Goal: Task Accomplishment & Management: Manage account settings

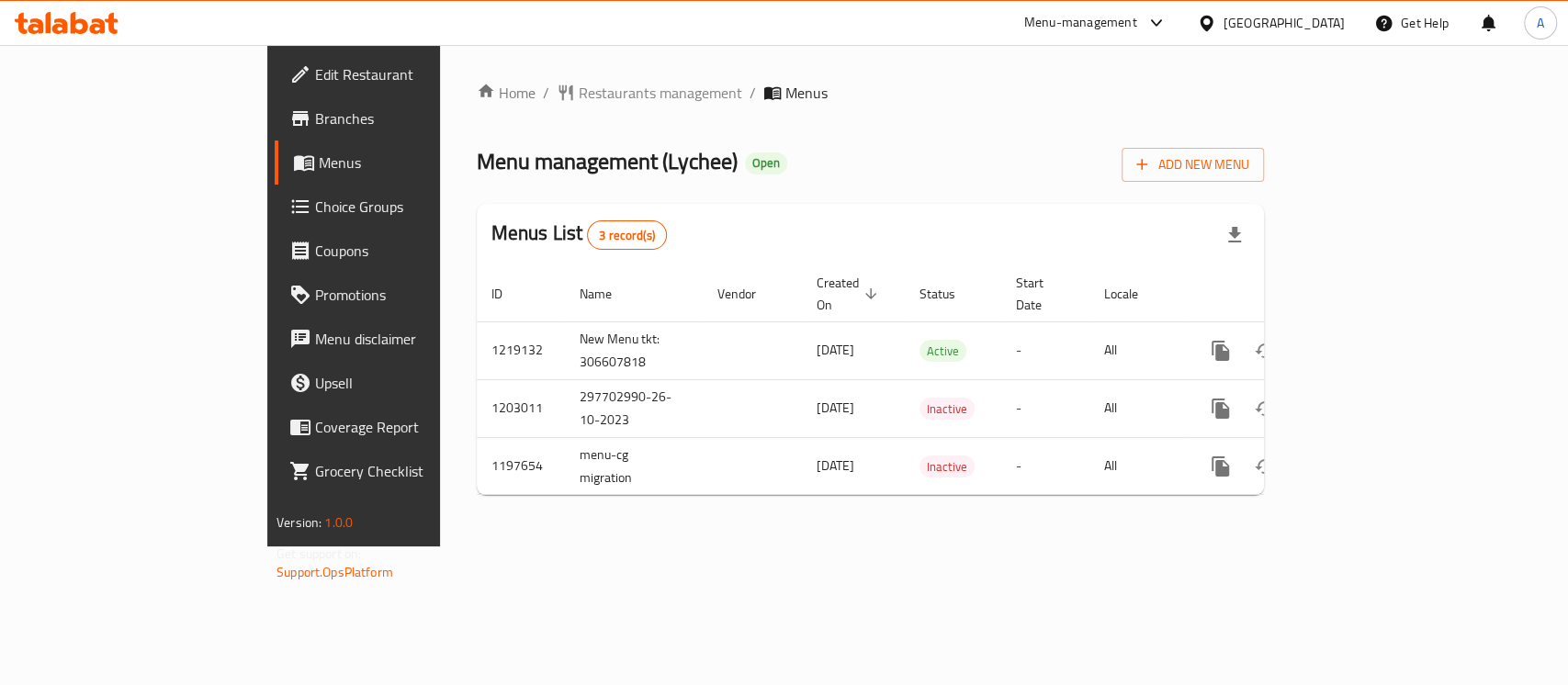
click at [275, 127] on link "Branches" at bounding box center [402, 118] width 254 height 44
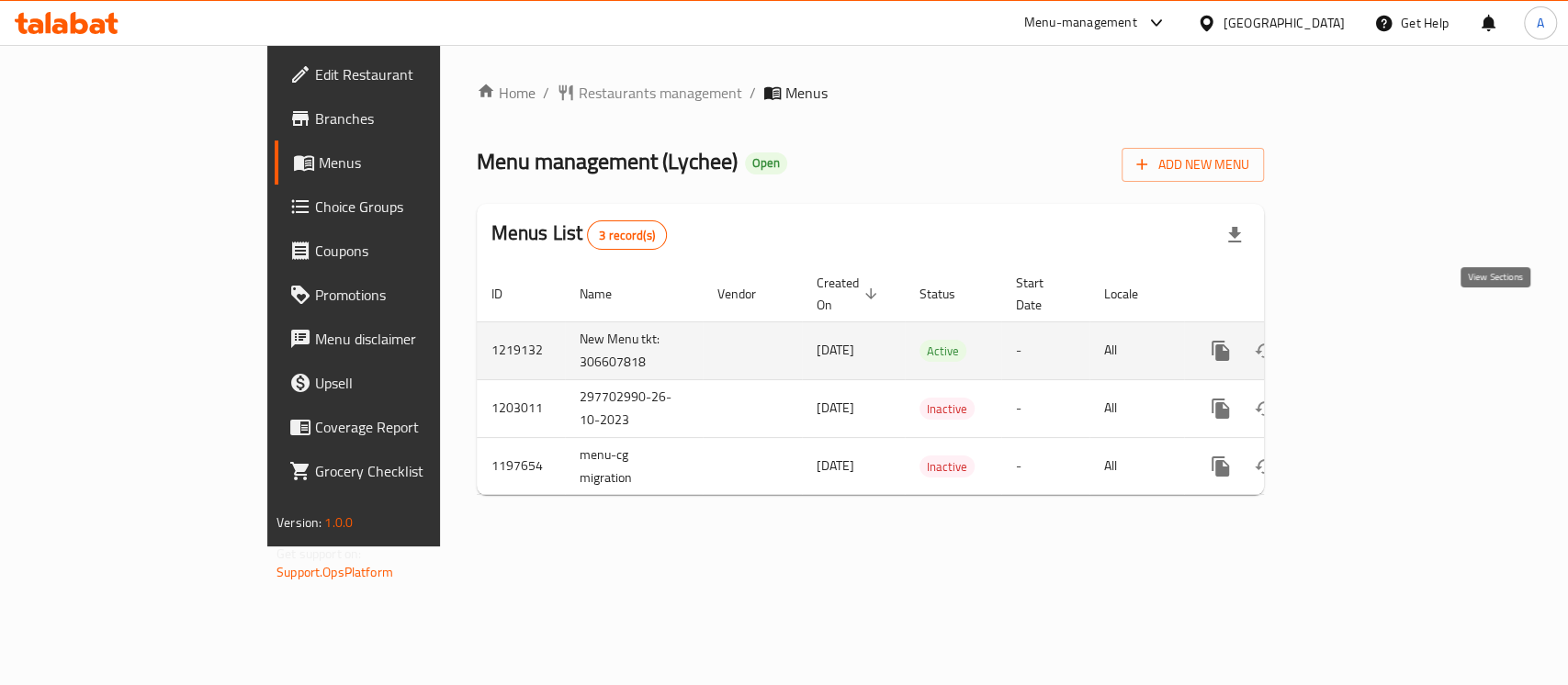
click at [1362, 342] on icon "enhanced table" at bounding box center [1354, 351] width 17 height 17
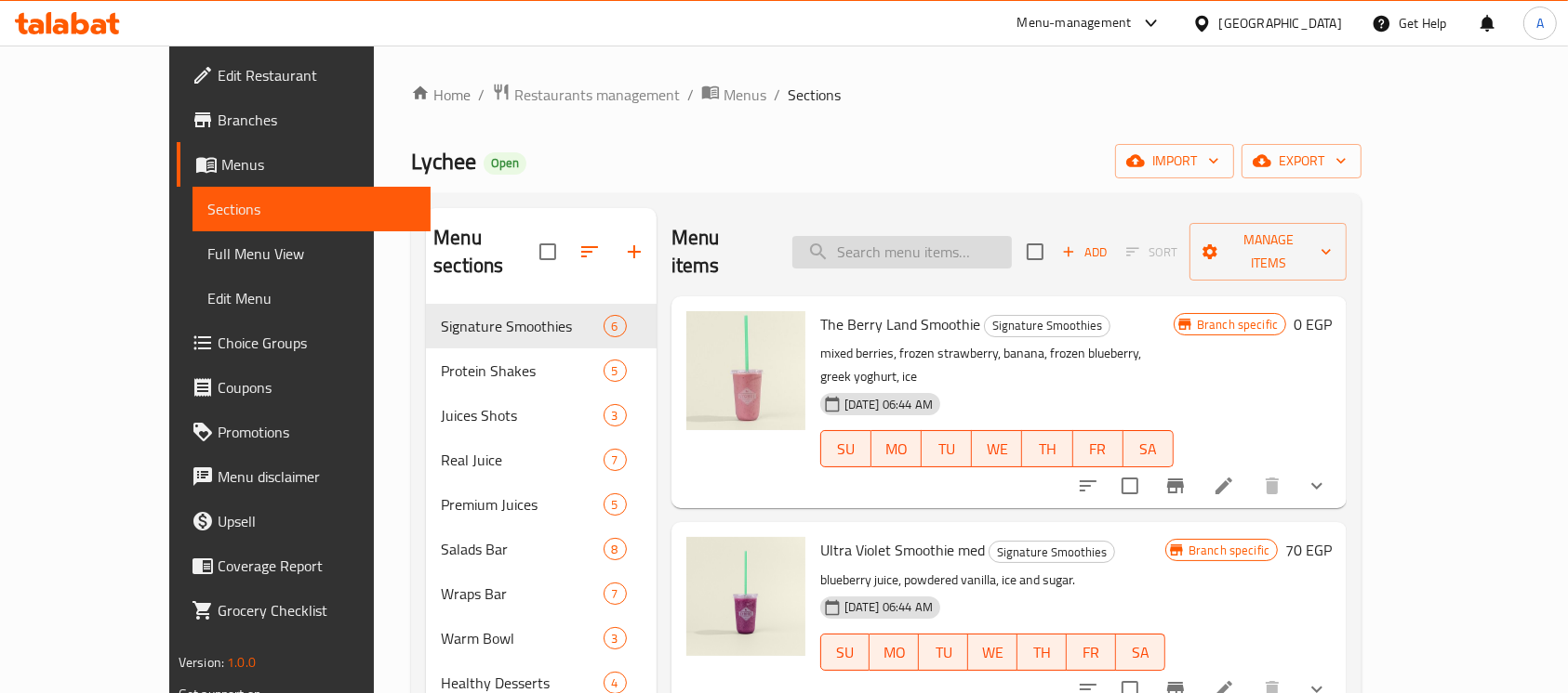
click at [914, 236] on input "search" at bounding box center [901, 253] width 219 height 32
paste input "Vegan Protein Ba"
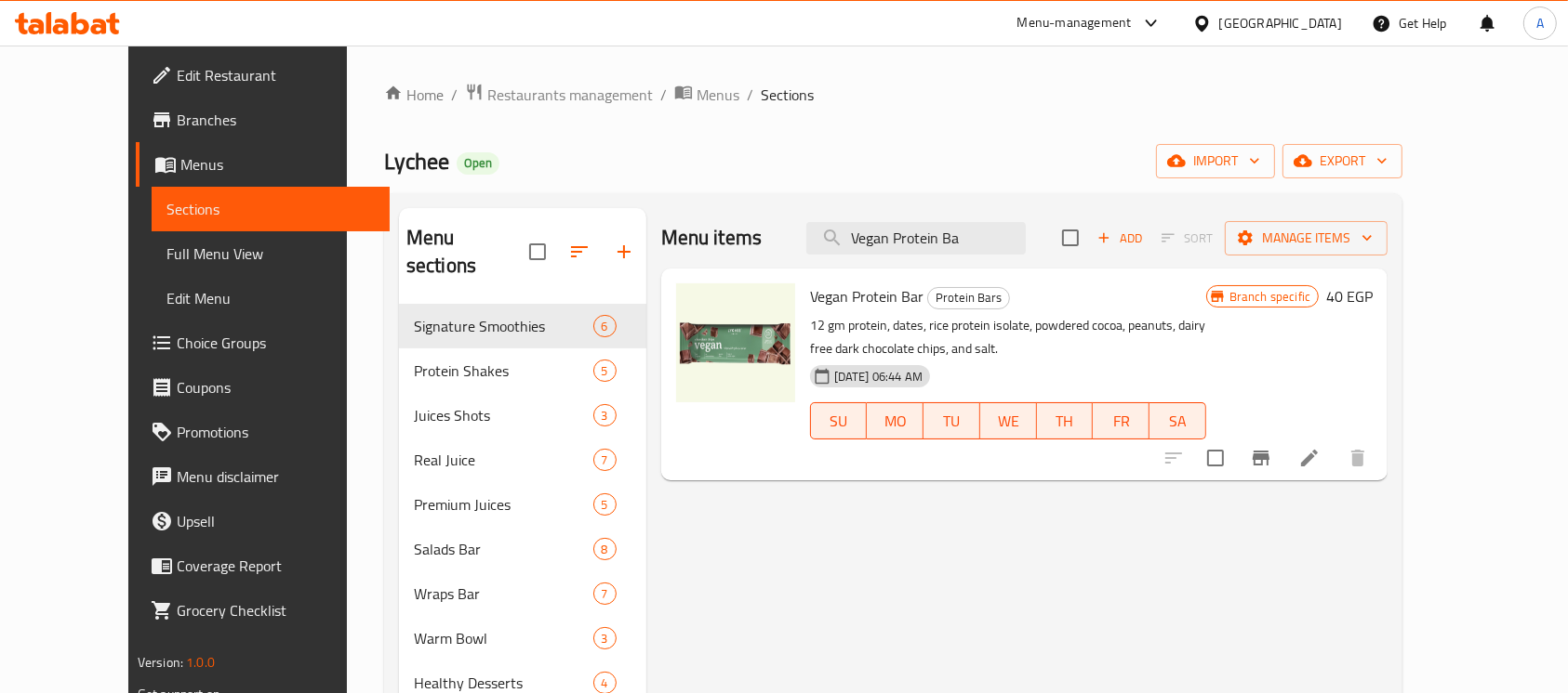
type input "Vegan Protein Ba"
click at [1086, 303] on div "Vegan Protein Bar Protein Bars 12 gm protein, dates, rice protein isolate, powd…" at bounding box center [1008, 375] width 411 height 197
click at [1055, 358] on div "16-01-2024 06:44 AM SU MO TU WE TH FR SA" at bounding box center [1008, 408] width 411 height 101
click at [1318, 450] on icon at bounding box center [1310, 459] width 17 height 17
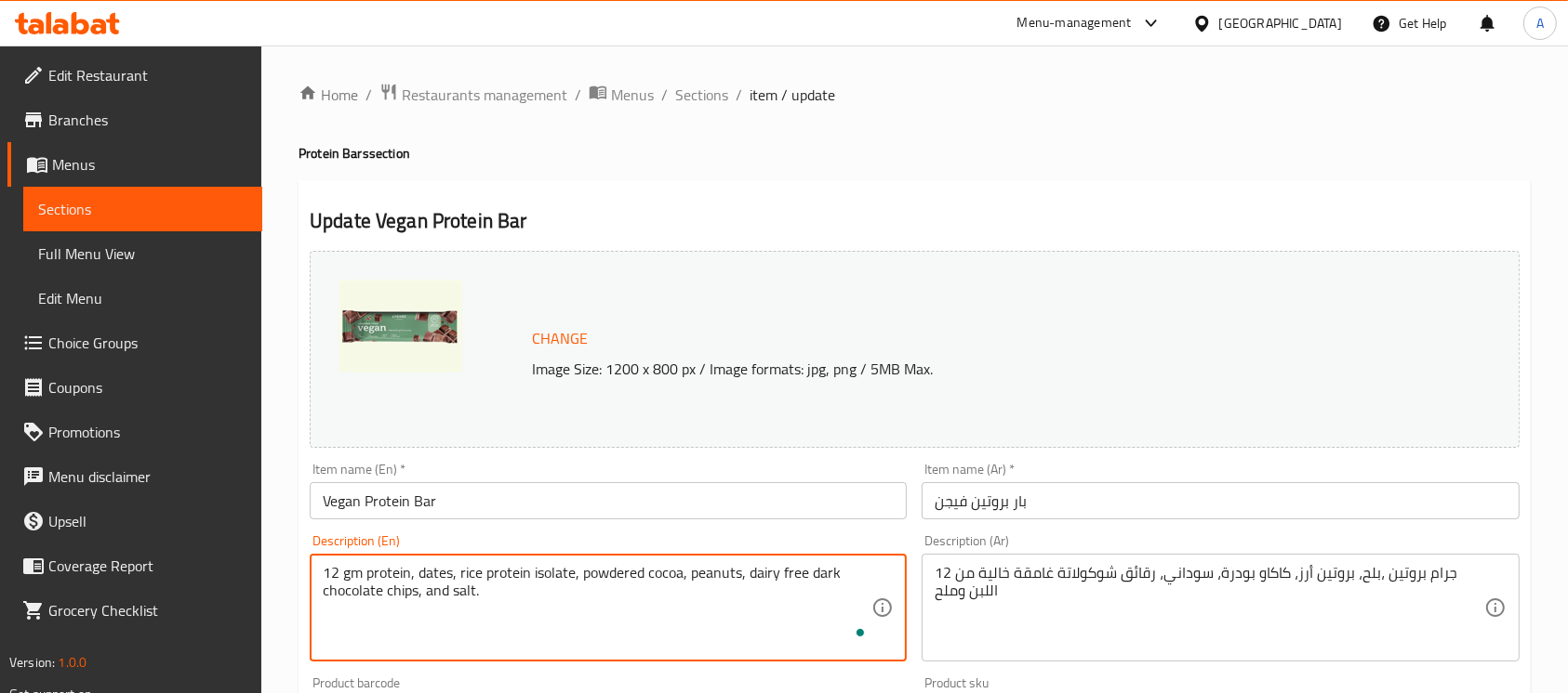
paste textarea "12 gm Protein, Dates, Peanuts, Rice Protein, Cocoa Powder, Sugar Cane Molasses,…"
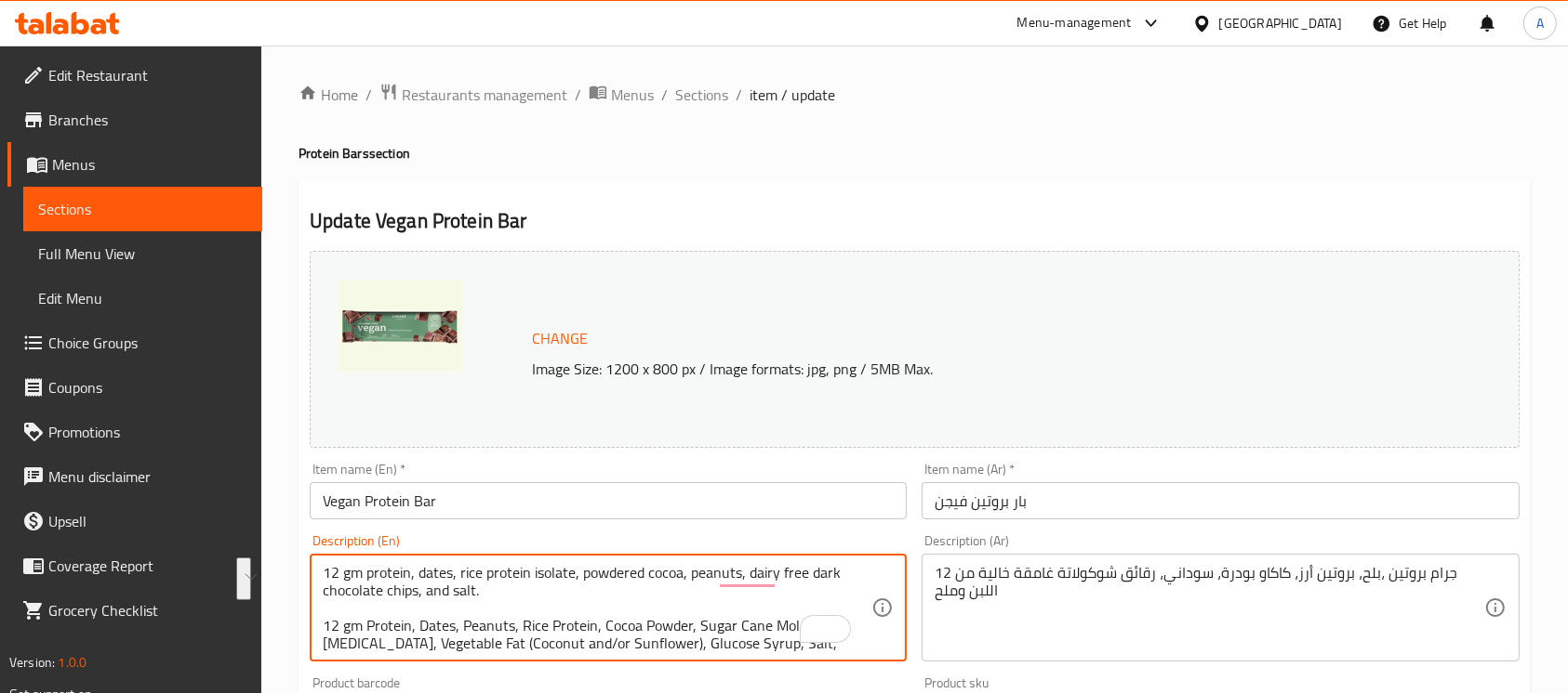
drag, startPoint x: 558, startPoint y: 580, endPoint x: 248, endPoint y: 487, distance: 323.6
click at [248, 487] on div "Edit Restaurant Branches Menus Sections Full Menu View Edit Menu Choice Groups …" at bounding box center [784, 693] width 1568 height 1295
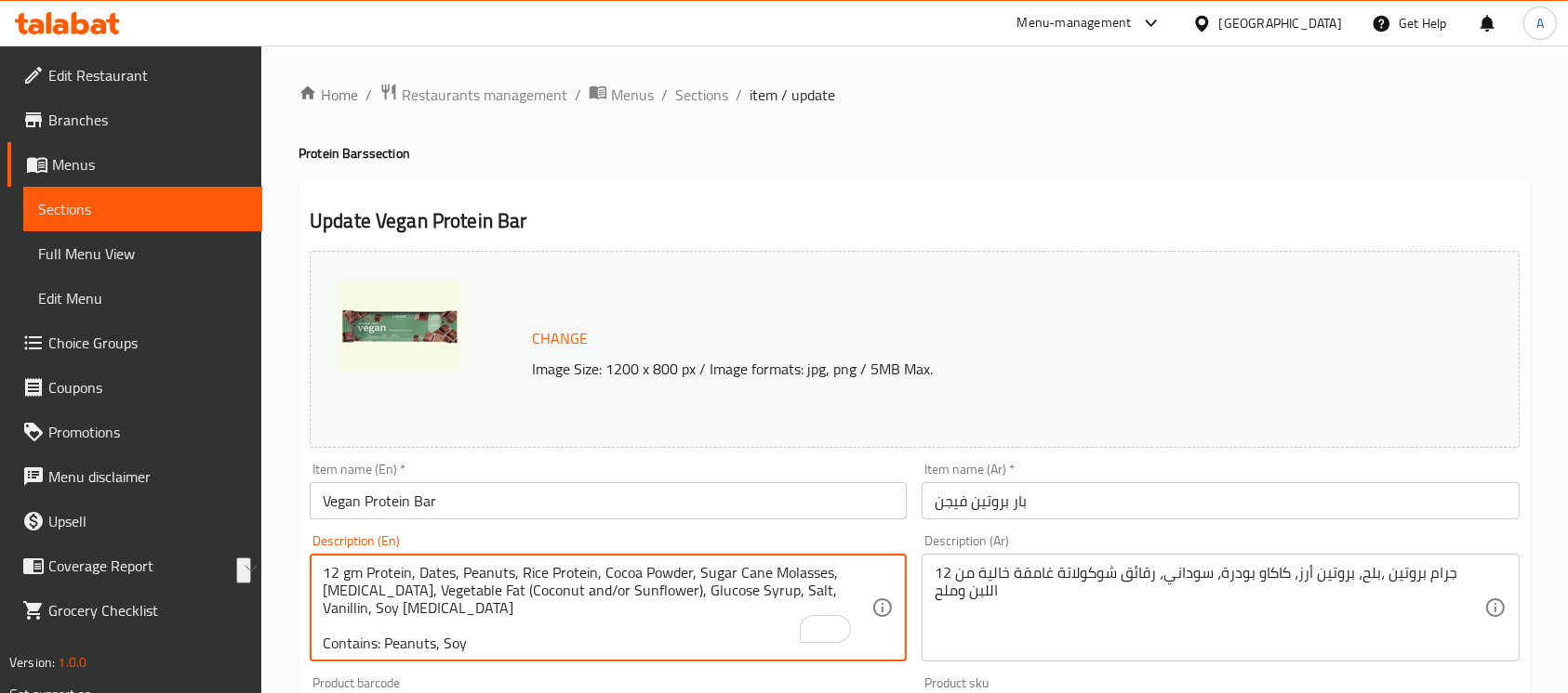
drag, startPoint x: 402, startPoint y: 583, endPoint x: 573, endPoint y: 586, distance: 171.0
click at [573, 586] on textarea "12 gm Protein, Dates, Peanuts, Rice Protein, Cocoa Powder, Sugar Cane Molasses,…" at bounding box center [597, 608] width 549 height 88
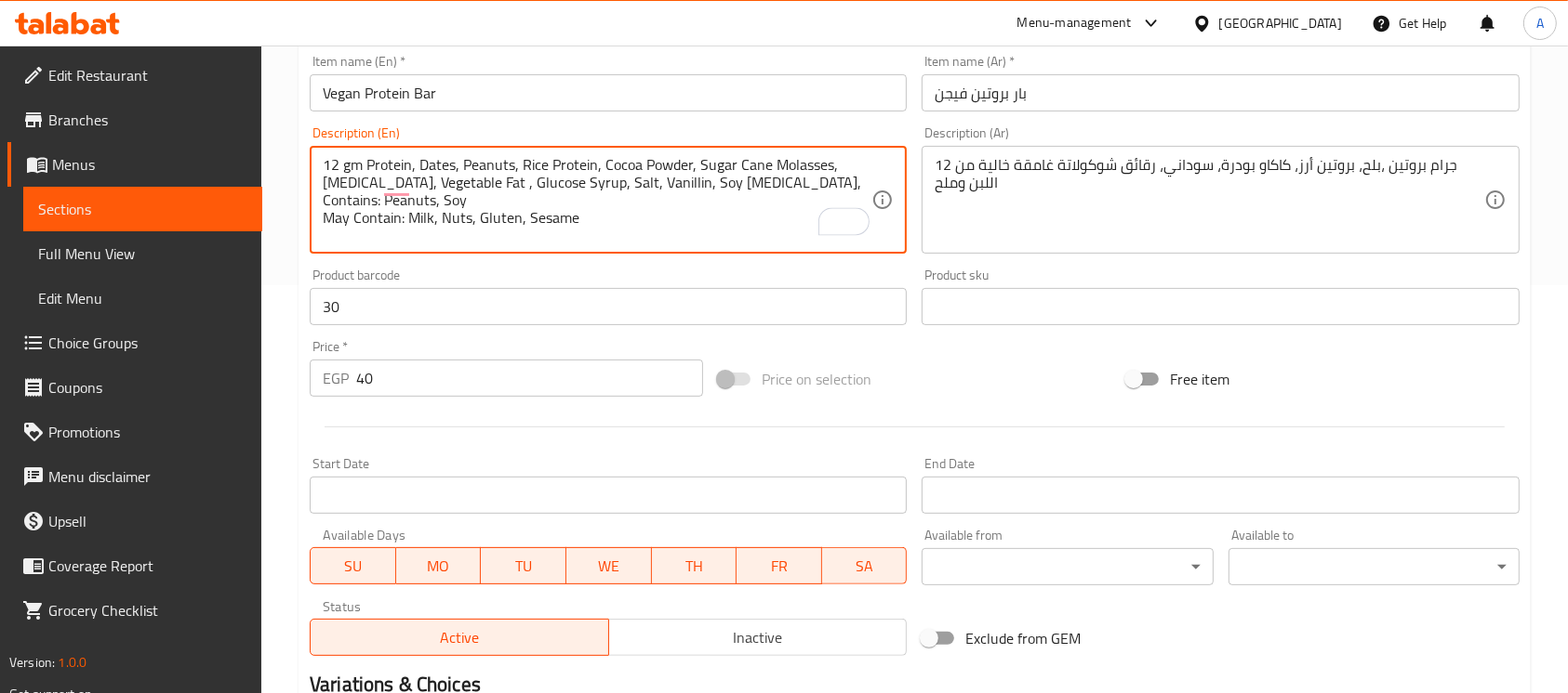
scroll to position [372, 0]
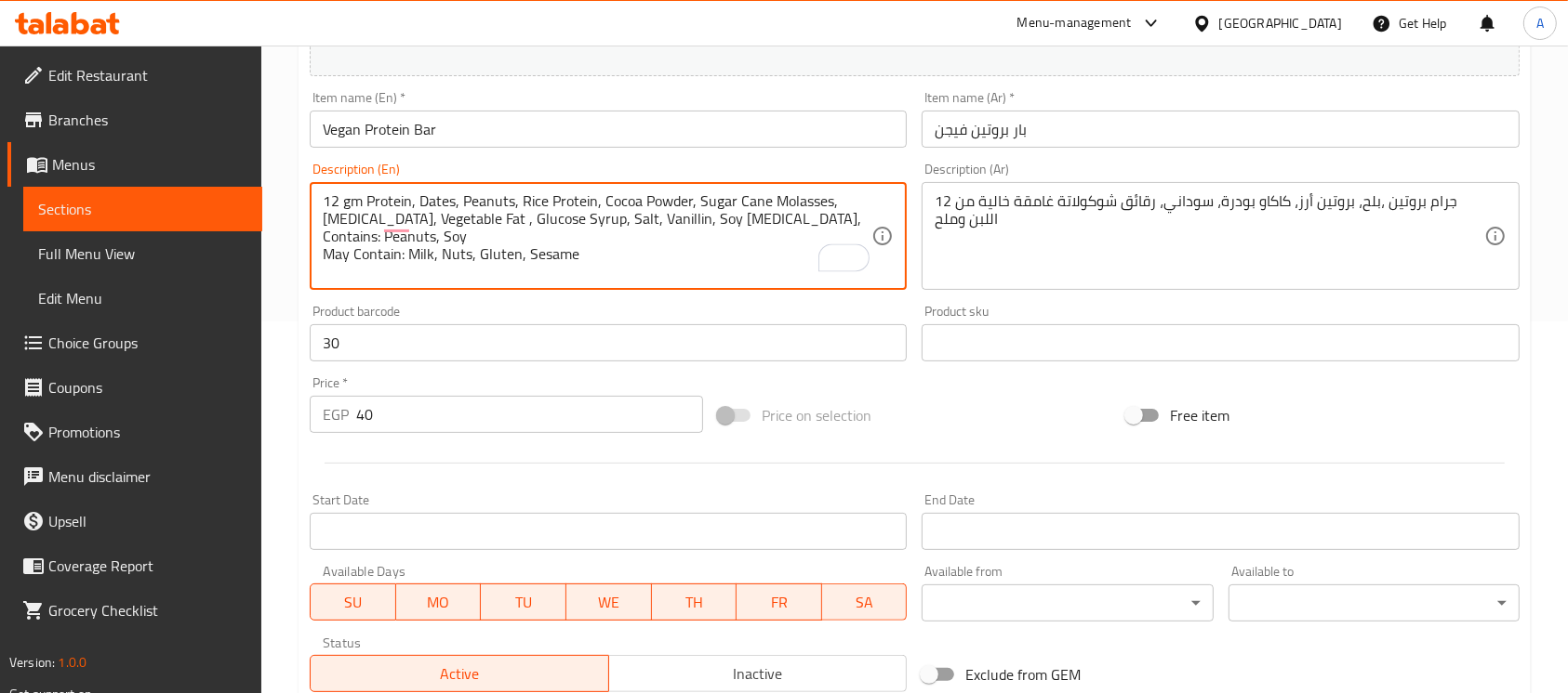
type textarea "12 gm Protein, Dates, Peanuts, Rice Protein, Cocoa Powder, Sugar Cane Molasses,…"
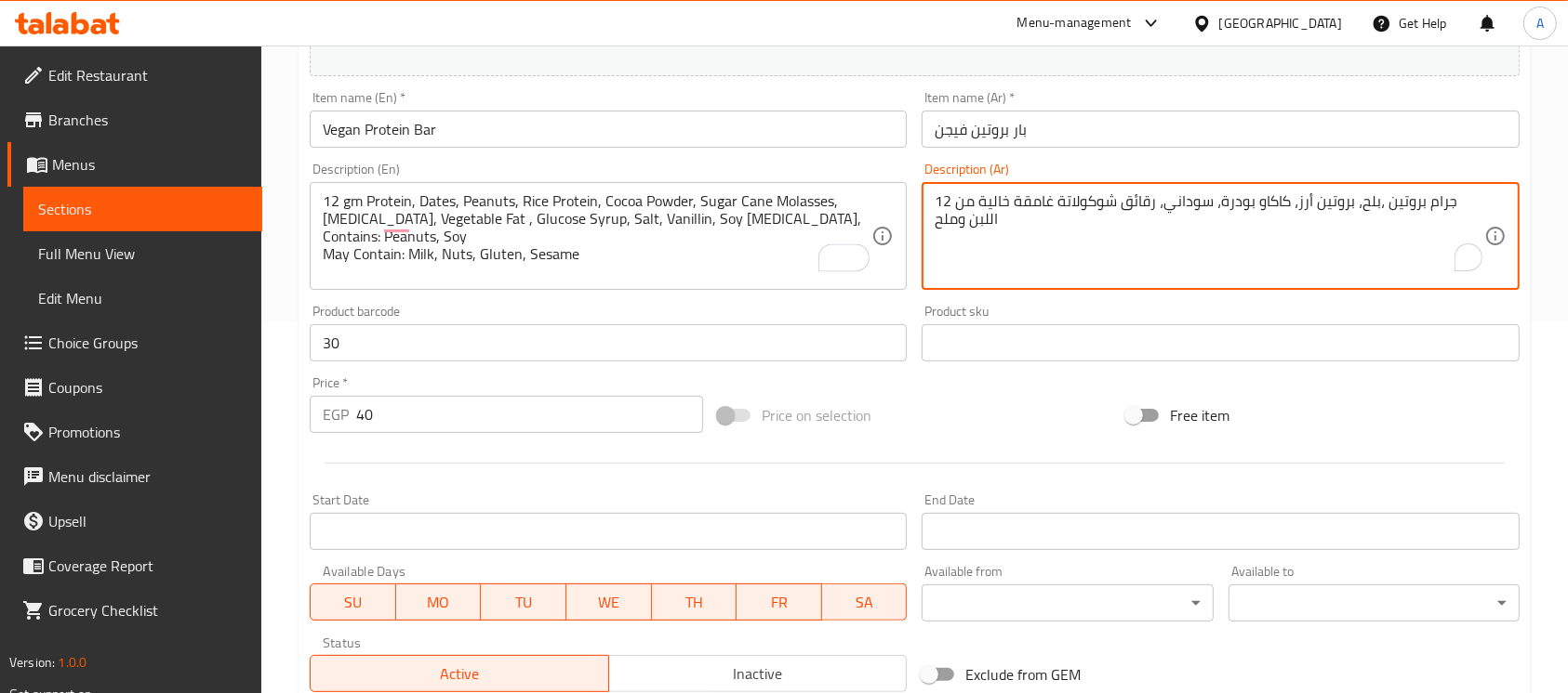
click at [1108, 193] on textarea "12 جرام بروتين ،بلح، بروتين أرز، كاكاو بودرة، سوداني، رقائق شوكولاتة غامقة خالي…" at bounding box center [1209, 236] width 549 height 88
paste textarea "12جرام بروتين ،تمر، فول سوداني، بروتين الأرز، مسحوق الكاكاو، عسل أسود، جليسرين،…"
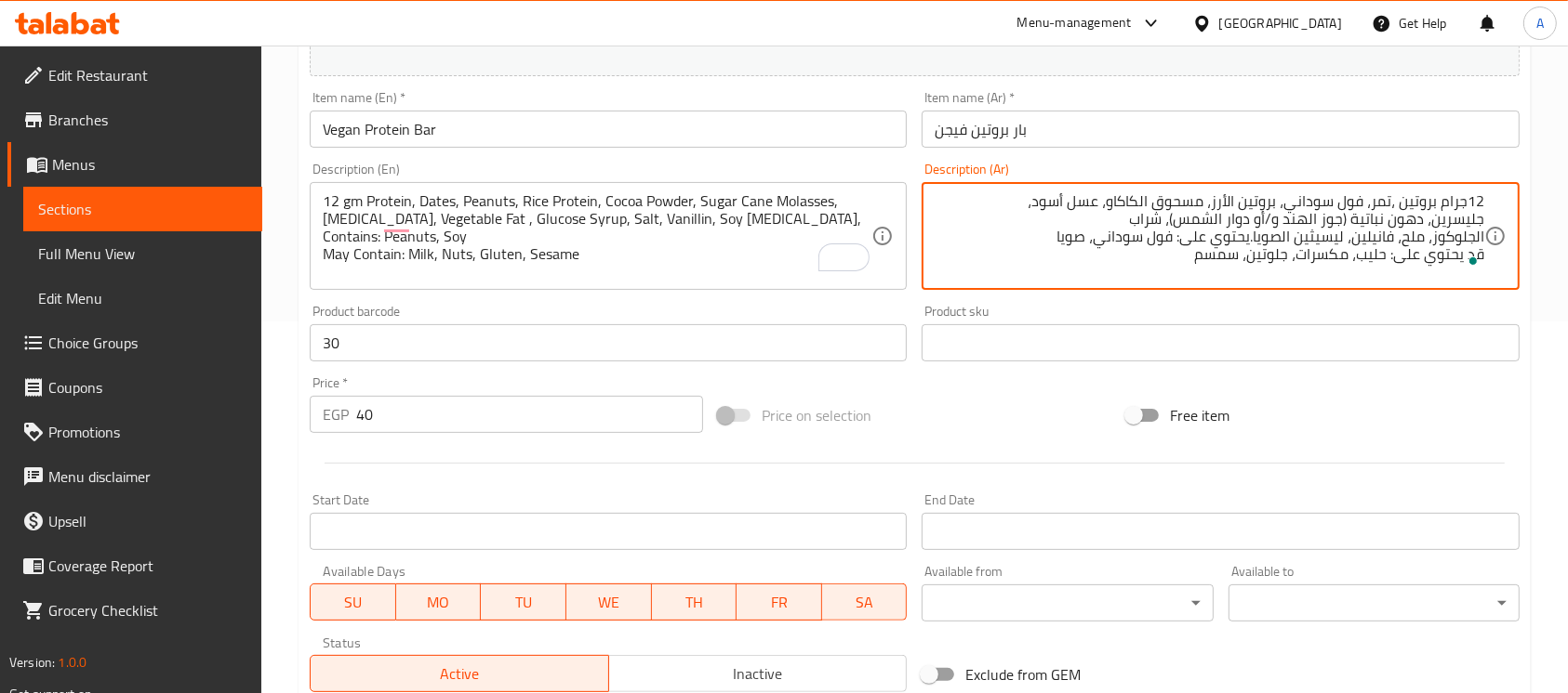
scroll to position [0, 0]
drag, startPoint x: 1195, startPoint y: 215, endPoint x: 1351, endPoint y: 210, distance: 156.1
click at [1351, 210] on textarea "12جرام بروتين ،تمر، فول سوداني، بروتين الأرز، مسحوق الكاكاو، عسل أسود، جليسرين،…" at bounding box center [1209, 236] width 549 height 88
click at [1359, 209] on textarea "12جرام بروتين ،تمر، فول سوداني، بروتين الأرز، مسحوق الكاكاو، عسل أسود، جليسرين،…" at bounding box center [1209, 236] width 549 height 88
drag, startPoint x: 1359, startPoint y: 209, endPoint x: 1205, endPoint y: 211, distance: 154.0
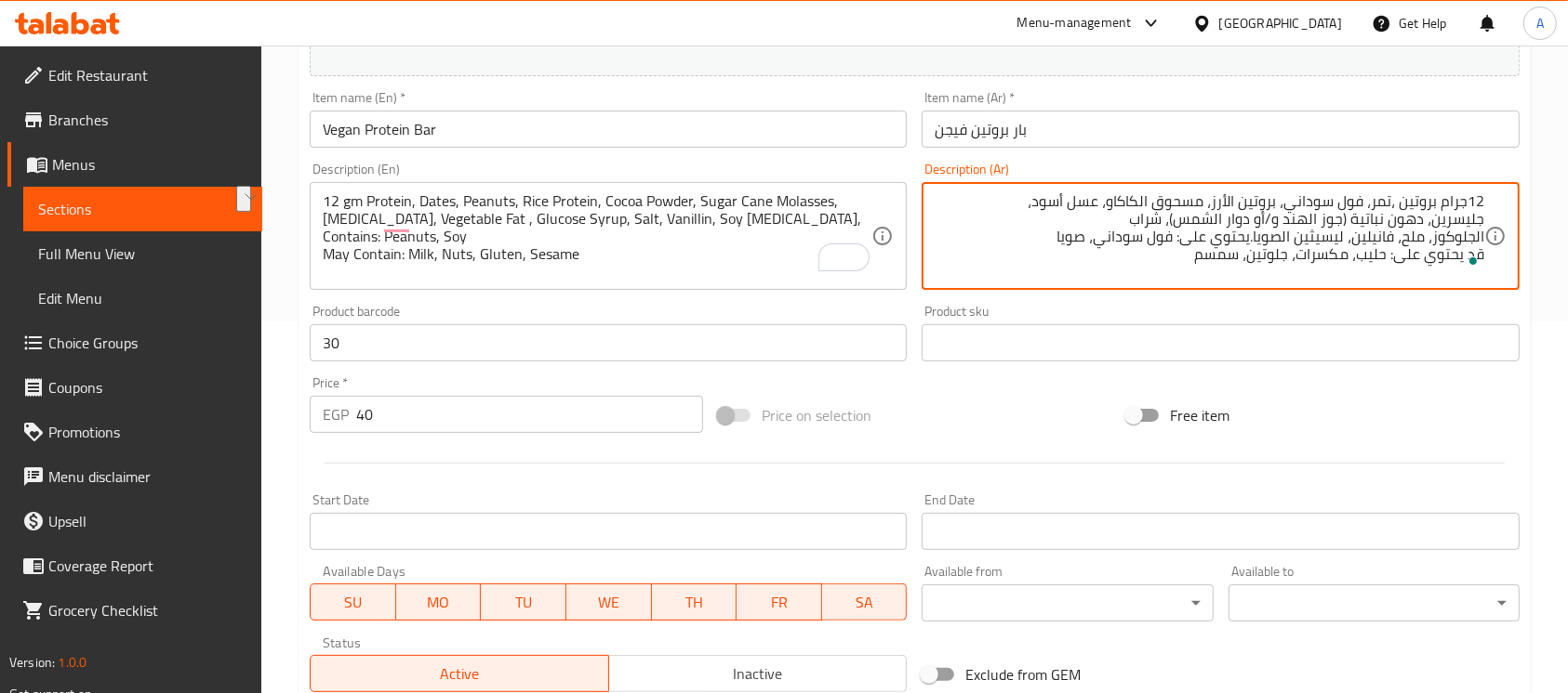
click at [1205, 211] on textarea "12جرام بروتين ،تمر، فول سوداني، بروتين الأرز، مسحوق الكاكاو، عسل أسود، جليسرين،…" at bounding box center [1209, 236] width 549 height 88
click at [1466, 229] on textarea "12جرام بروتين ،تمر، فول سوداني، بروتين الأرز، مسحوق الكاكاو، عسل أسود، جليسرين،…" at bounding box center [1209, 236] width 549 height 88
click at [1458, 245] on textarea "12جرام بروتين ،تمر، فول سوداني، بروتين الأرز، مسحوق الكاكاو، عسل أسود، جليسرين،…" at bounding box center [1209, 236] width 549 height 88
click at [1208, 194] on textarea "12جرام بروتين ،تمر، فول سوداني، بروتين الأرز، مسحوق الكاكاو، عسل أسود، جليسرين،…" at bounding box center [1209, 236] width 549 height 88
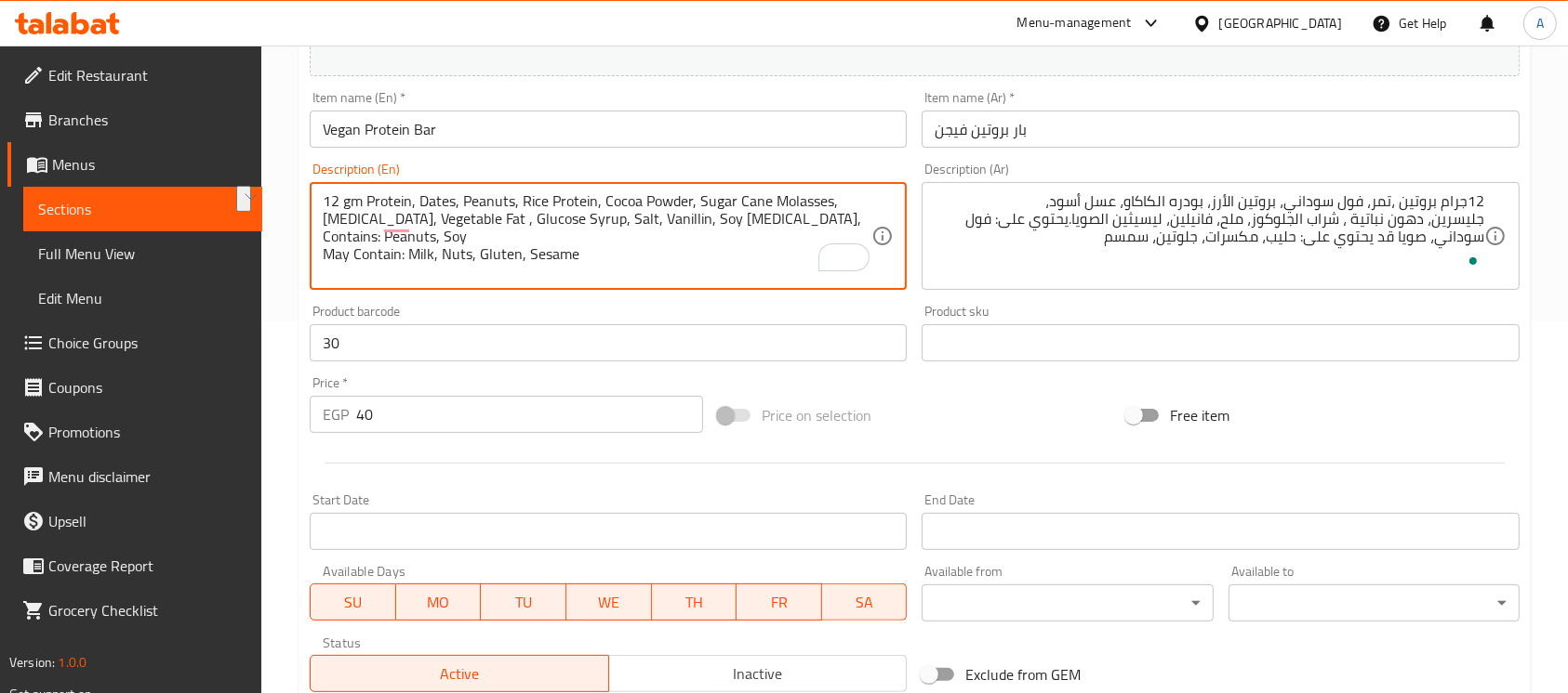
drag, startPoint x: 672, startPoint y: 189, endPoint x: 797, endPoint y: 202, distance: 125.7
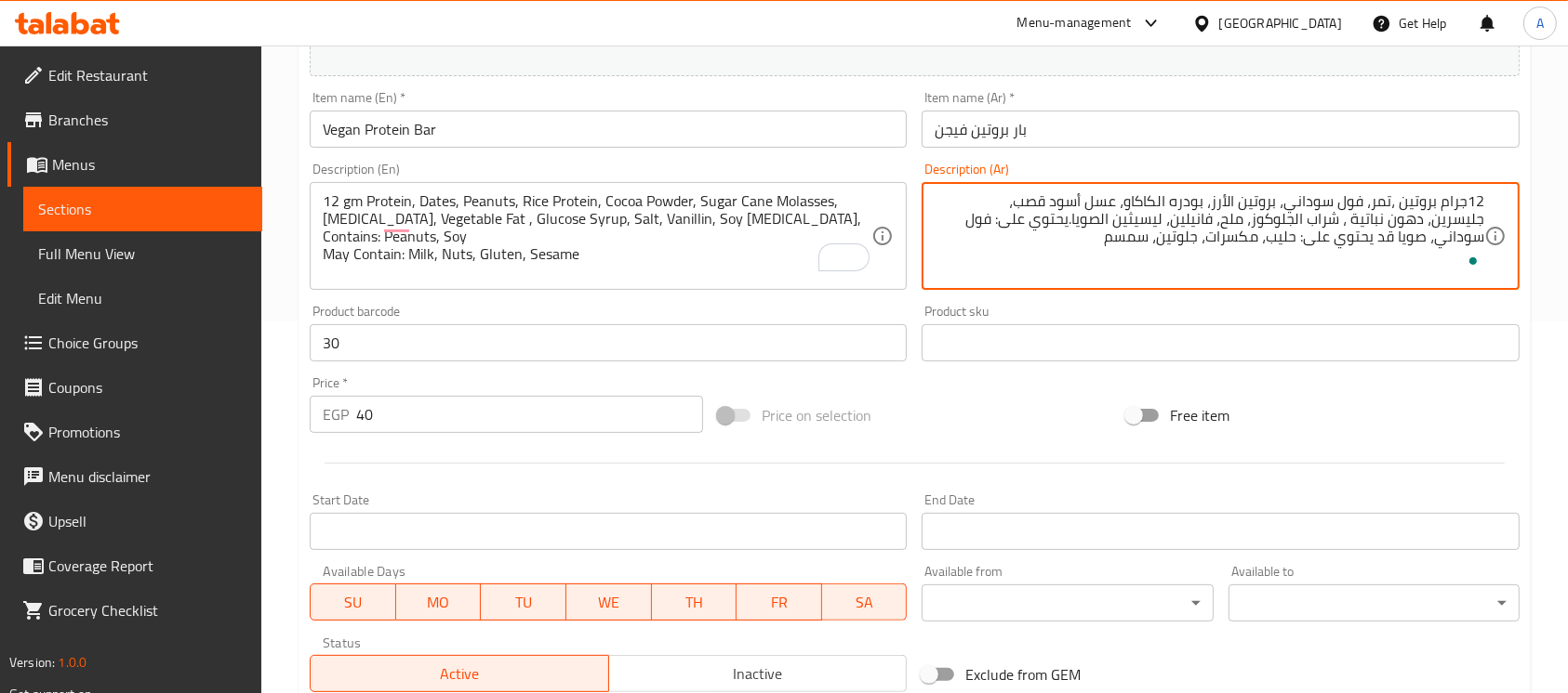
type textarea "12جرام بروتين ،تمر، فول سوداني، بروتين الأرز، بودره الكاكاو، عسل أسود قصب، جليس…"
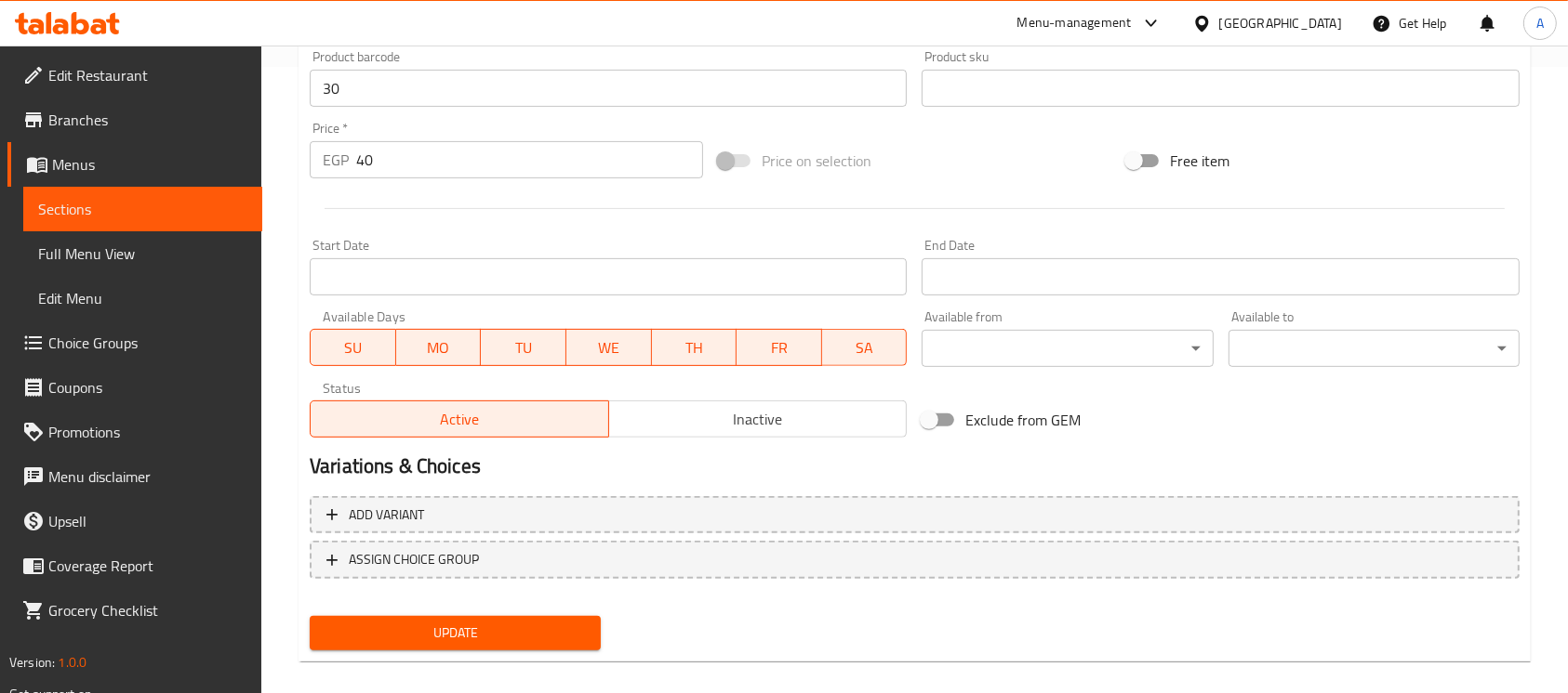
click at [361, 627] on button "Update" at bounding box center [455, 633] width 291 height 34
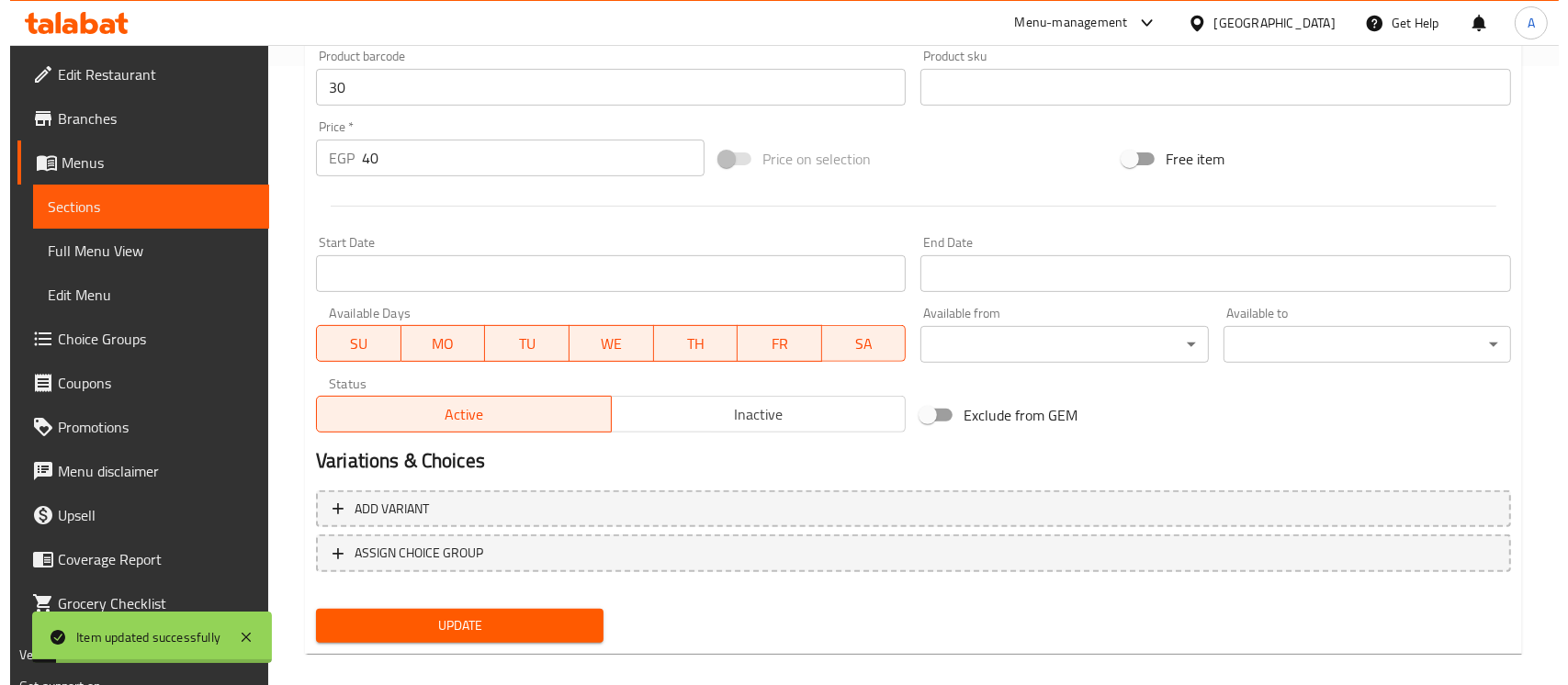
scroll to position [0, 0]
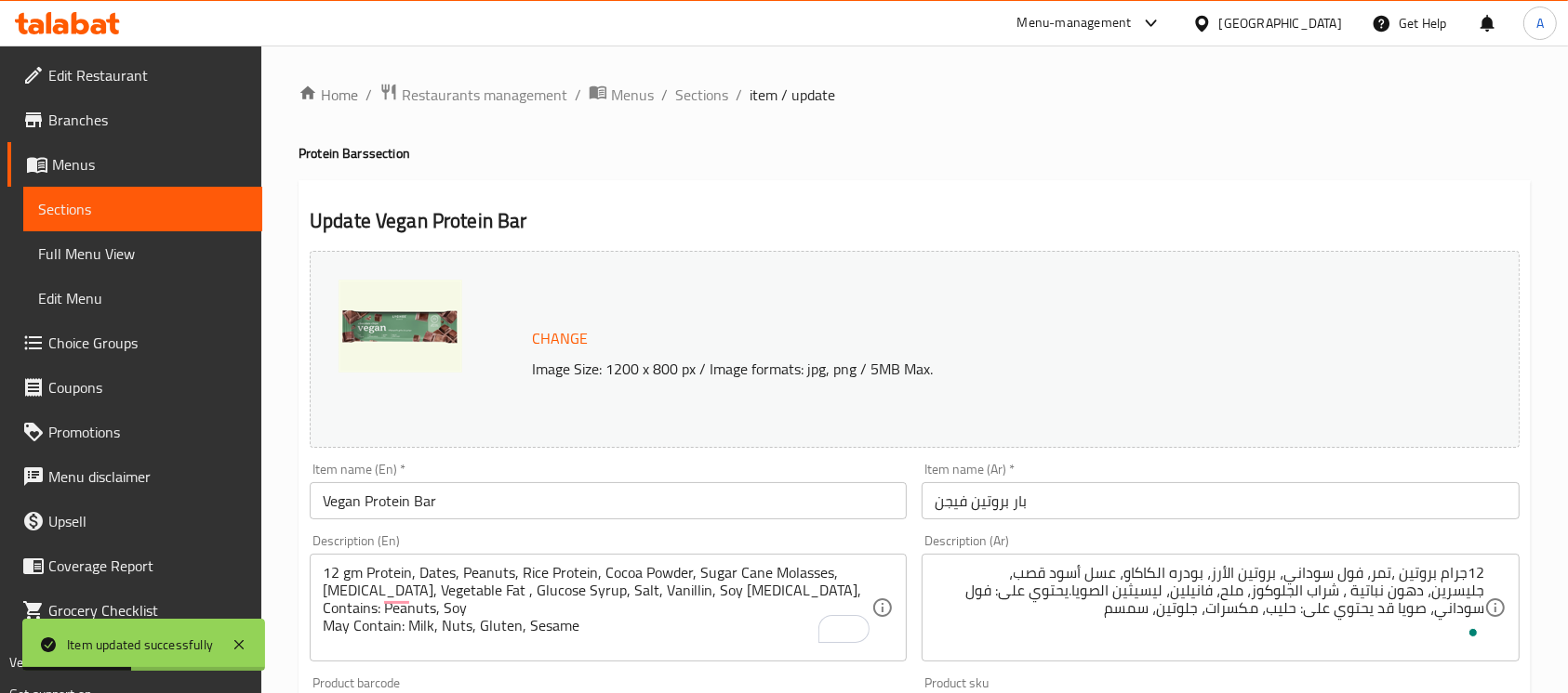
click at [462, 501] on input "Vegan Protein Bar" at bounding box center [608, 500] width 597 height 37
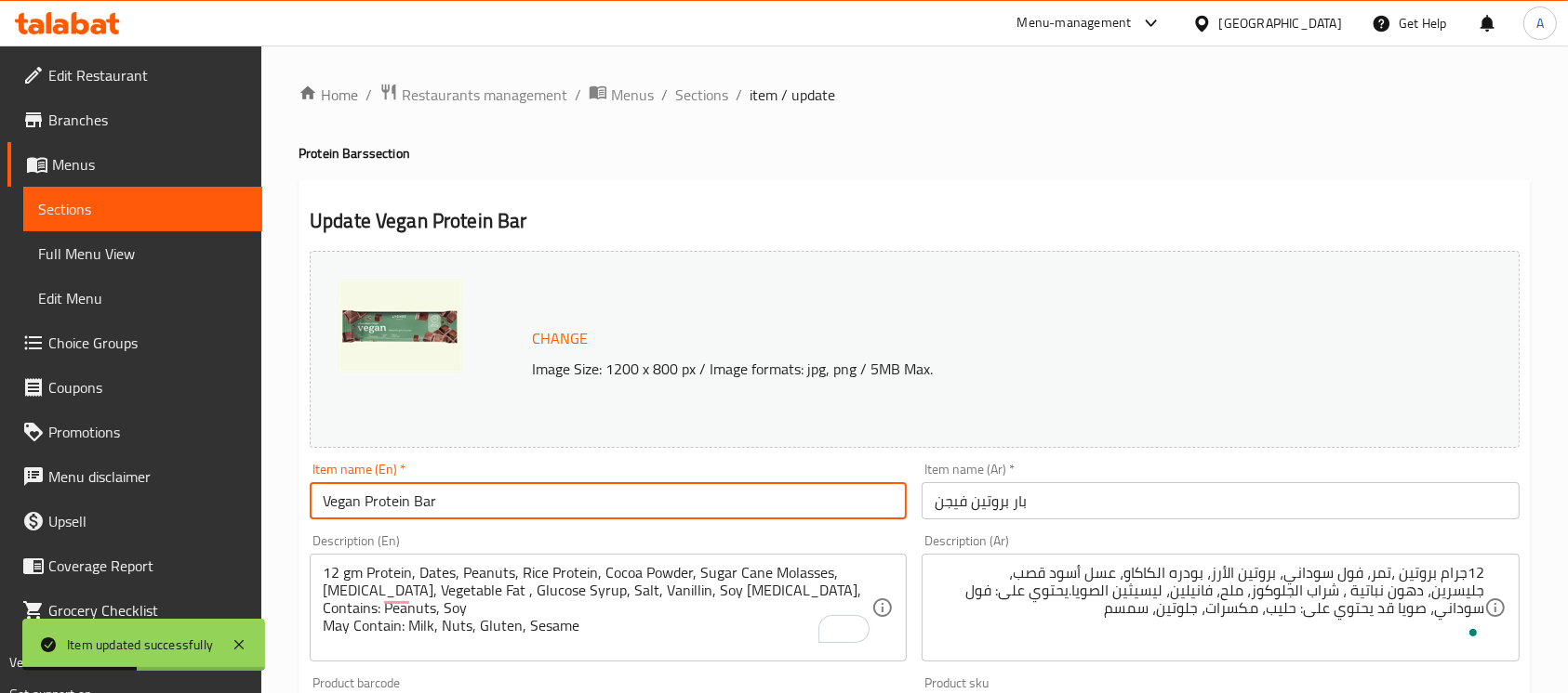
click at [462, 501] on input "Vegan Protein Bar" at bounding box center [608, 500] width 597 height 37
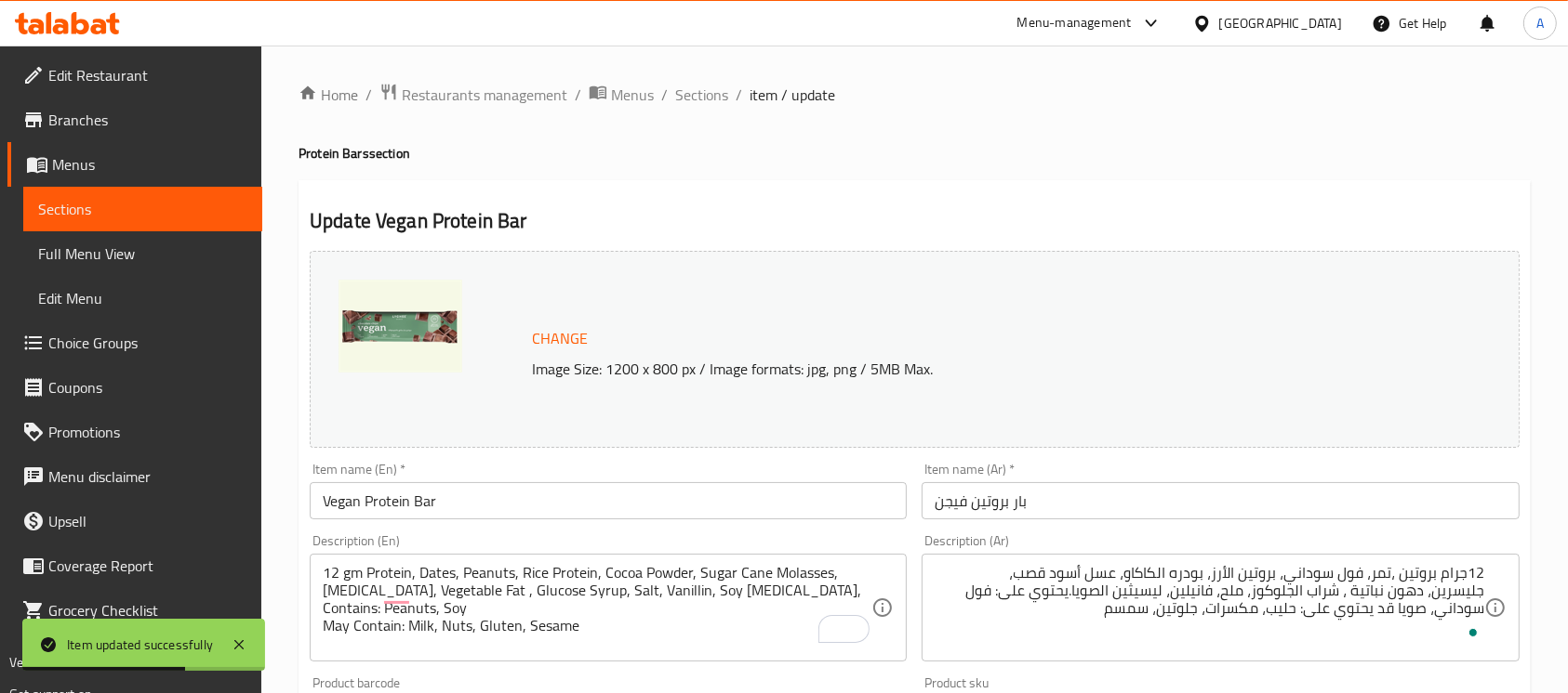
drag, startPoint x: 1134, startPoint y: 129, endPoint x: 843, endPoint y: 54, distance: 300.5
click at [1133, 129] on div "Home / Restaurants management / Menus / Sections / item / update Protein Bars s…" at bounding box center [914, 693] width 1232 height 1221
click at [614, 106] on span "Menus" at bounding box center [632, 95] width 43 height 23
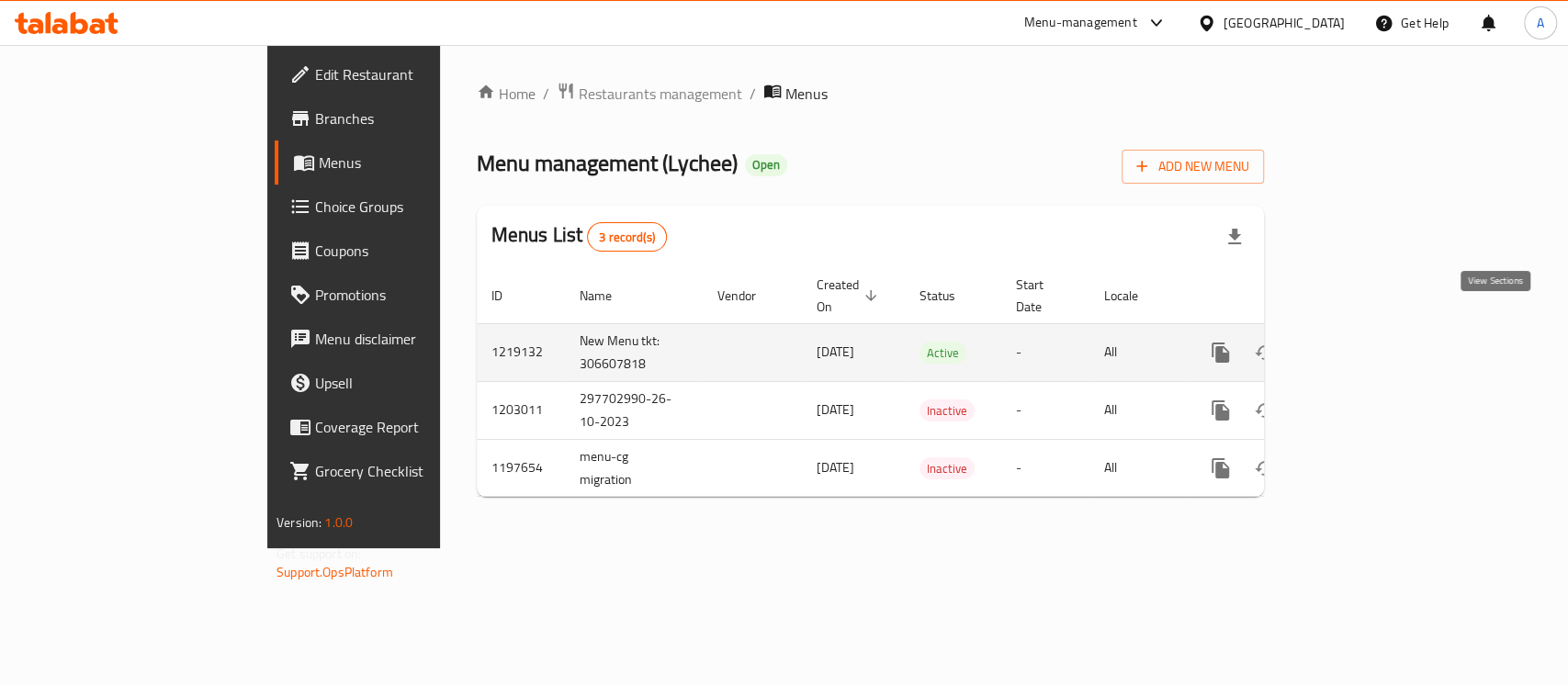
click at [1364, 342] on icon "enhanced table" at bounding box center [1354, 353] width 23 height 23
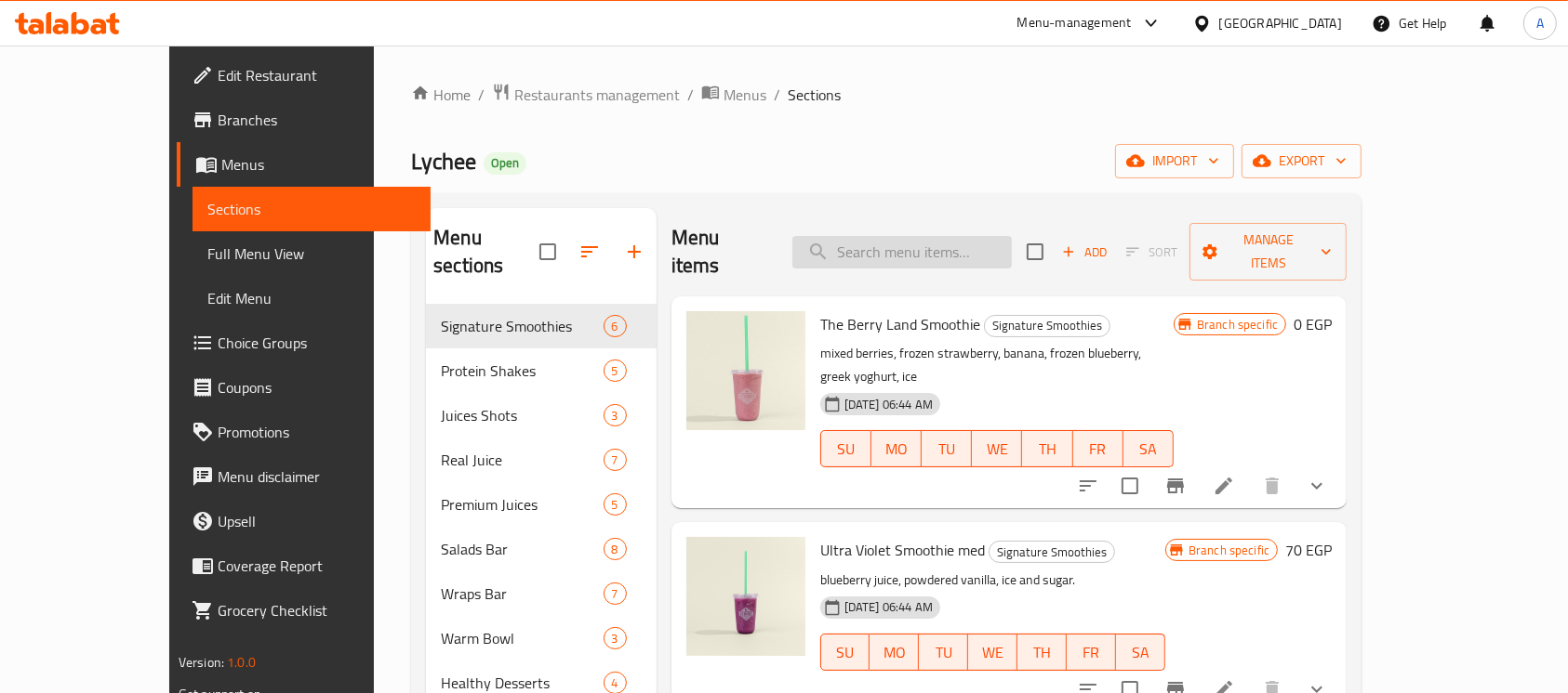
click at [996, 236] on input "search" at bounding box center [901, 253] width 219 height 32
paste input "Vegan Protein Bar"
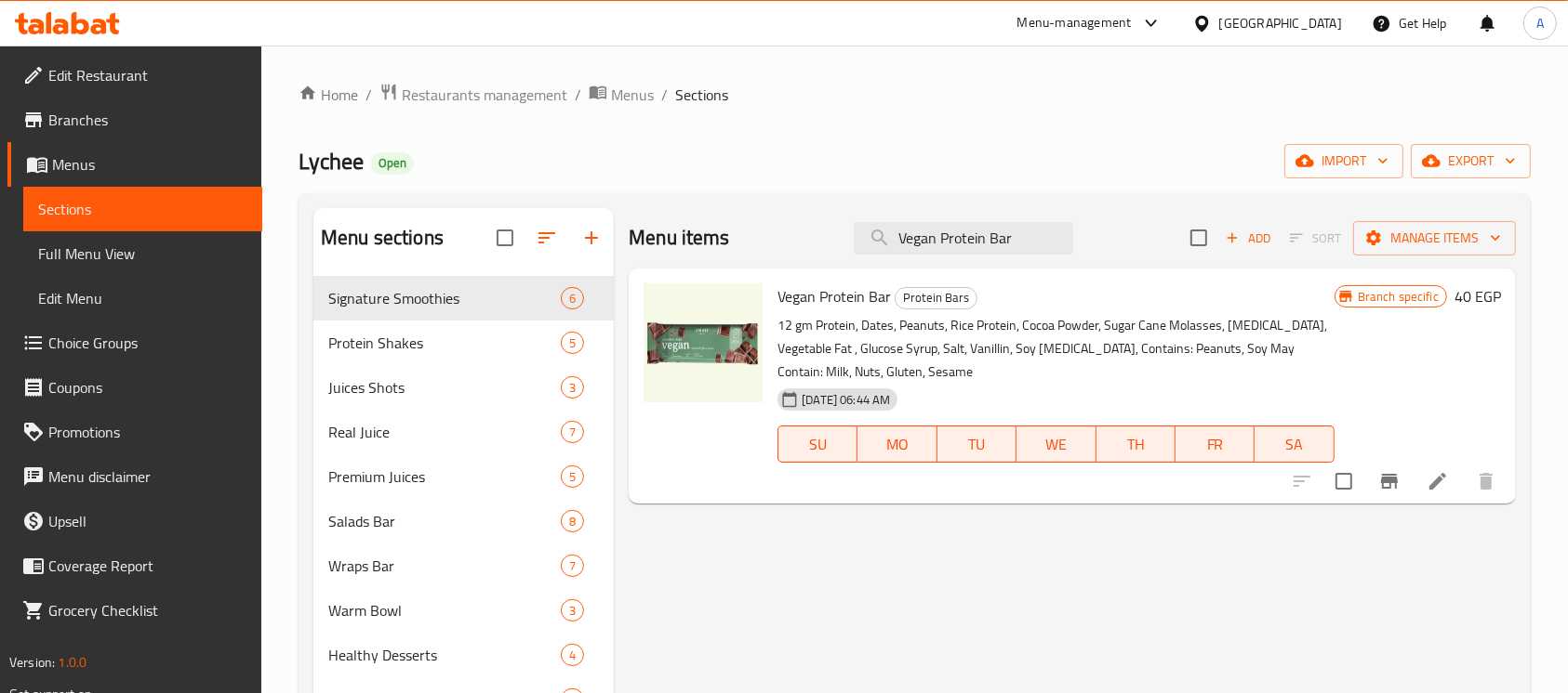
type input "Vegan Protein Bar"
click at [1435, 470] on icon at bounding box center [1438, 481] width 23 height 23
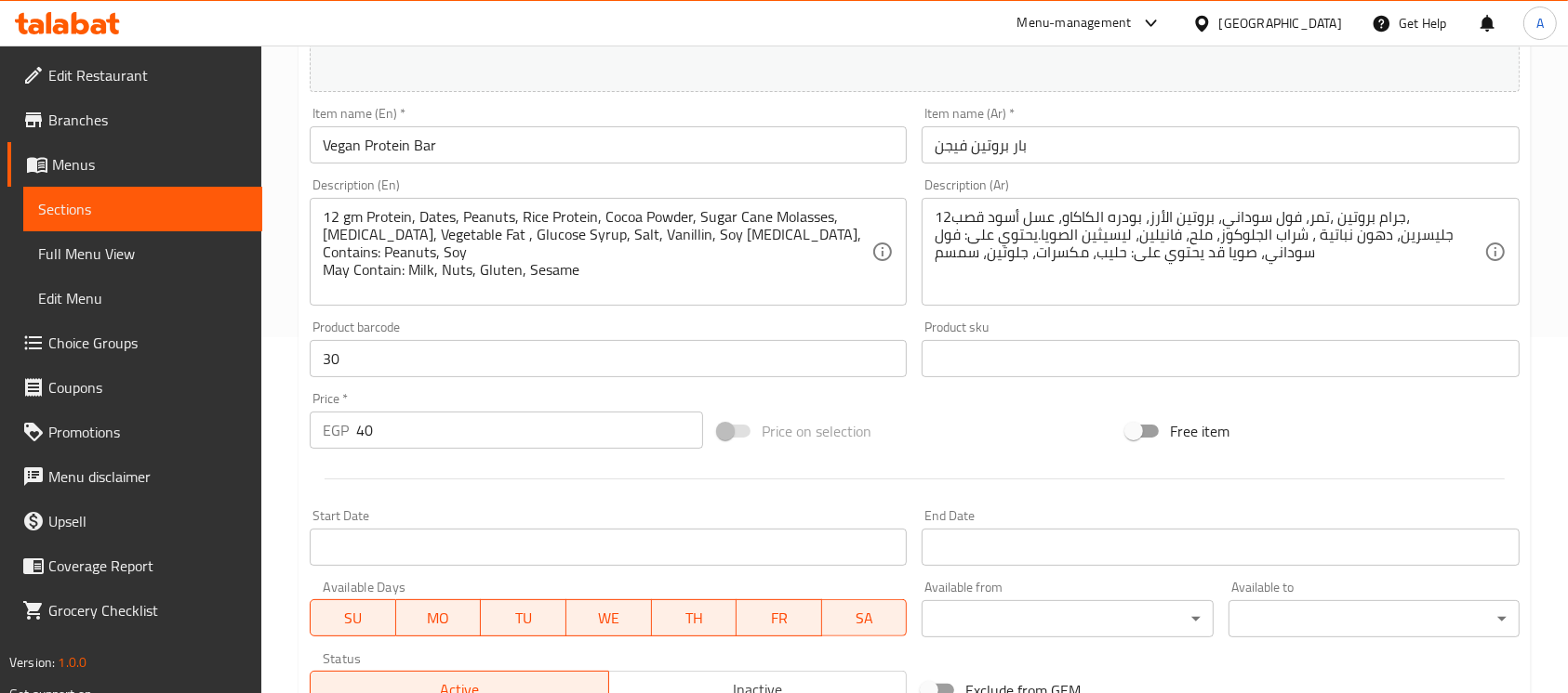
scroll to position [619, 0]
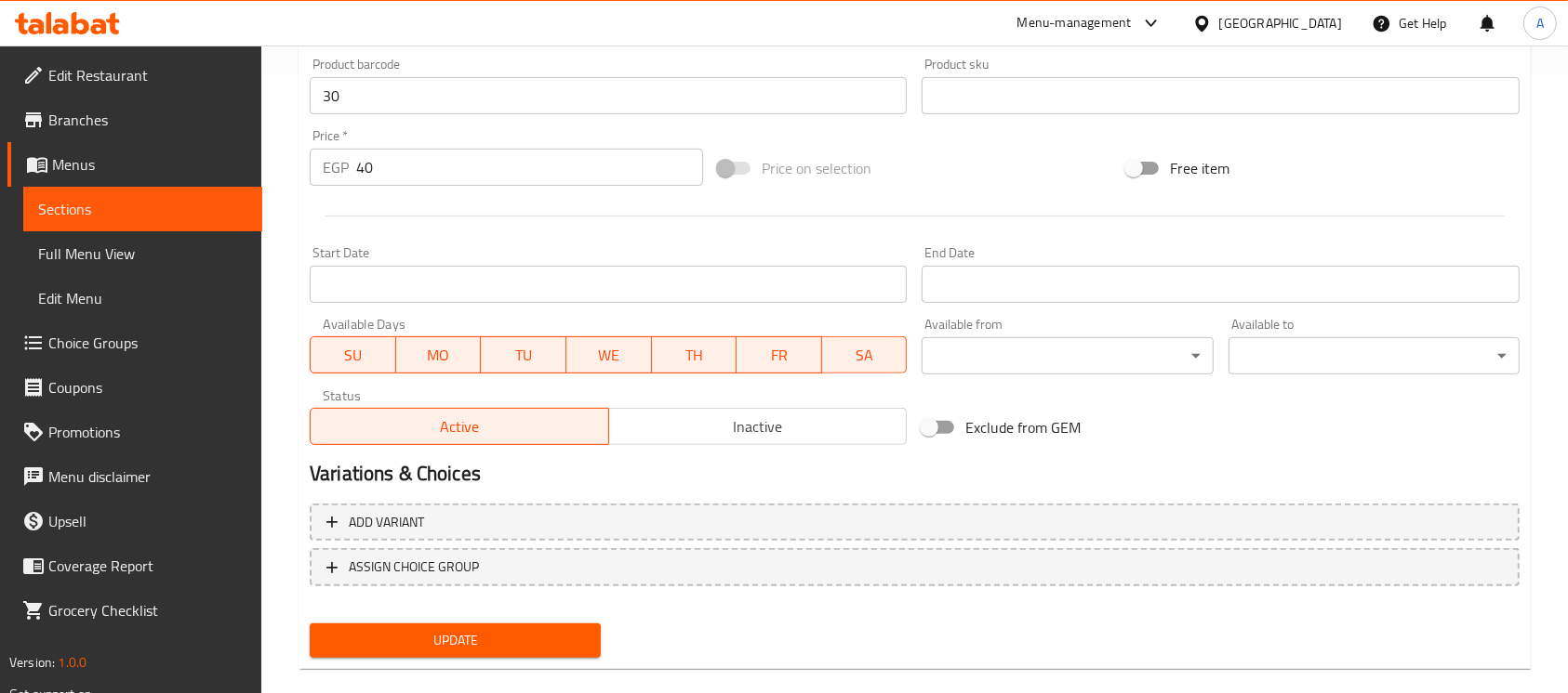
click at [394, 629] on span "Update" at bounding box center [455, 641] width 261 height 23
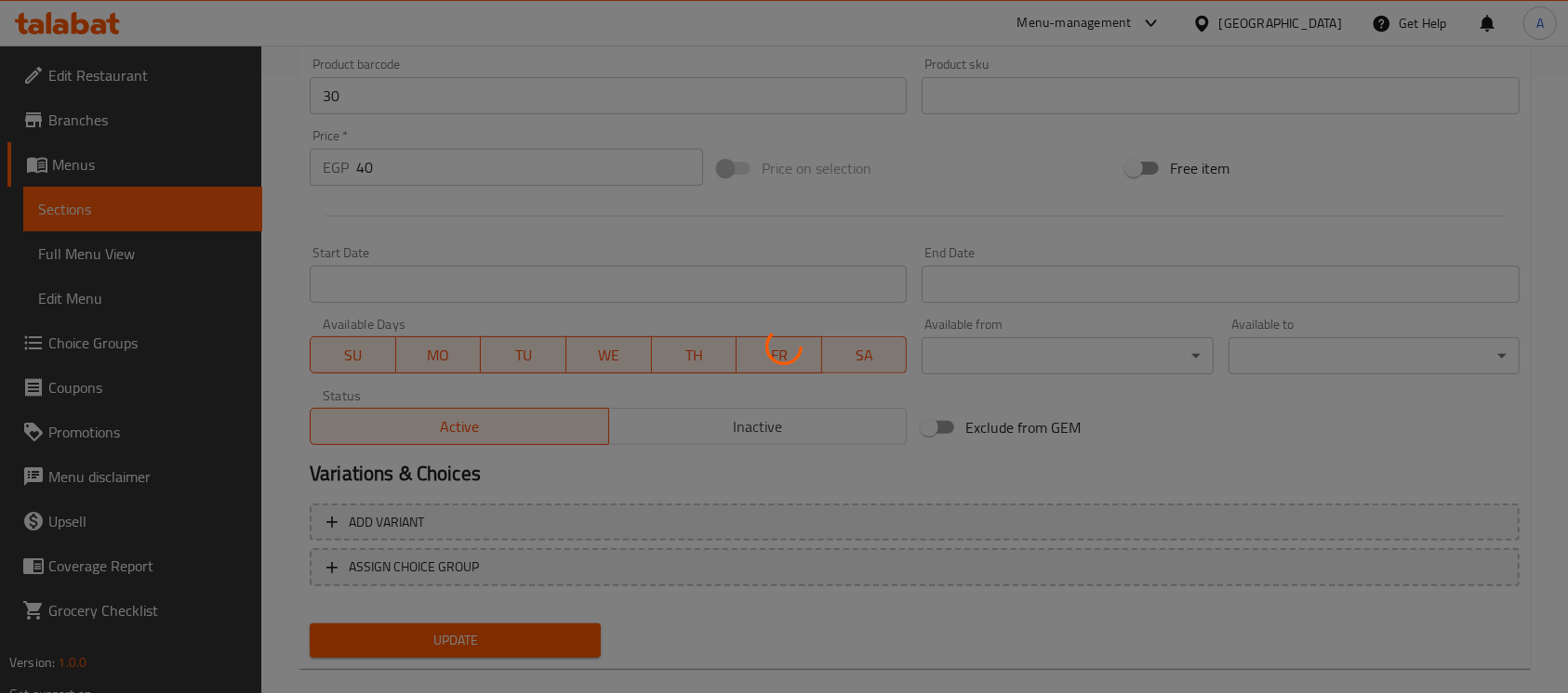
click at [394, 620] on div at bounding box center [784, 346] width 1568 height 693
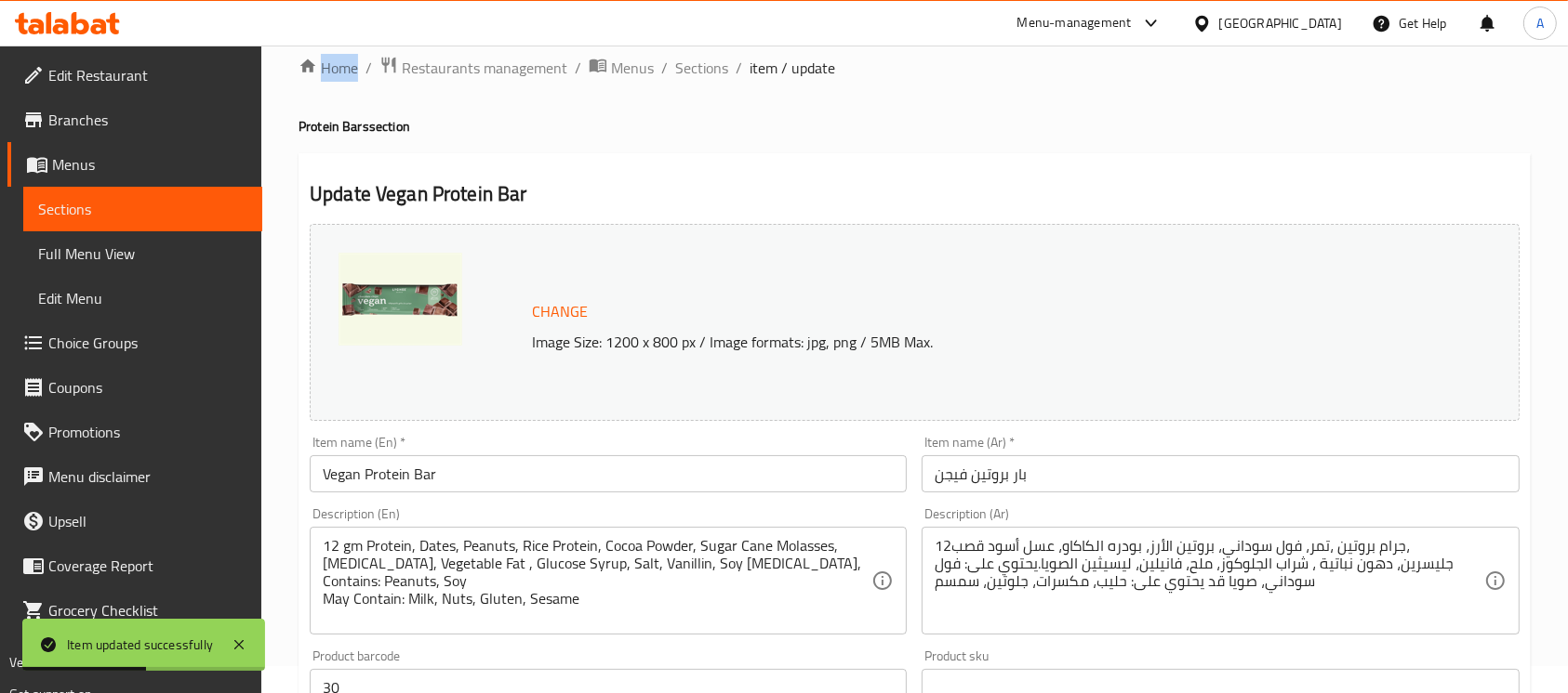
scroll to position [0, 0]
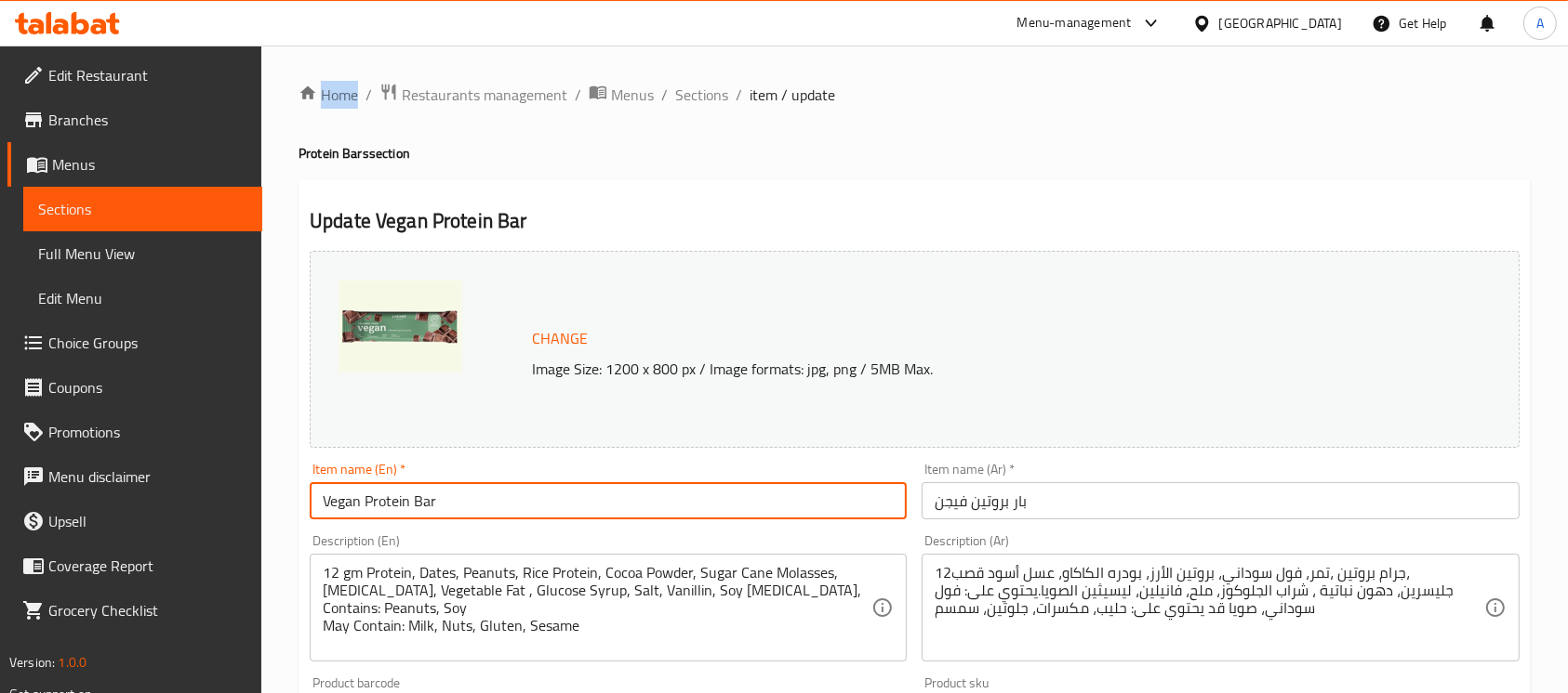
click at [450, 505] on input "Vegan Protein Bar" at bounding box center [608, 500] width 597 height 37
paste input "lvety Vegan Chocolate"
type input "Velvety Vegan Chocolate Protein Bar"
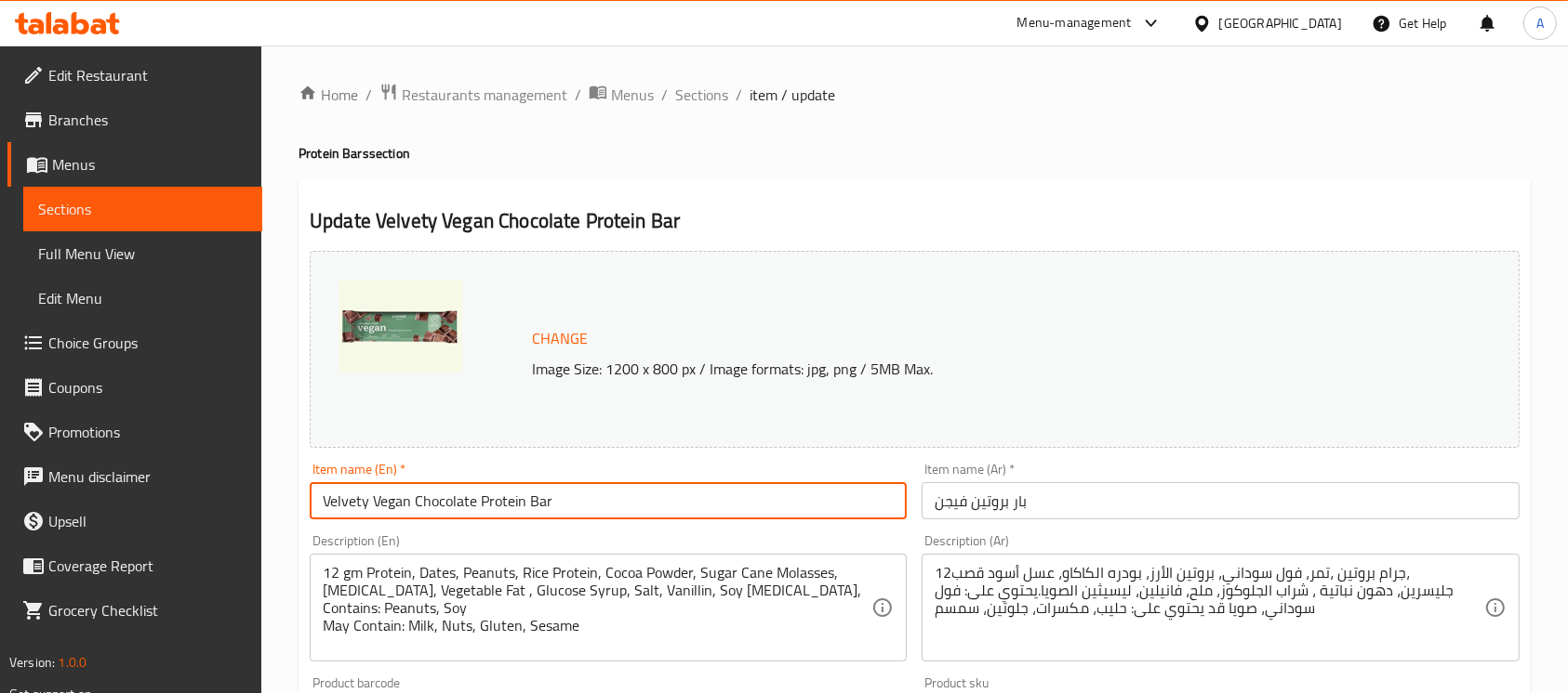
click at [1050, 508] on input "بار بروتين فيجن" at bounding box center [1219, 500] width 597 height 37
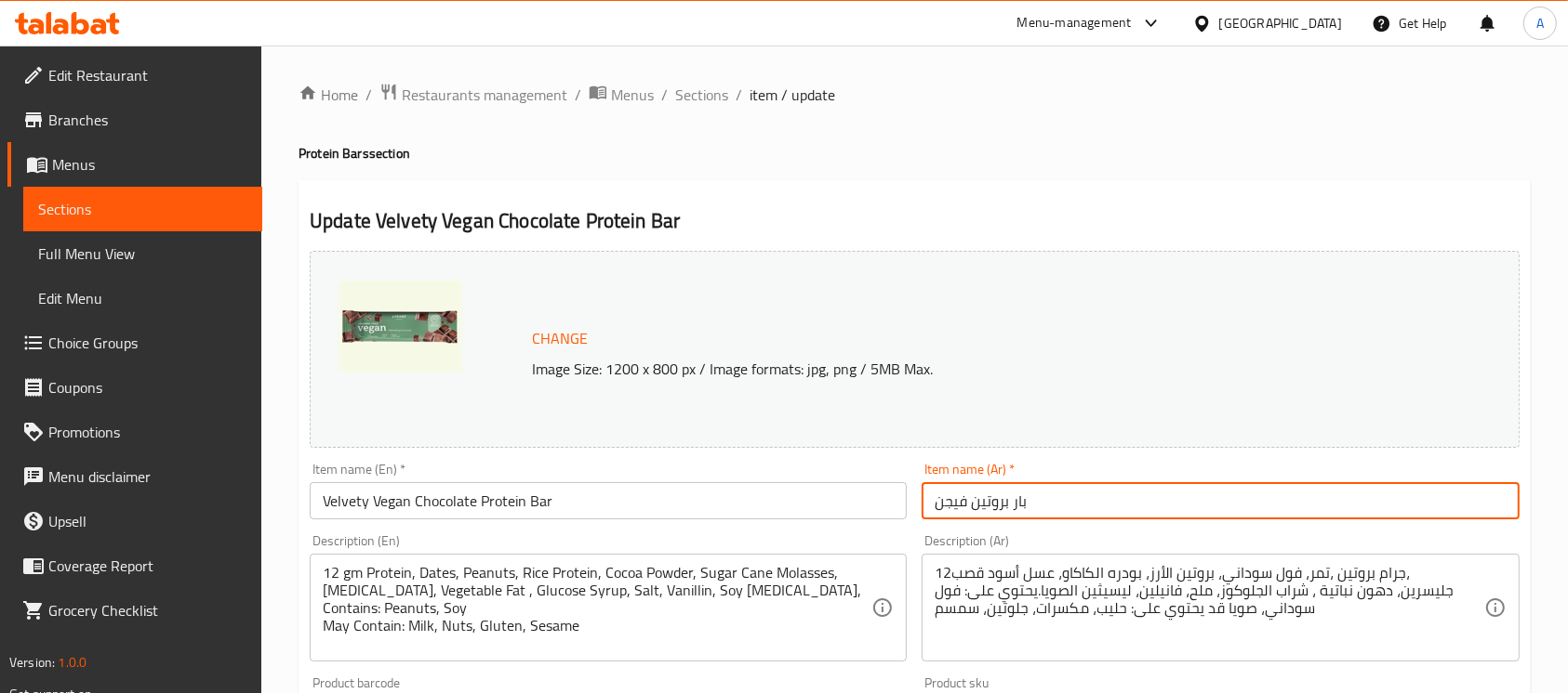
click at [1050, 508] on input "بار بروتين فيجن" at bounding box center [1219, 500] width 597 height 37
paste input "الشوكولاتة النباتي المخملي"
click at [1478, 501] on input "بار بروتين الشوكولاتة النباتي المخملي" at bounding box center [1219, 500] width 597 height 37
click at [1481, 501] on input "بار بروتين الشوكولاتة النباتي المخملي" at bounding box center [1219, 500] width 597 height 37
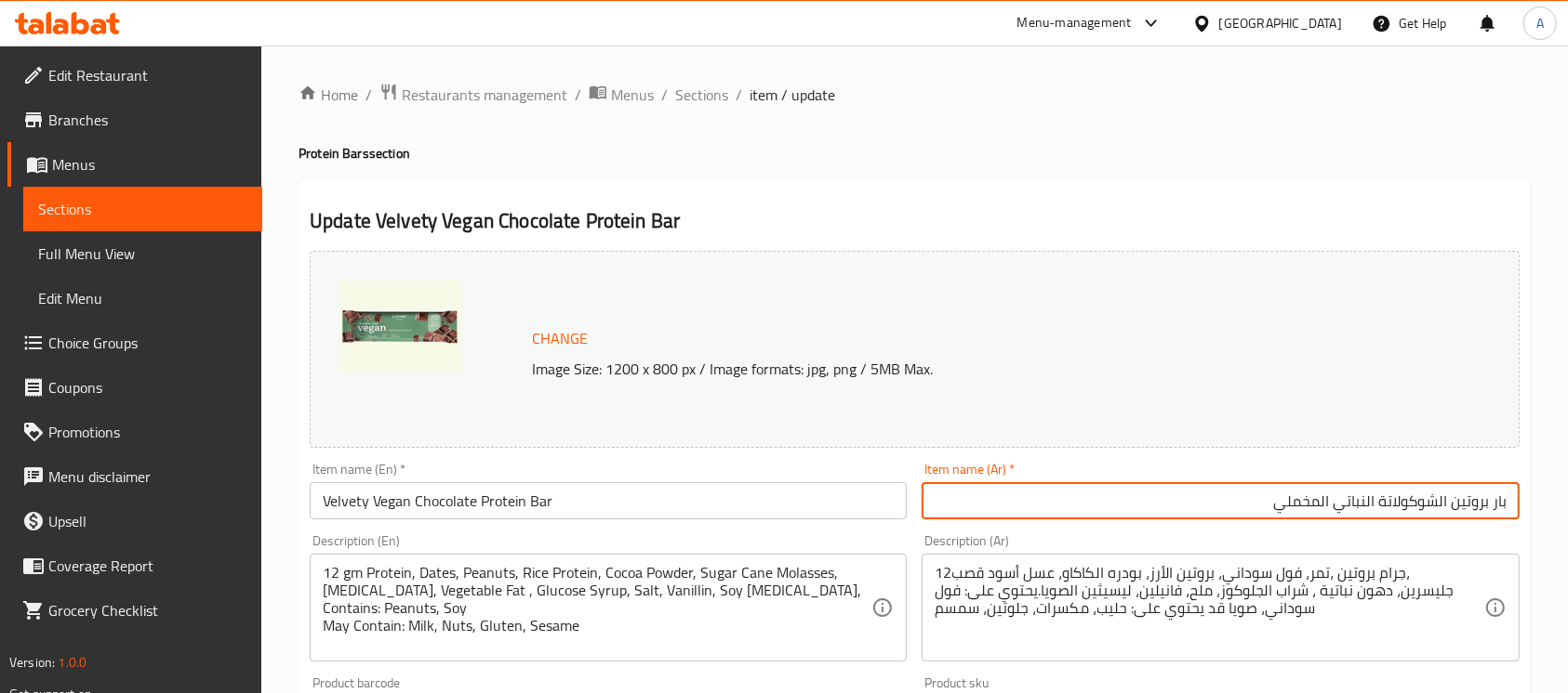
click at [1481, 499] on input "بار بروتين الشوكولاتة النباتي المخملي" at bounding box center [1219, 500] width 597 height 37
paste input "بروتين"
click at [1379, 503] on input "بروتين بار الشوكولاتة النباتي المخملي" at bounding box center [1219, 500] width 597 height 37
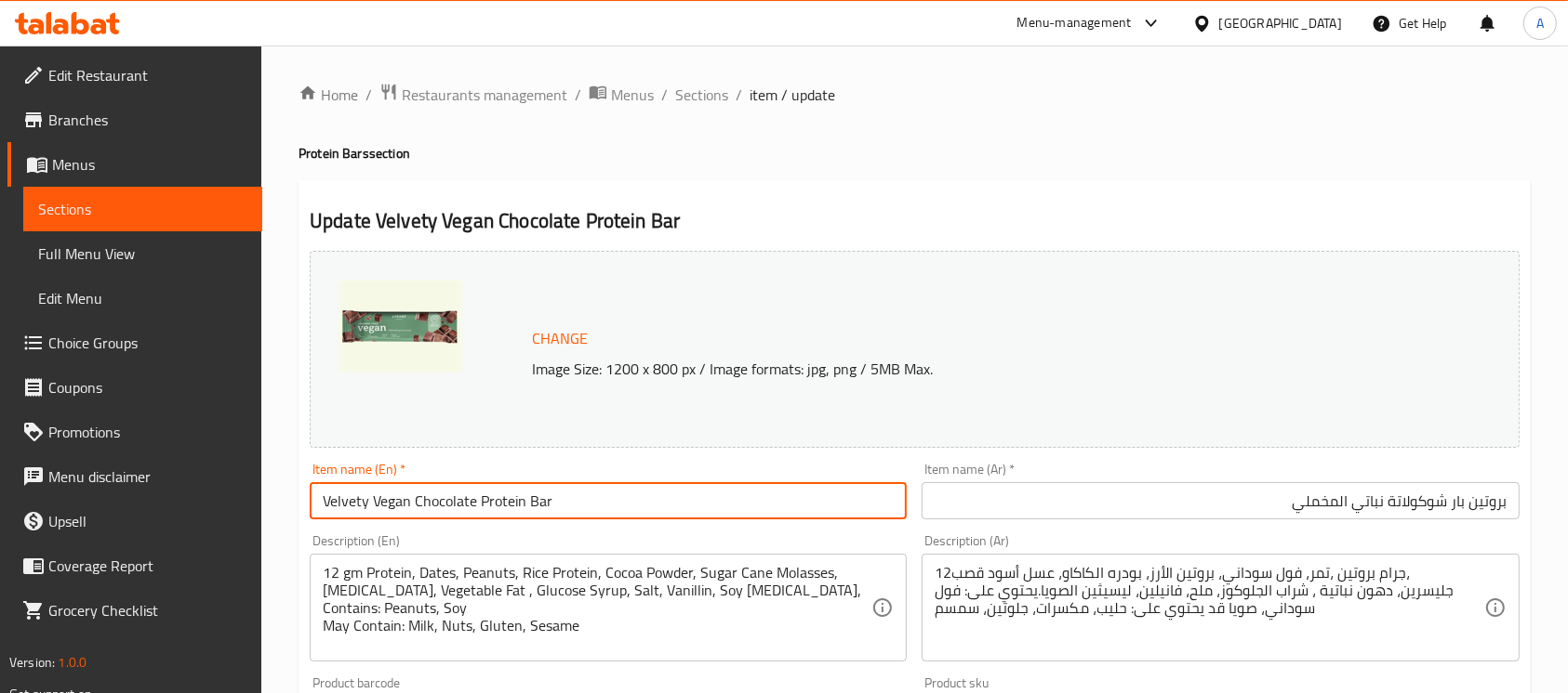
click at [340, 496] on input "Velvety Vegan Chocolate Protein Bar" at bounding box center [608, 500] width 597 height 37
click at [1341, 500] on input "بروتين بار شوكولاتة نباتي المخملي" at bounding box center [1219, 500] width 597 height 37
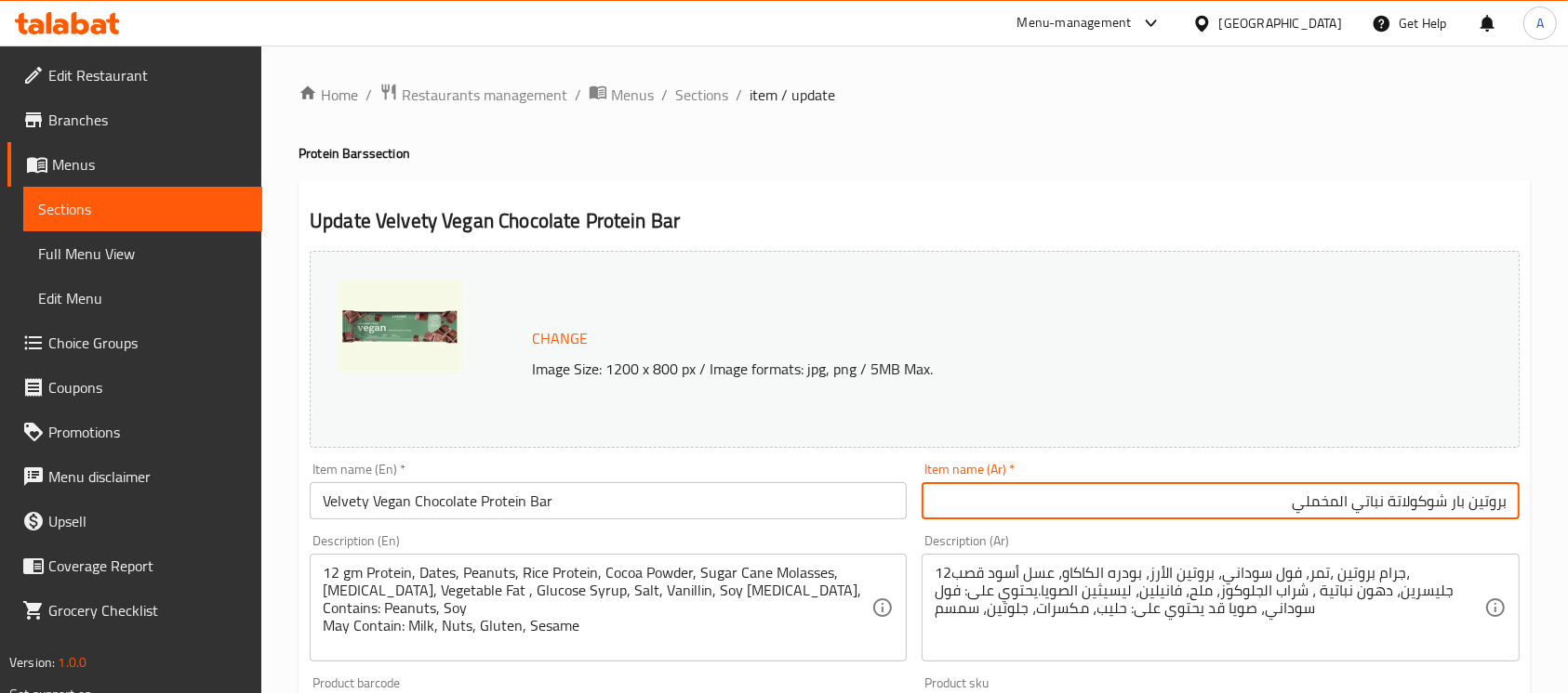
click at [1341, 500] on input "بروتين بار شوكولاتة نباتي المخملي" at bounding box center [1219, 500] width 597 height 37
paste input "فيلفت"
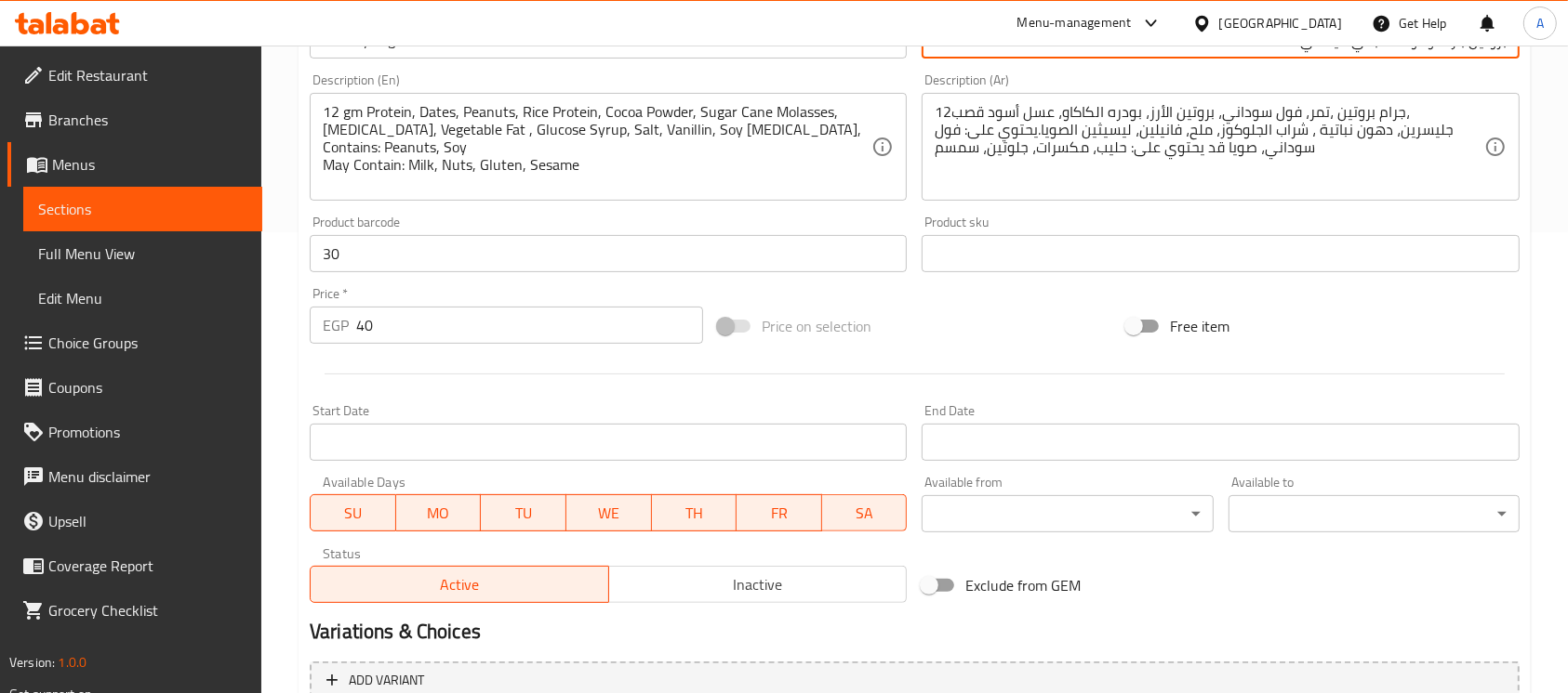
scroll to position [627, 0]
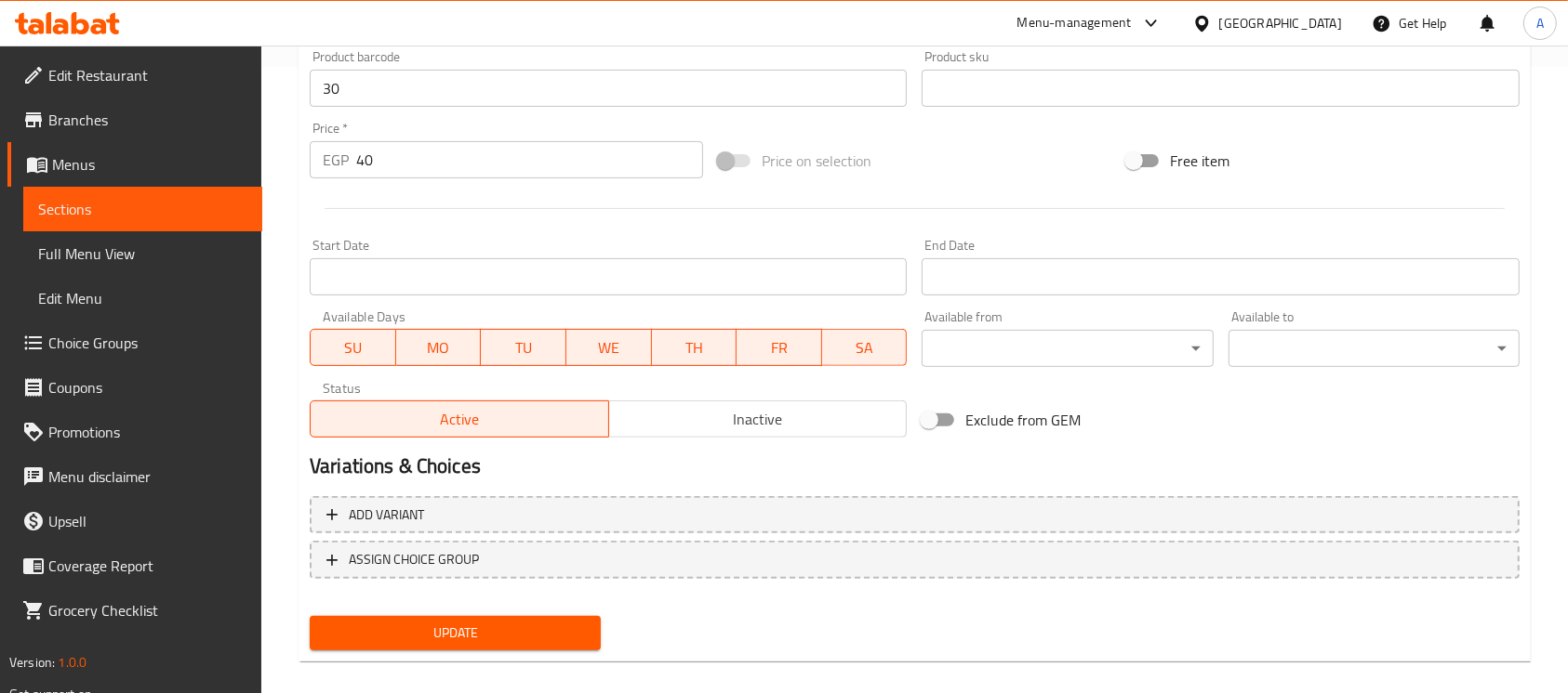
type input "بروتين بار شوكولاتة نباتي فيلفتي"
click at [402, 622] on span "Update" at bounding box center [455, 633] width 261 height 23
click at [358, 622] on span "Update" at bounding box center [455, 633] width 261 height 23
click at [372, 616] on button "Update" at bounding box center [455, 633] width 291 height 34
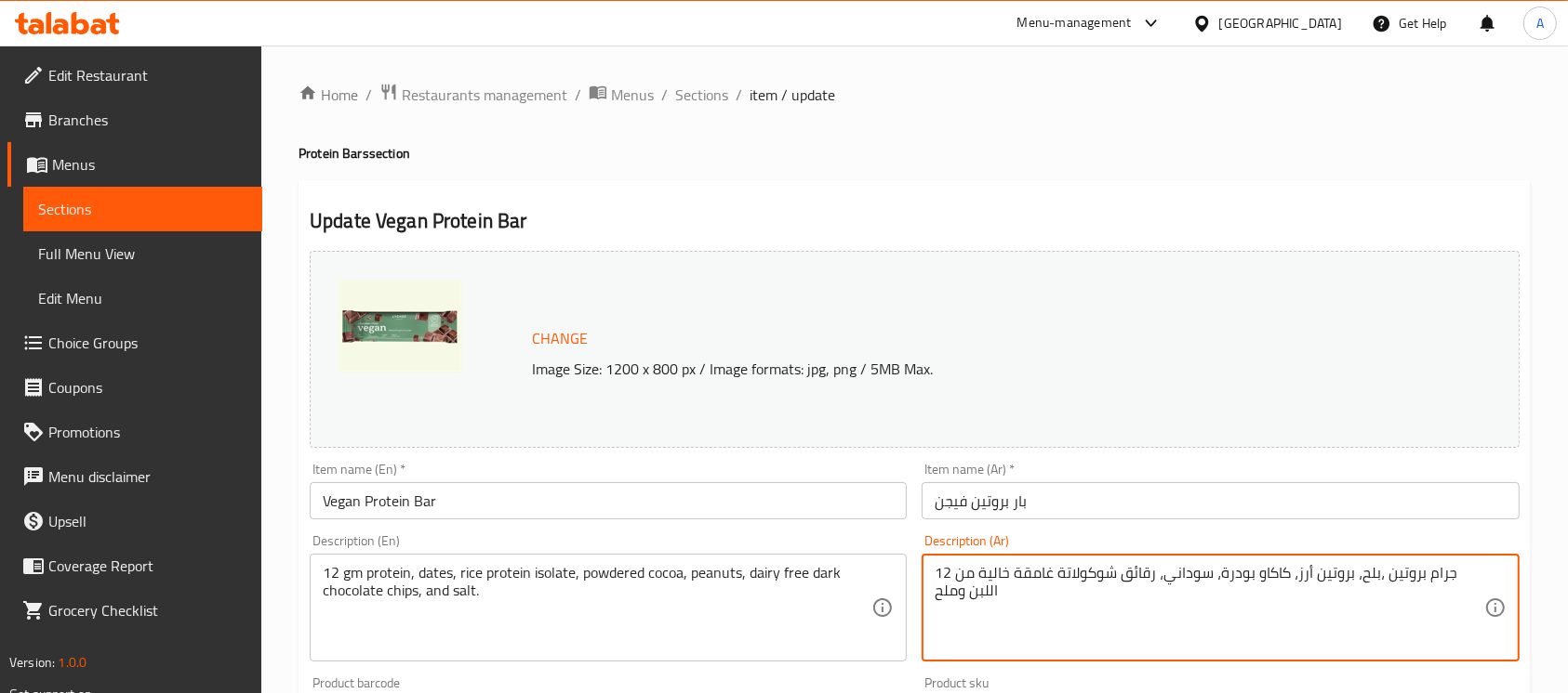
click at [954, 568] on textarea "12 جرام بروتين ،بلح، بروتين أرز، كاكاو بودرة، سوداني، رقائق شوكولاتة غامقة خالي…" at bounding box center [1209, 608] width 549 height 88
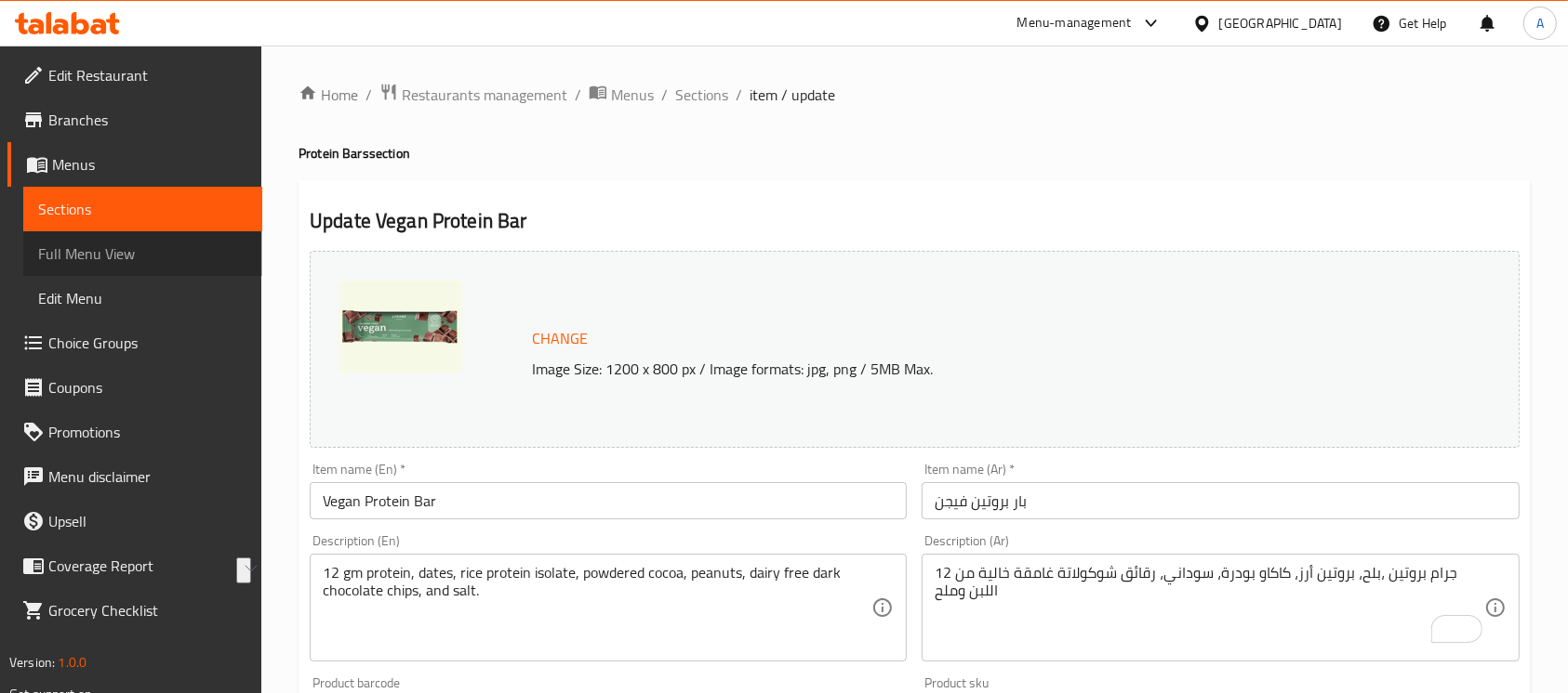
click at [134, 246] on span "Full Menu View" at bounding box center [142, 254] width 209 height 23
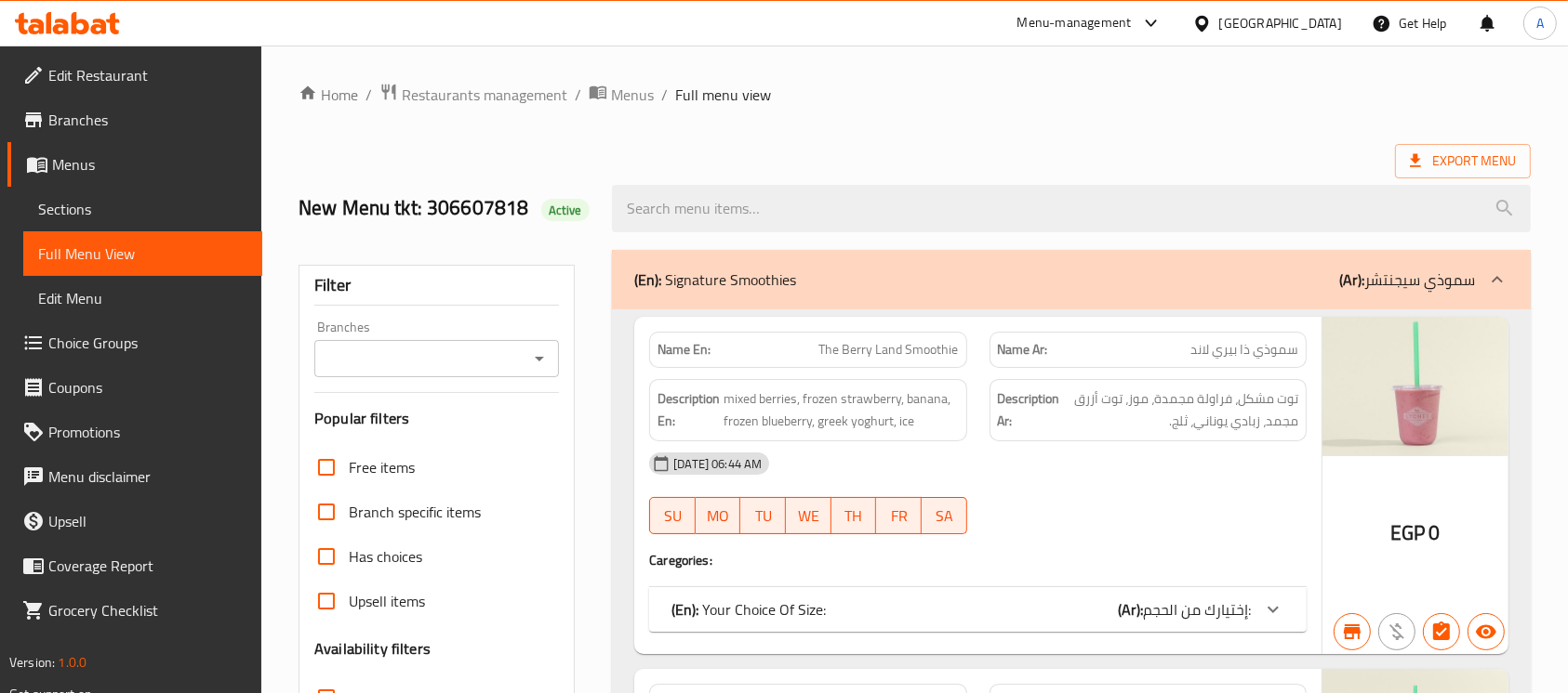
click at [537, 353] on icon "Open" at bounding box center [539, 359] width 23 height 23
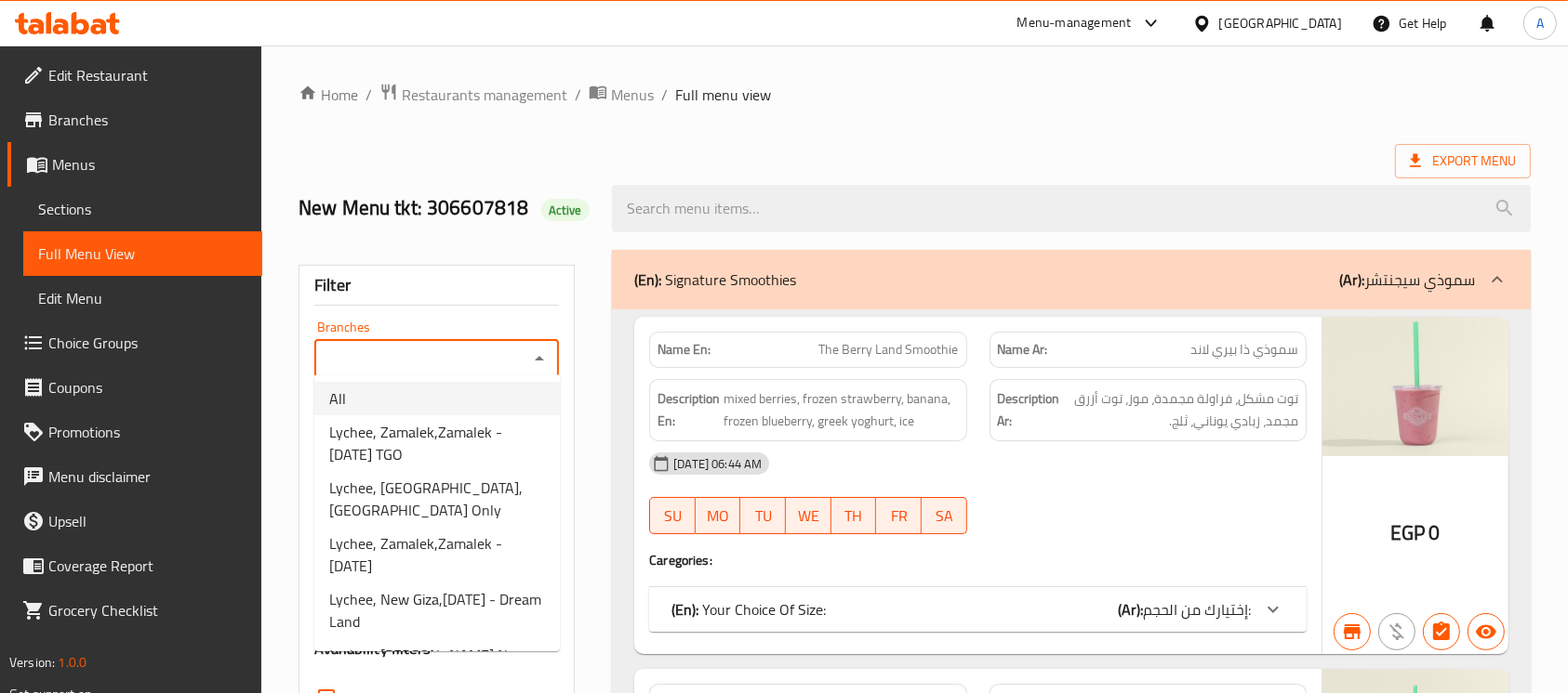
click at [495, 398] on li "All" at bounding box center [437, 398] width 246 height 33
type input "All"
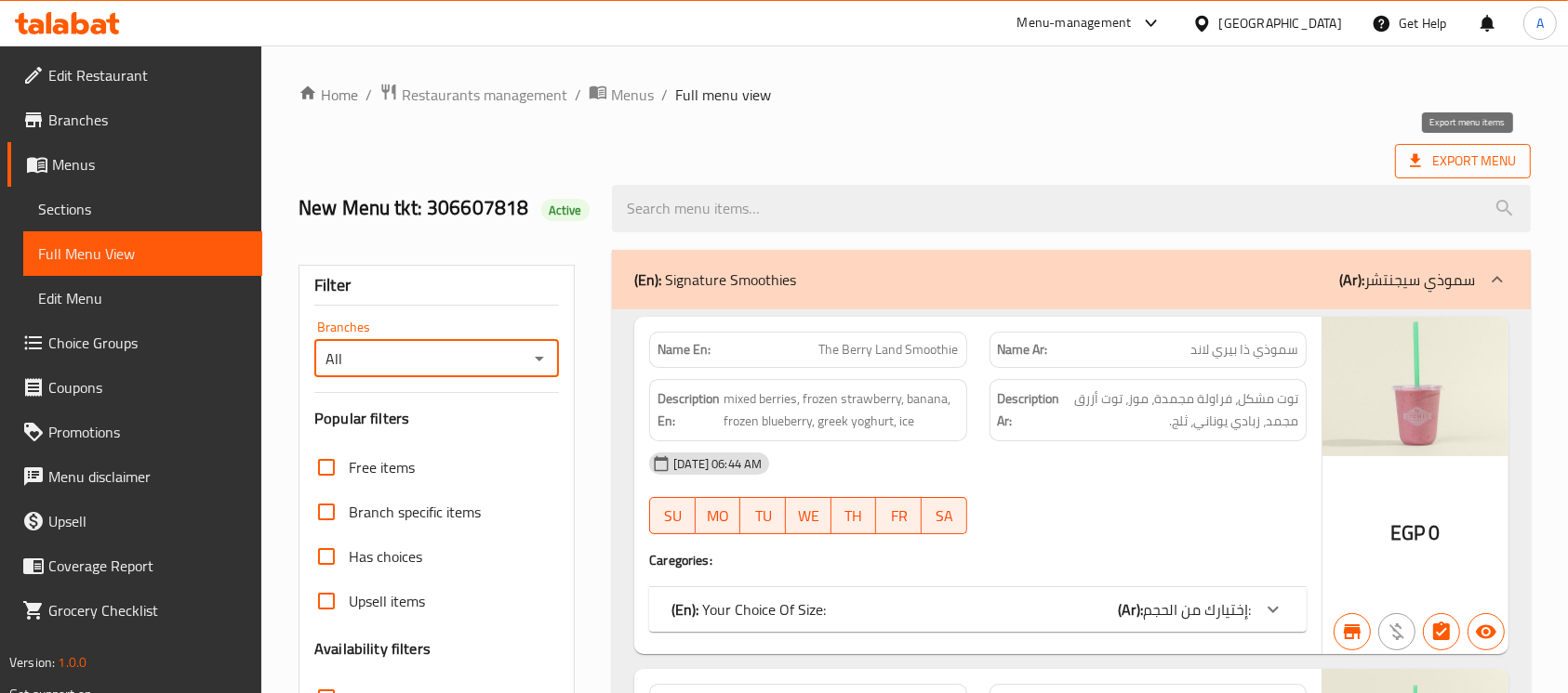
click at [1483, 168] on span "Export Menu" at bounding box center [1463, 161] width 106 height 23
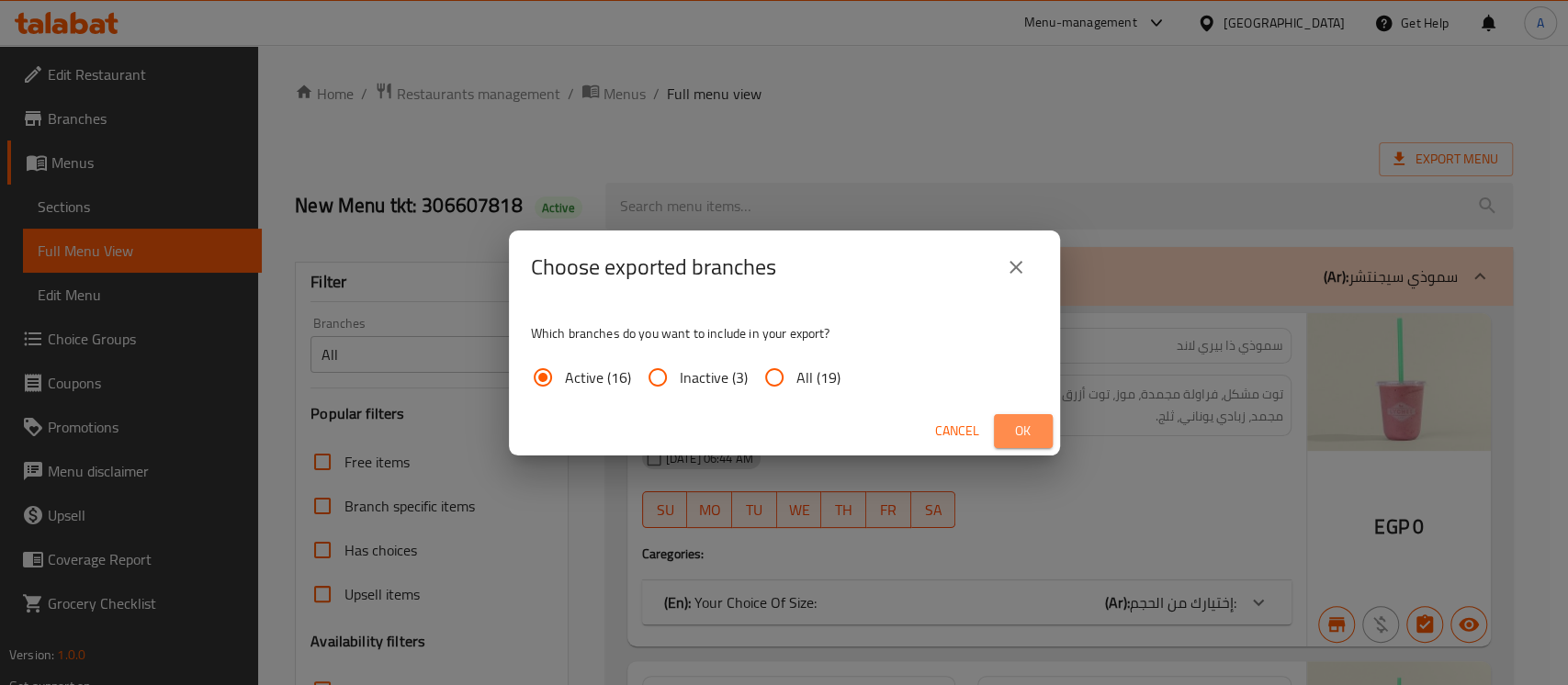
click at [1037, 421] on span "Ok" at bounding box center [1023, 431] width 29 height 23
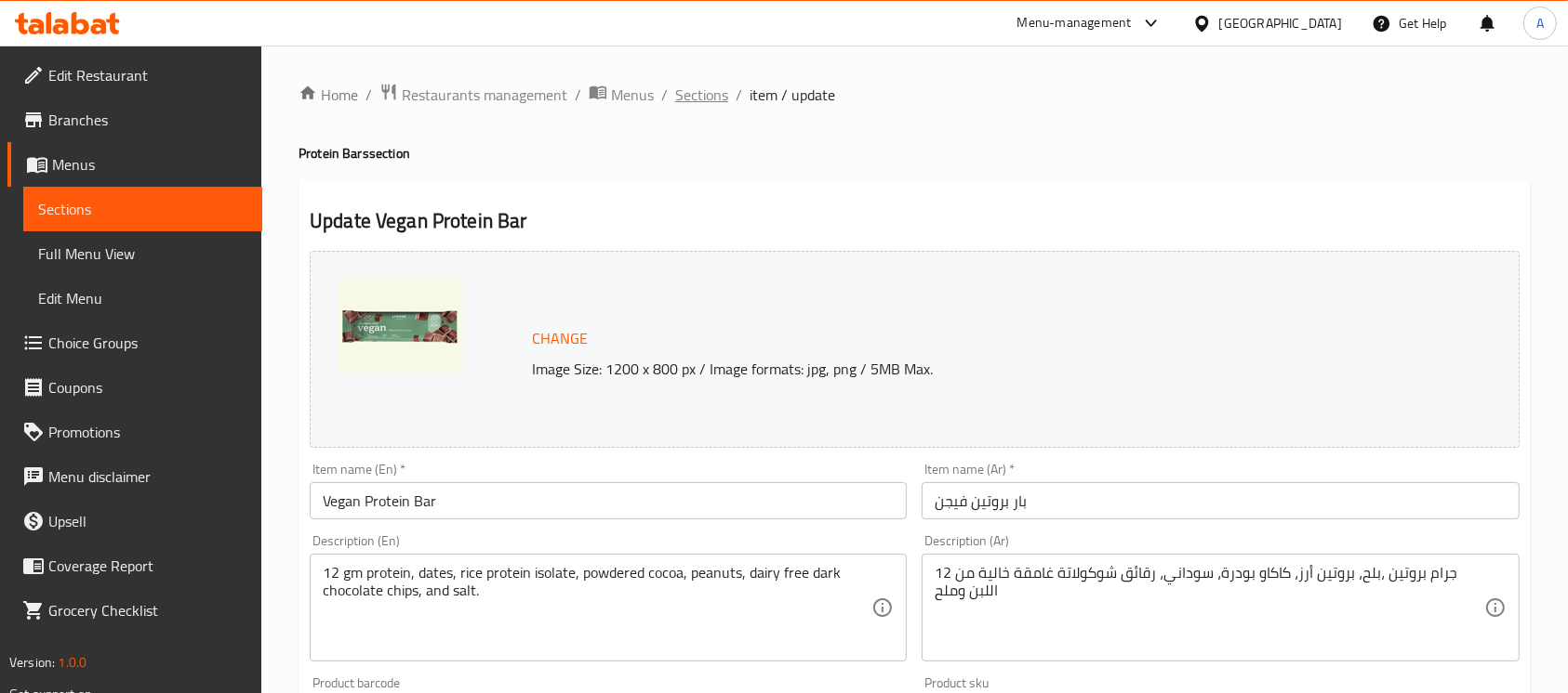
click at [694, 98] on span "Sections" at bounding box center [702, 95] width 53 height 23
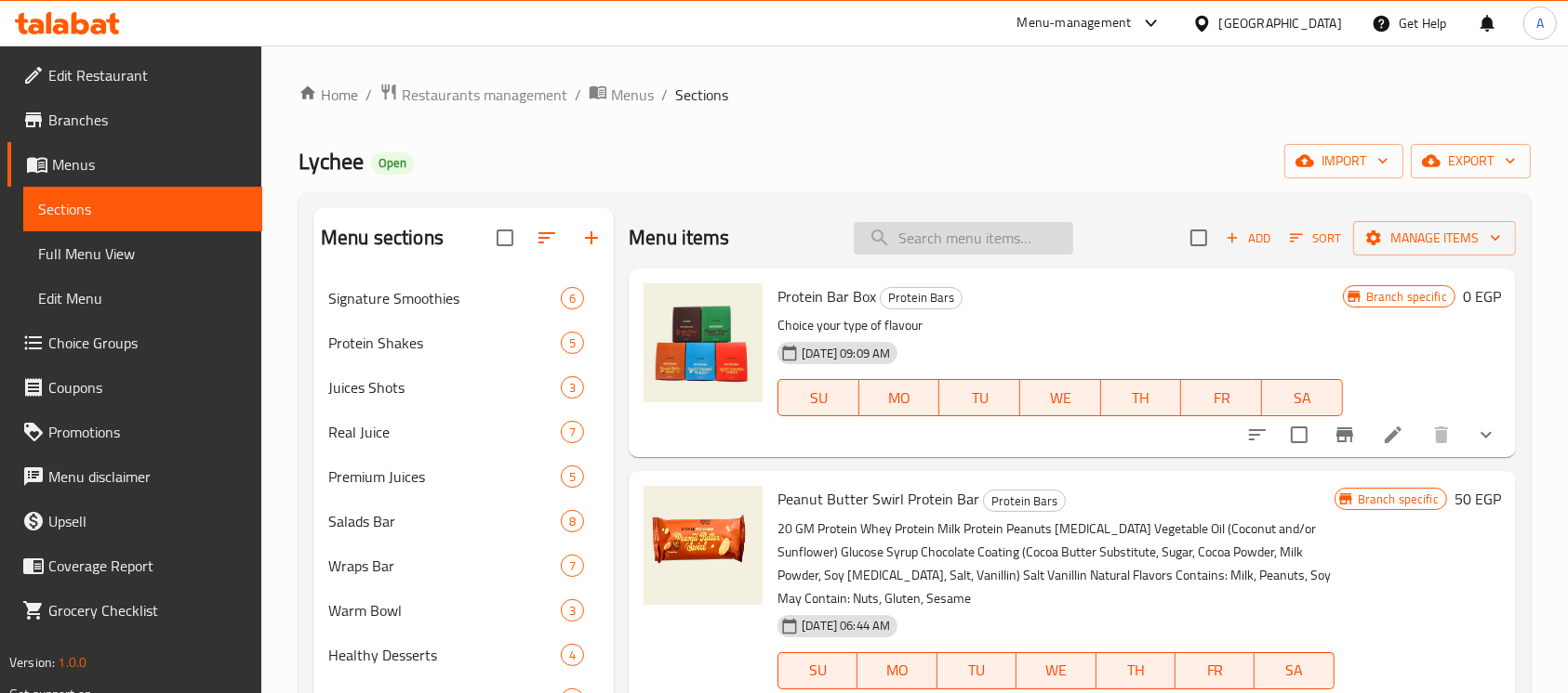
click at [1043, 238] on input "search" at bounding box center [963, 238] width 219 height 32
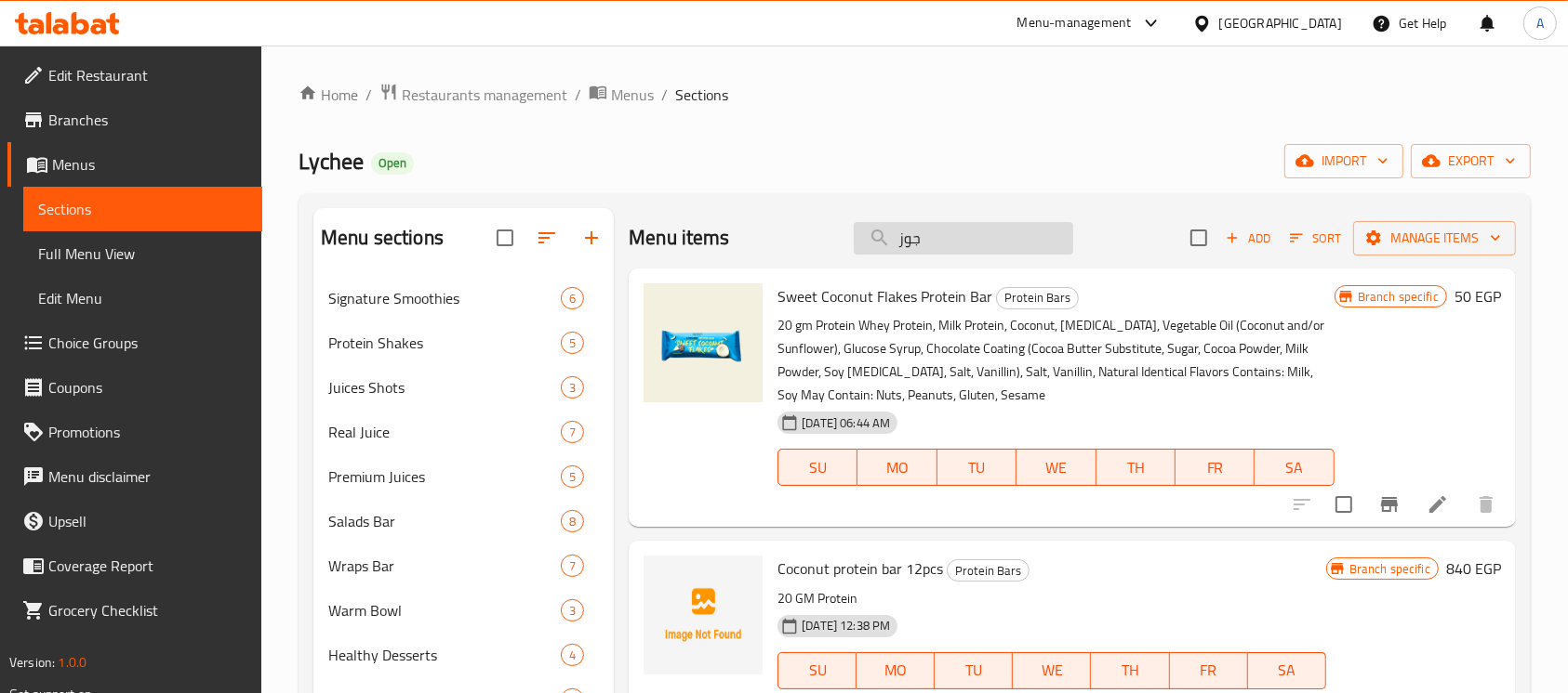
click at [968, 242] on input "جوز" at bounding box center [963, 238] width 219 height 32
paste input "Protein Bar Box"
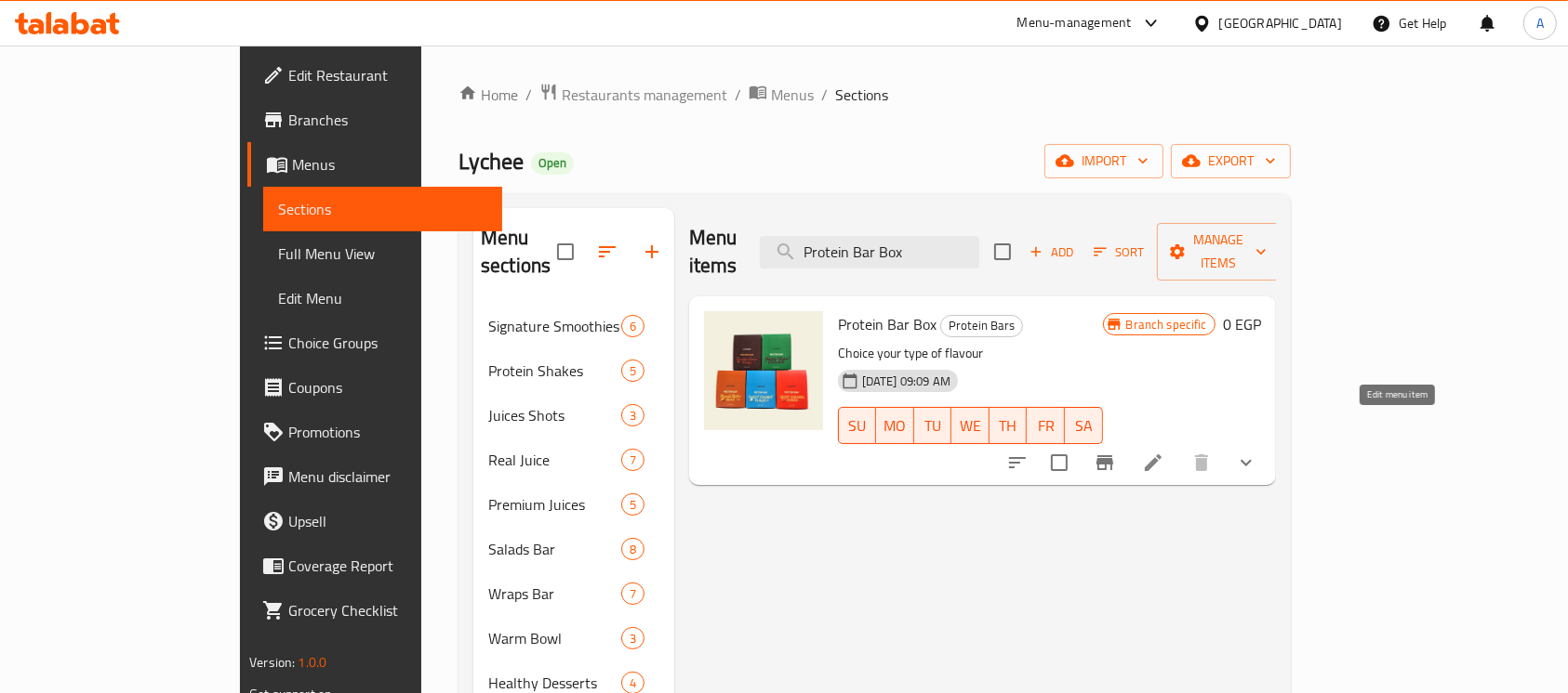
type input "Protein Bar Box"
click at [1164, 452] on icon at bounding box center [1153, 463] width 23 height 23
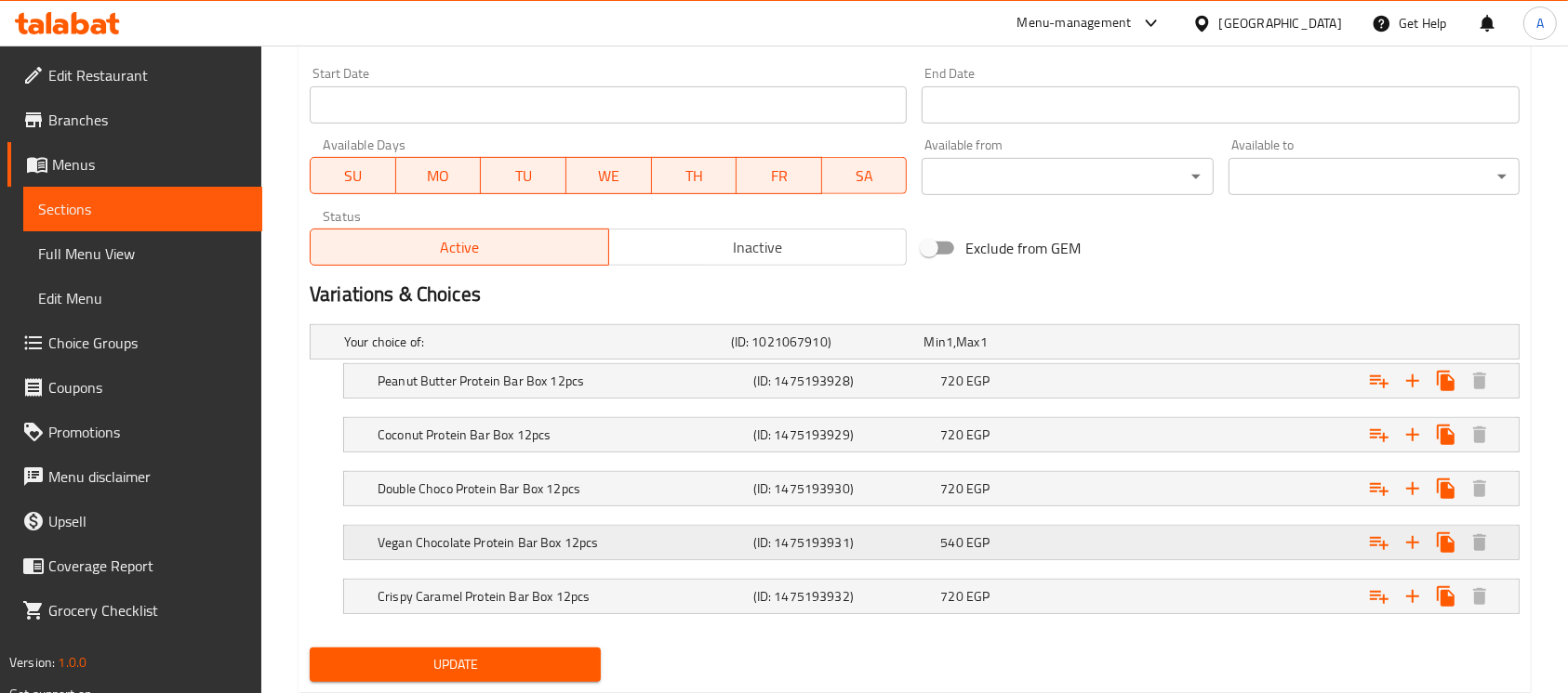
scroll to position [822, 0]
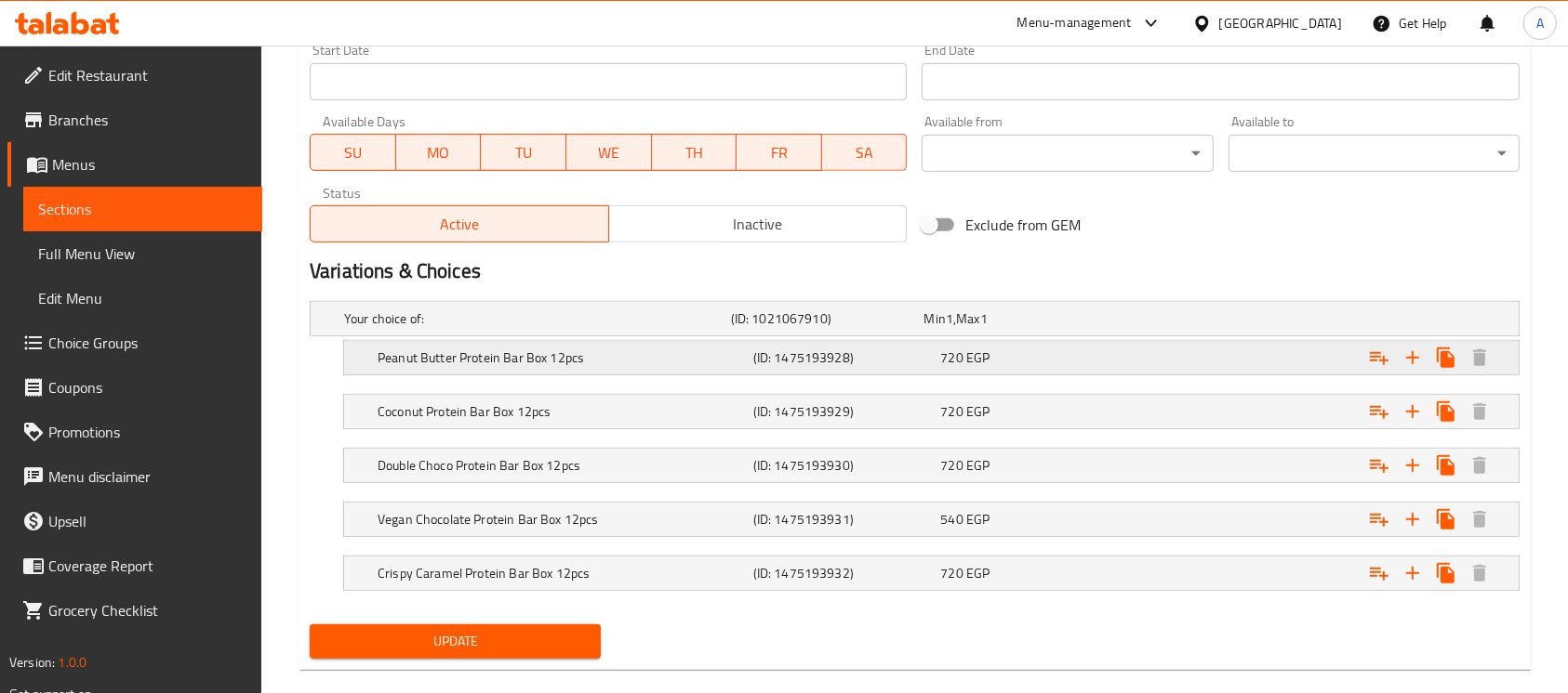
click at [498, 328] on h5 "Peanut Butter Protein Bar Box 12pcs" at bounding box center [534, 319] width 380 height 19
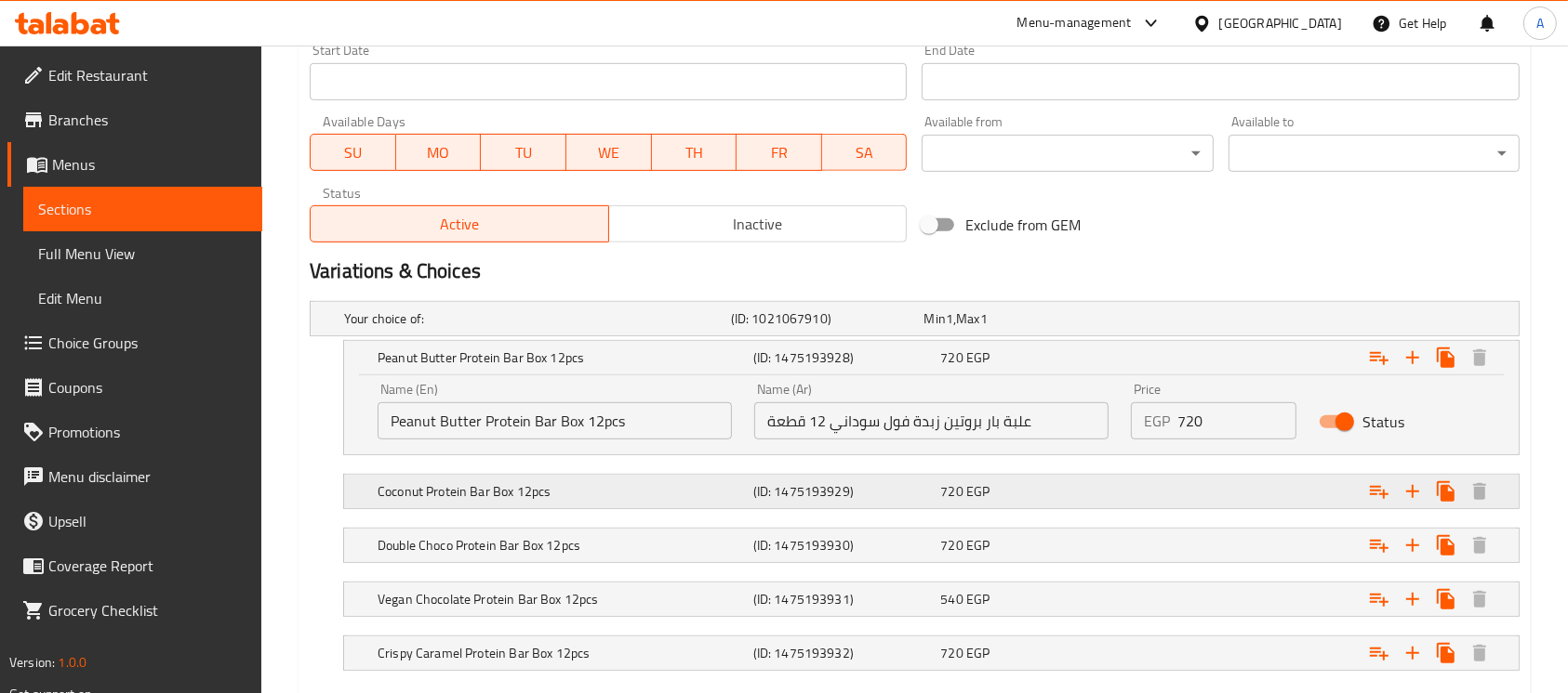
click at [490, 328] on h5 "Coconut Protein Bar Box 12pcs" at bounding box center [534, 319] width 380 height 19
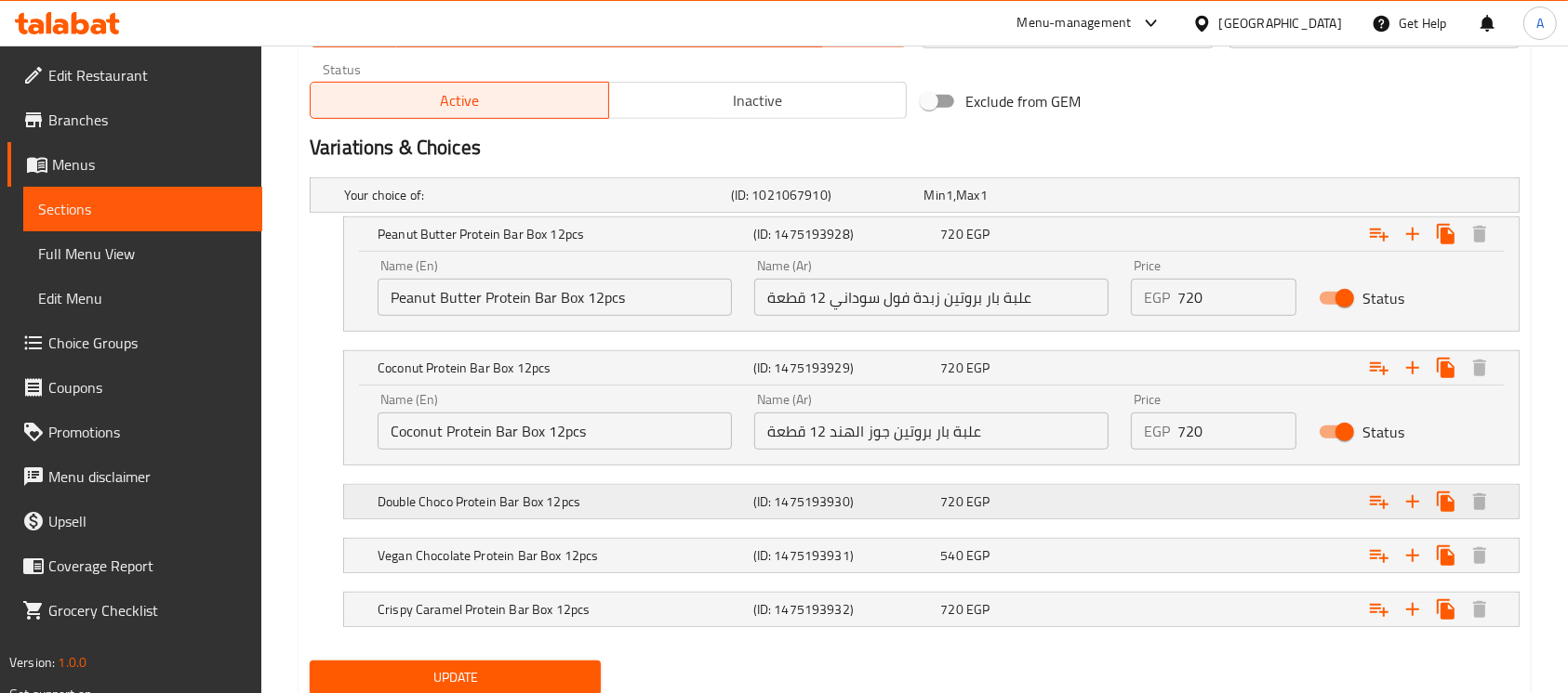
click at [490, 215] on div "Double Choco Protein Bar Box 12pcs (ID: 1475193930) 720 EGP" at bounding box center [919, 195] width 1160 height 41
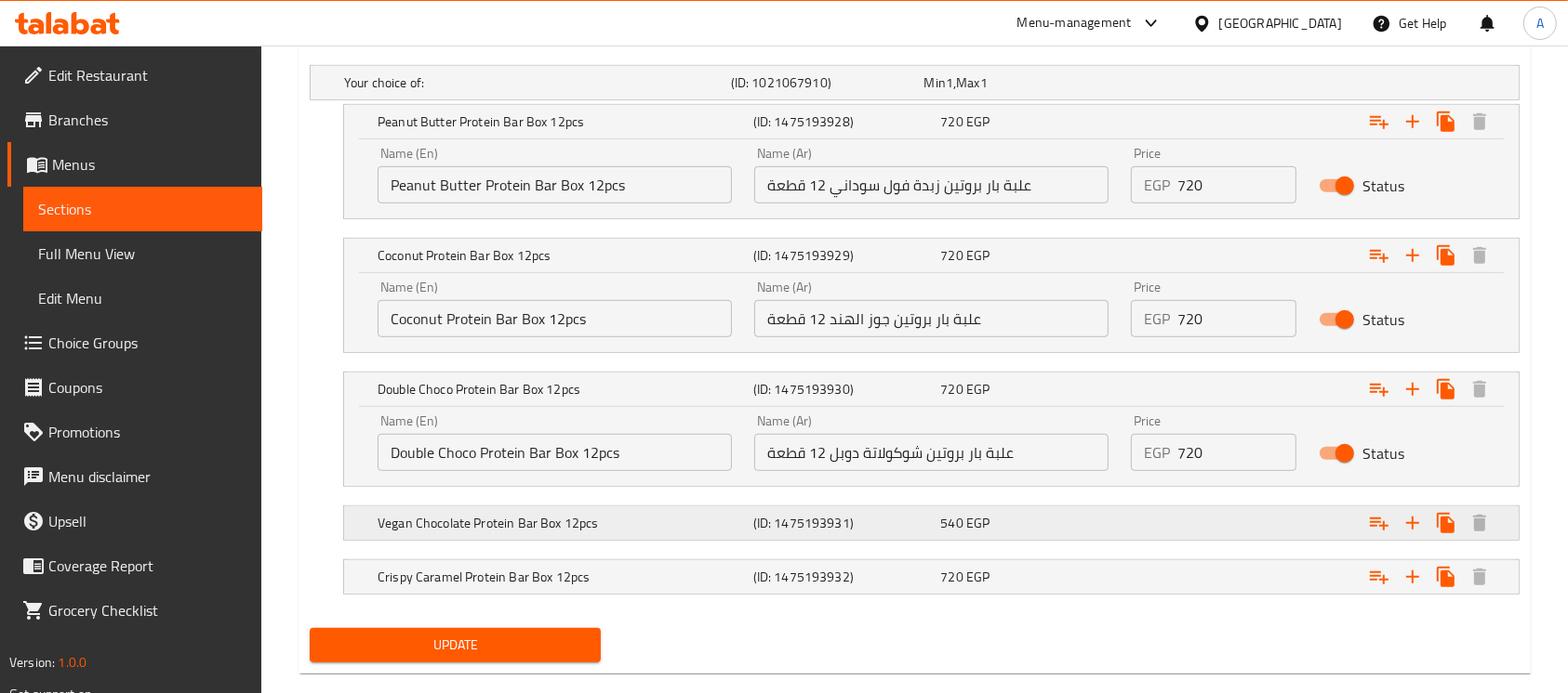
click at [484, 92] on h5 "Vegan Chocolate Protein Bar Box 12pcs" at bounding box center [534, 83] width 380 height 19
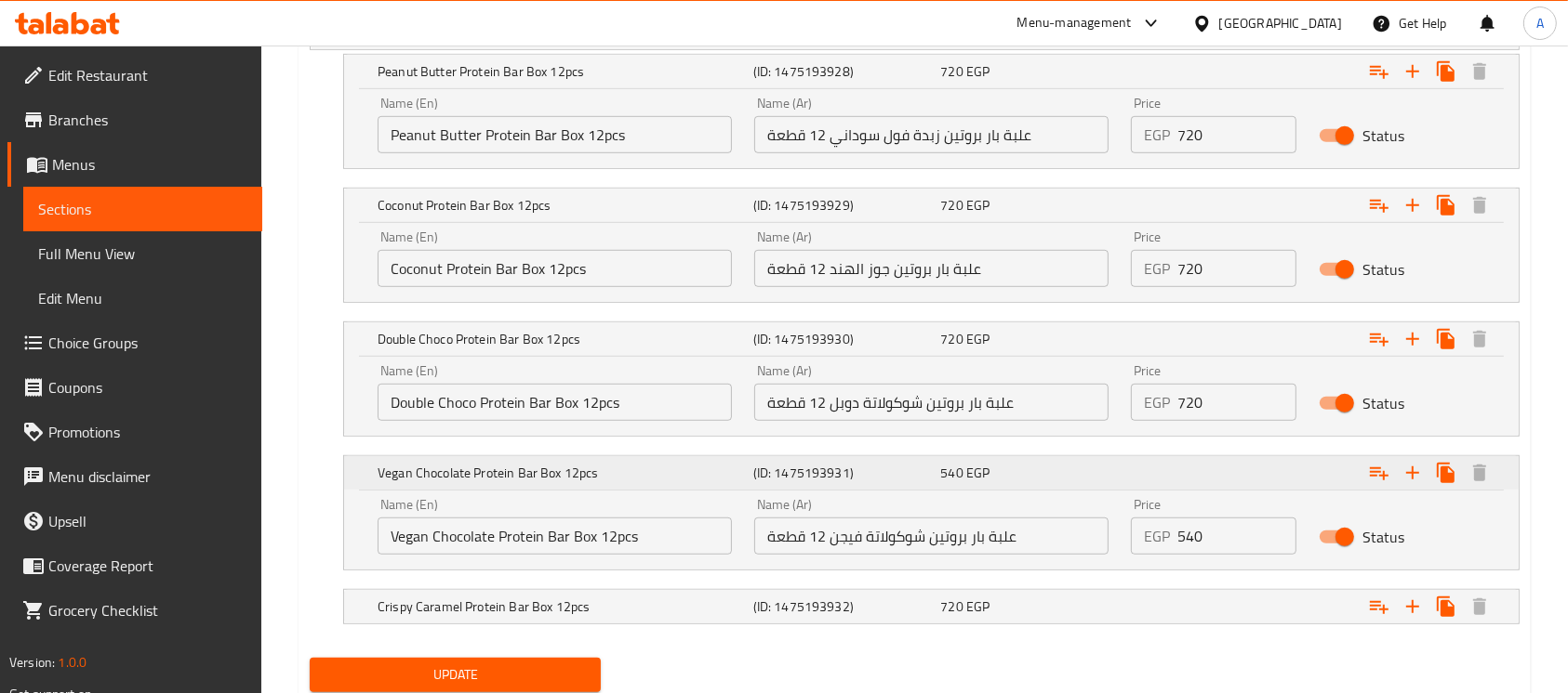
scroll to position [1138, 0]
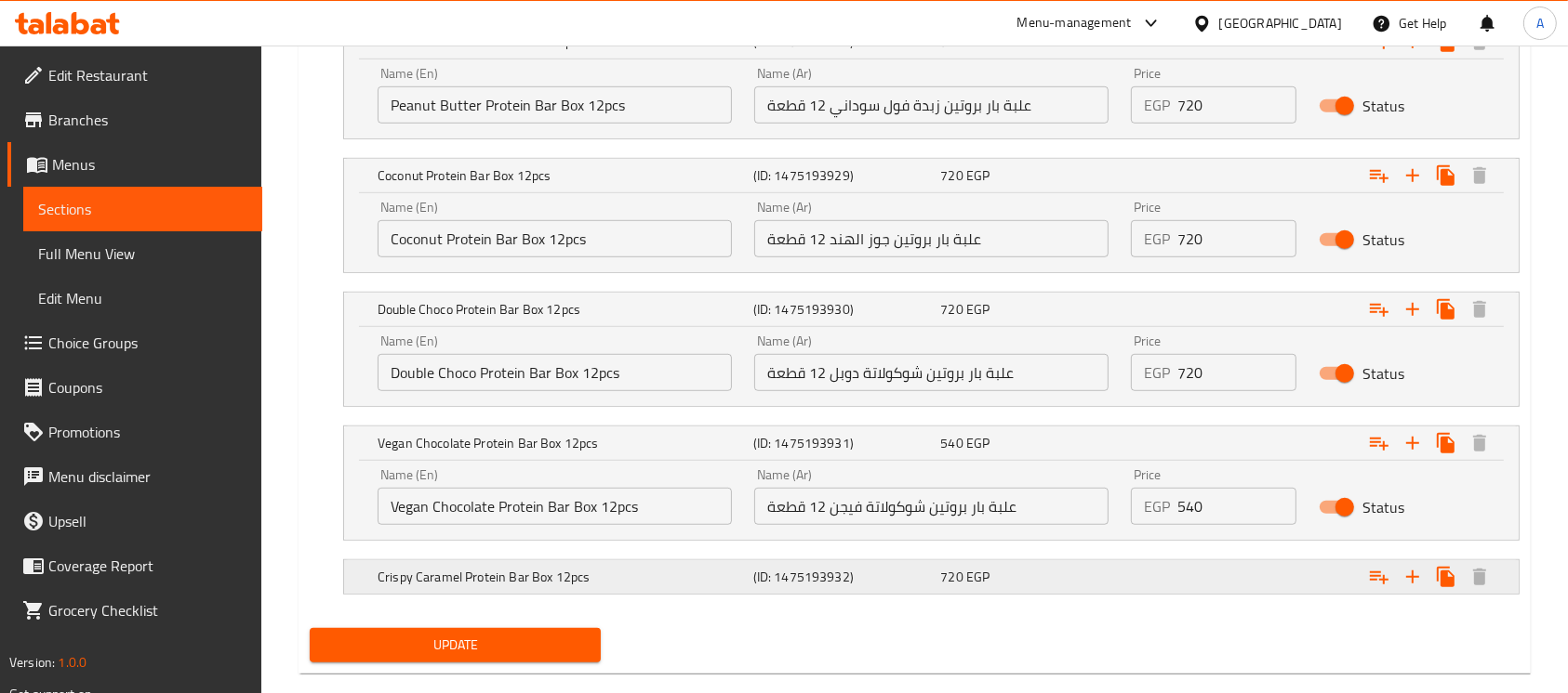
click at [499, 23] on div "Crispy Caramel Protein Bar Box 12pcs (ID: 1475193932) 720 EGP" at bounding box center [919, 2] width 1160 height 41
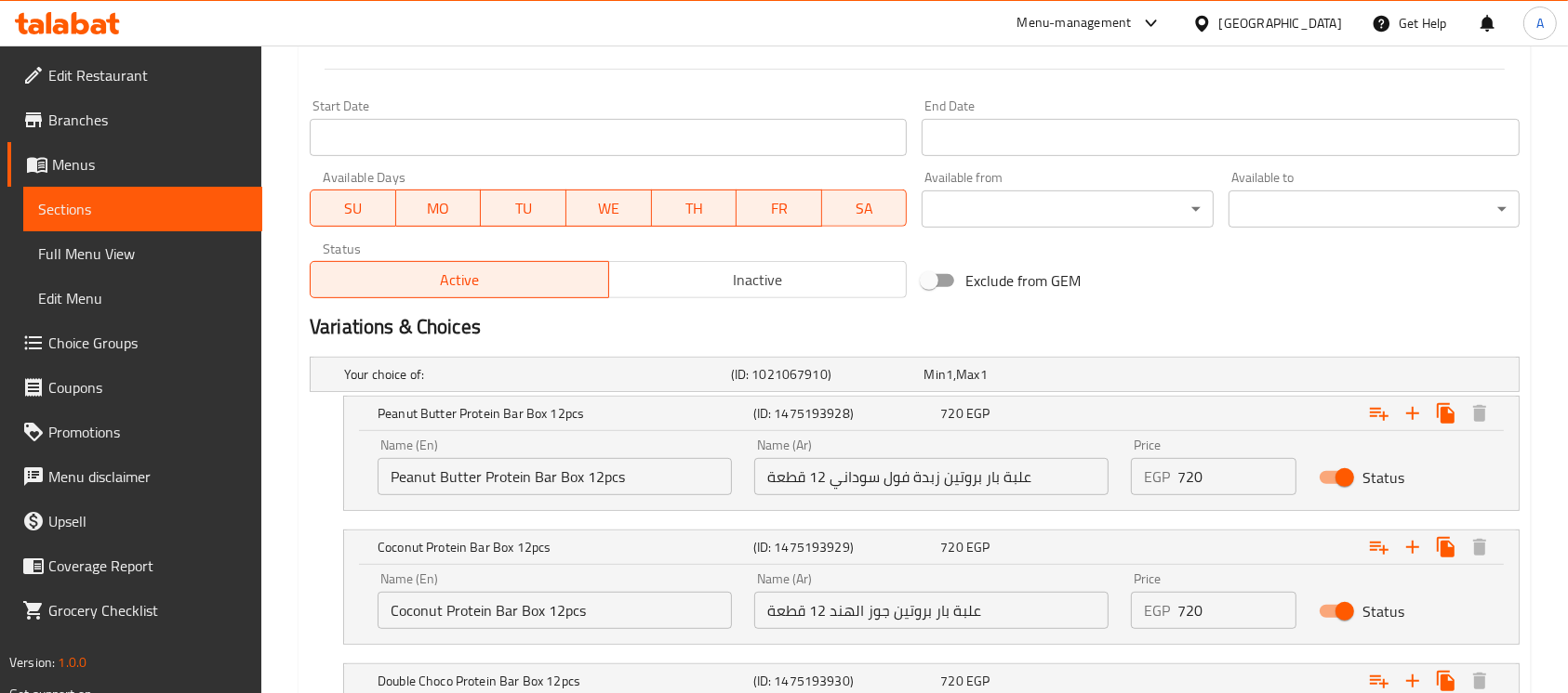
scroll to position [1216, 0]
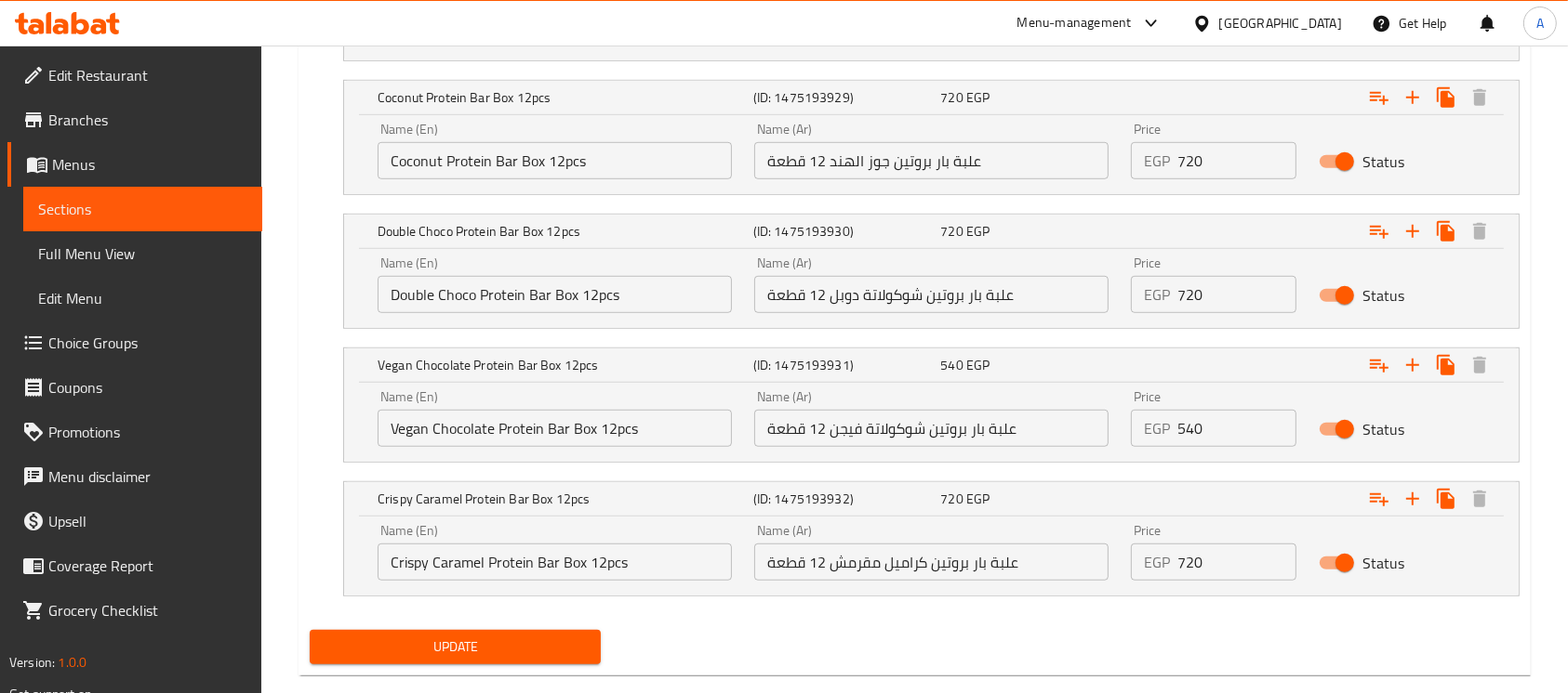
click at [883, 544] on input "علبة بار بروتين كراميل مقرمش 12 قطعة" at bounding box center [931, 562] width 354 height 37
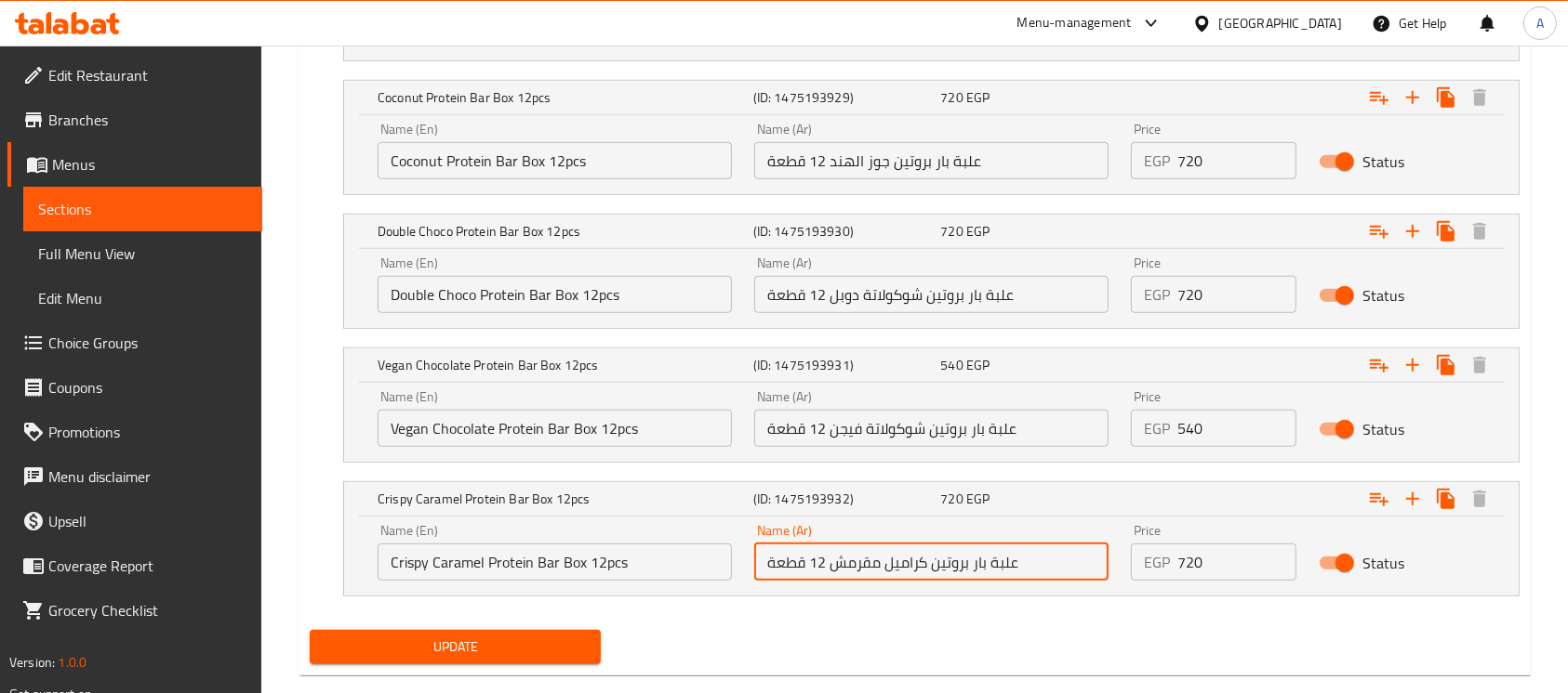
click at [883, 544] on input "علبة بار بروتين كراميل مقرمش 12 قطعة" at bounding box center [931, 562] width 354 height 37
paste input "روتين بار بطعم الكارمل المقرمش 12 ق"
click at [1094, 544] on input "بروتين بار بطعم الكارمل المقرمش 12 قطعه" at bounding box center [931, 562] width 354 height 37
type input "علبه بروتين بار بطعم الكارمل المقرمش 12 قطعه"
click at [787, 623] on div "Update" at bounding box center [915, 647] width 1225 height 49
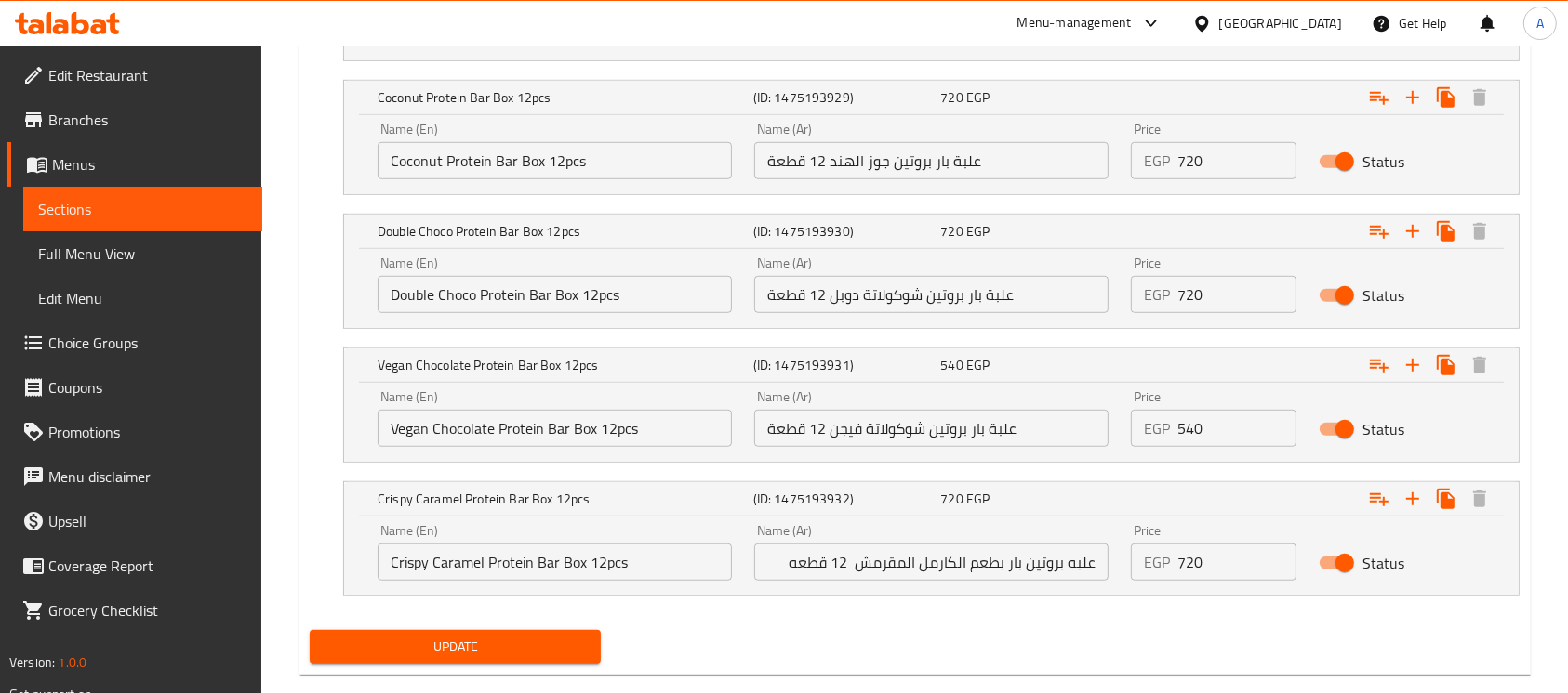
click at [558, 544] on input "Crispy Caramel Protein Bar Box 12pcs" at bounding box center [555, 562] width 354 height 37
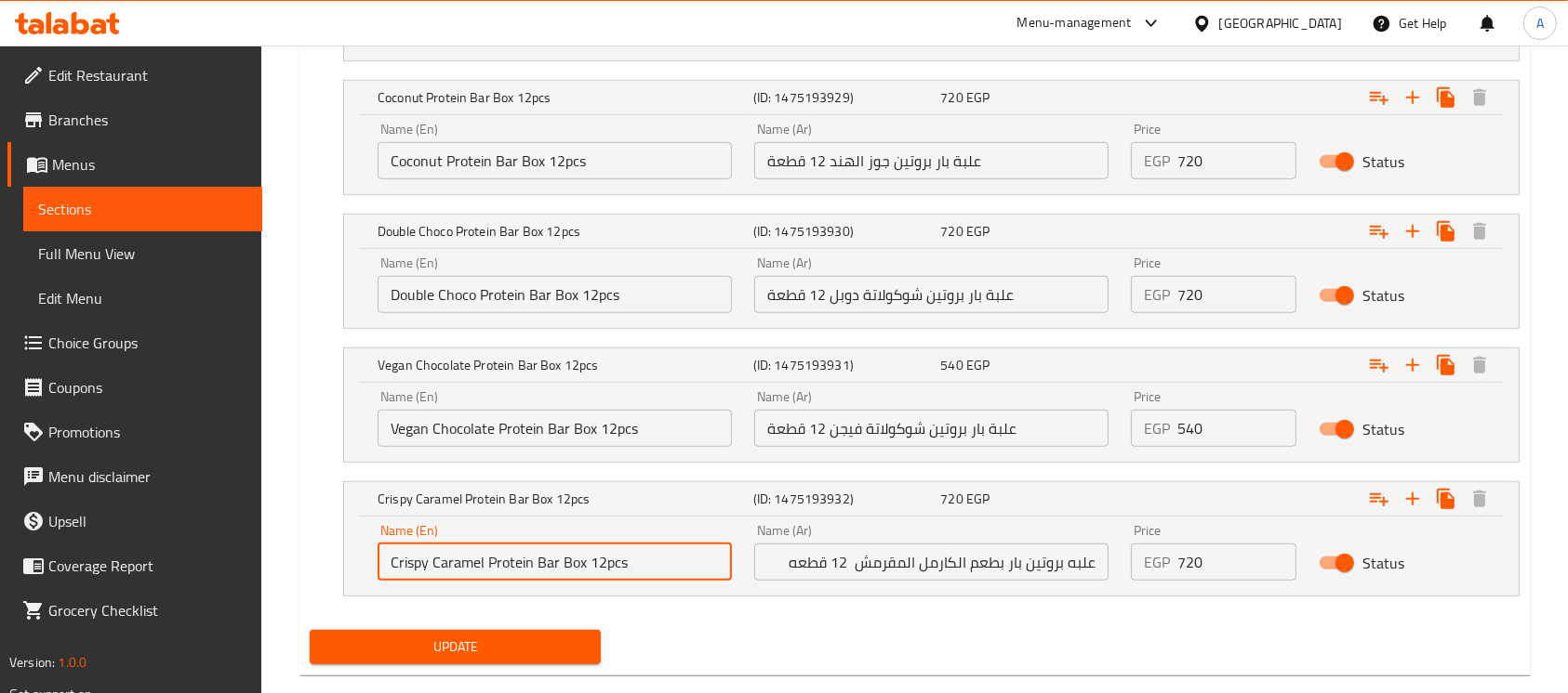
click at [558, 544] on input "Crispy Caramel Protein Bar Box 12pcs" at bounding box center [555, 562] width 354 height 37
type input "Crispy Caramel Protein Bar 12pcs"
click at [1085, 544] on input "علبه بروتين بار بطعم الكارمل المقرمش 12 قطعه" at bounding box center [931, 562] width 354 height 37
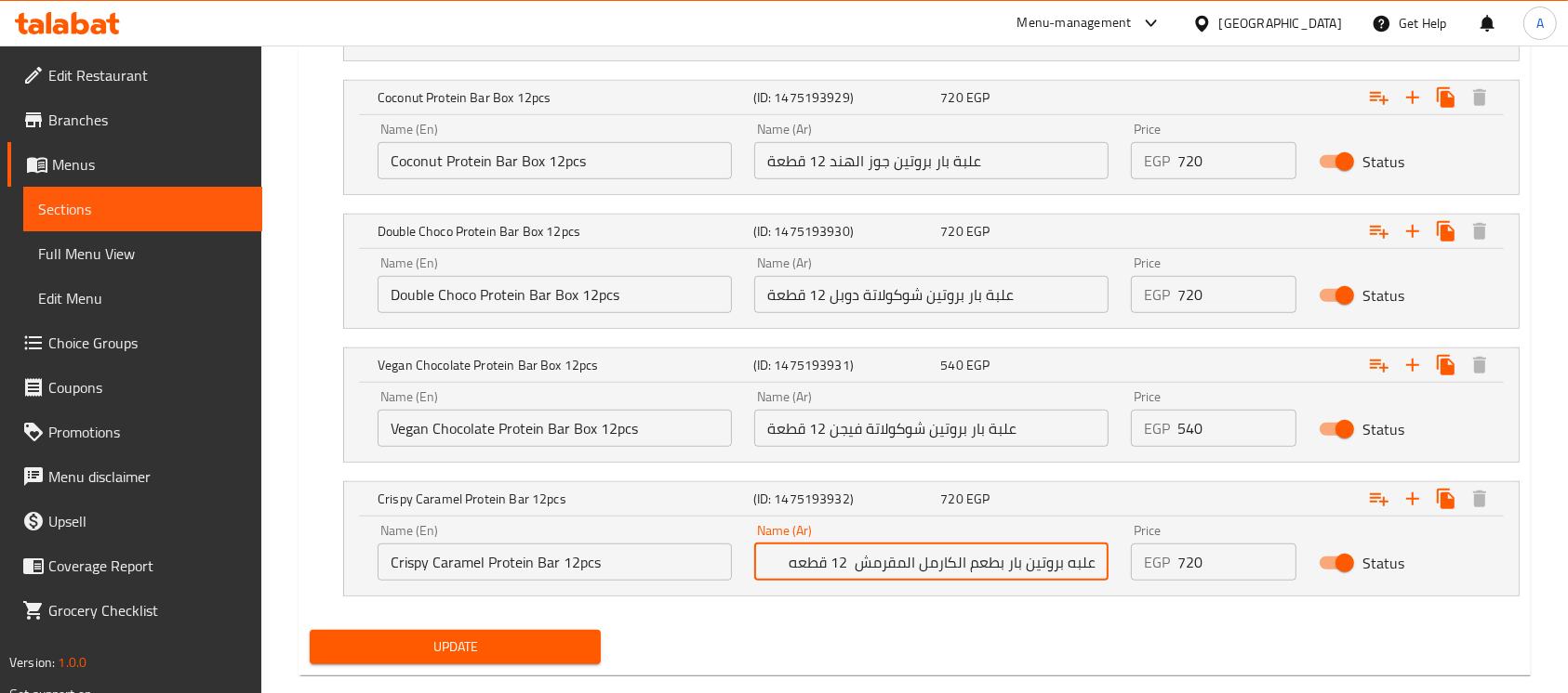
click at [1085, 544] on input "علبه بروتين بار بطعم الكارمل المقرمش 12 قطعه" at bounding box center [931, 562] width 354 height 37
click at [448, 544] on input "Crispy Caramel Protein Bar 12pcs" at bounding box center [555, 562] width 354 height 37
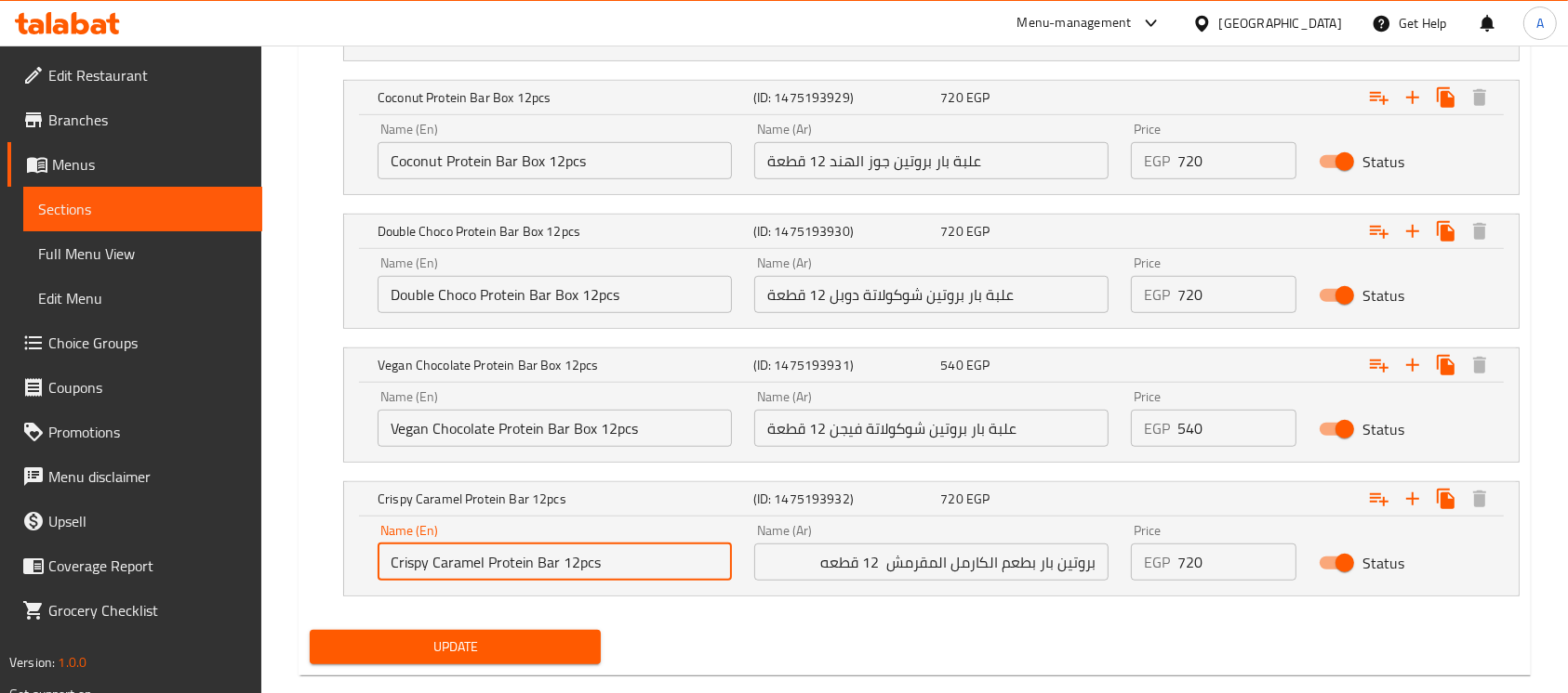
click at [448, 544] on input "Crispy Caramel Protein Bar 12pcs" at bounding box center [555, 562] width 354 height 37
click at [990, 544] on input "بروتين بار بطعم الكارمل المقرمش 12 قطعه" at bounding box center [931, 562] width 354 height 37
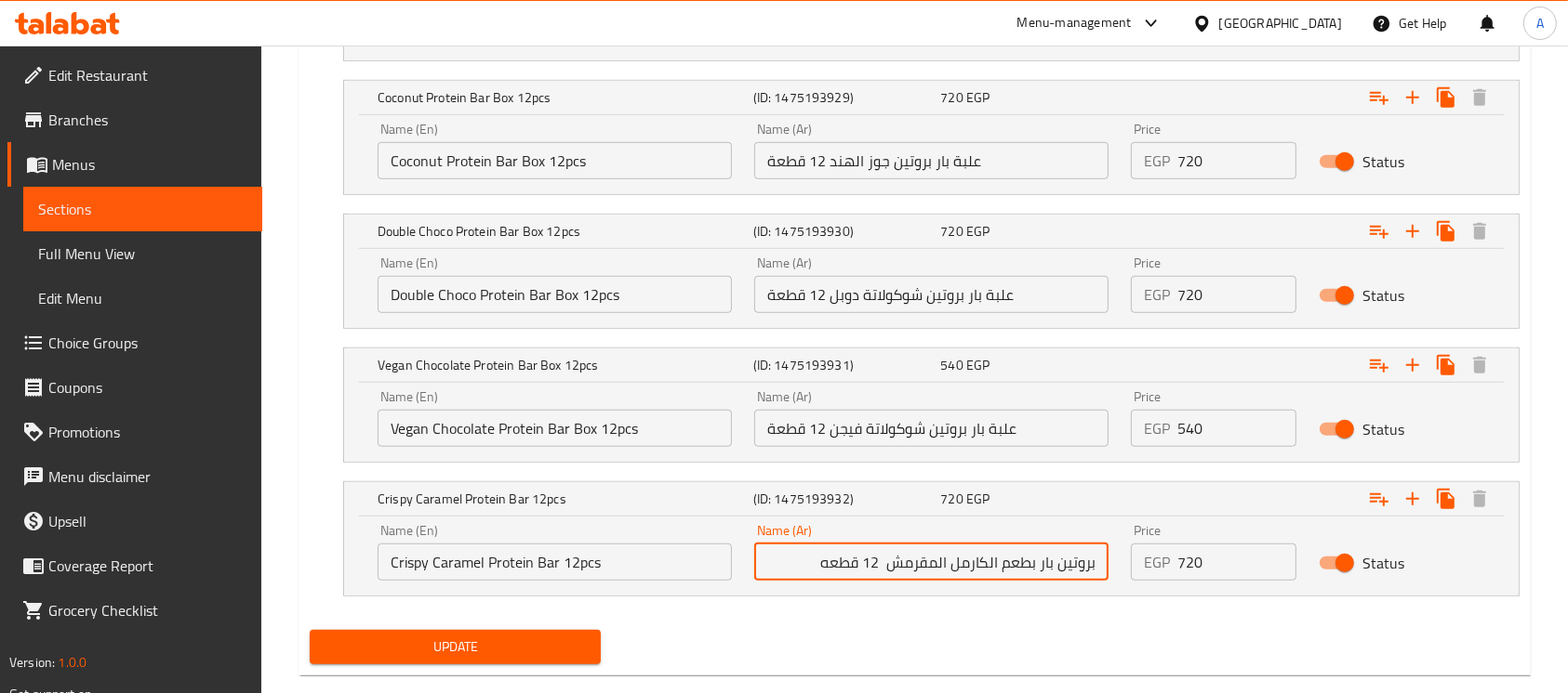
click at [990, 544] on input "بروتين بار بطعم الكارمل المقرمش 12 قطعه" at bounding box center [931, 562] width 354 height 37
paste input "كرامي"
type input "بروتين بار بطعم كراميل المقرمش 12 قطعه"
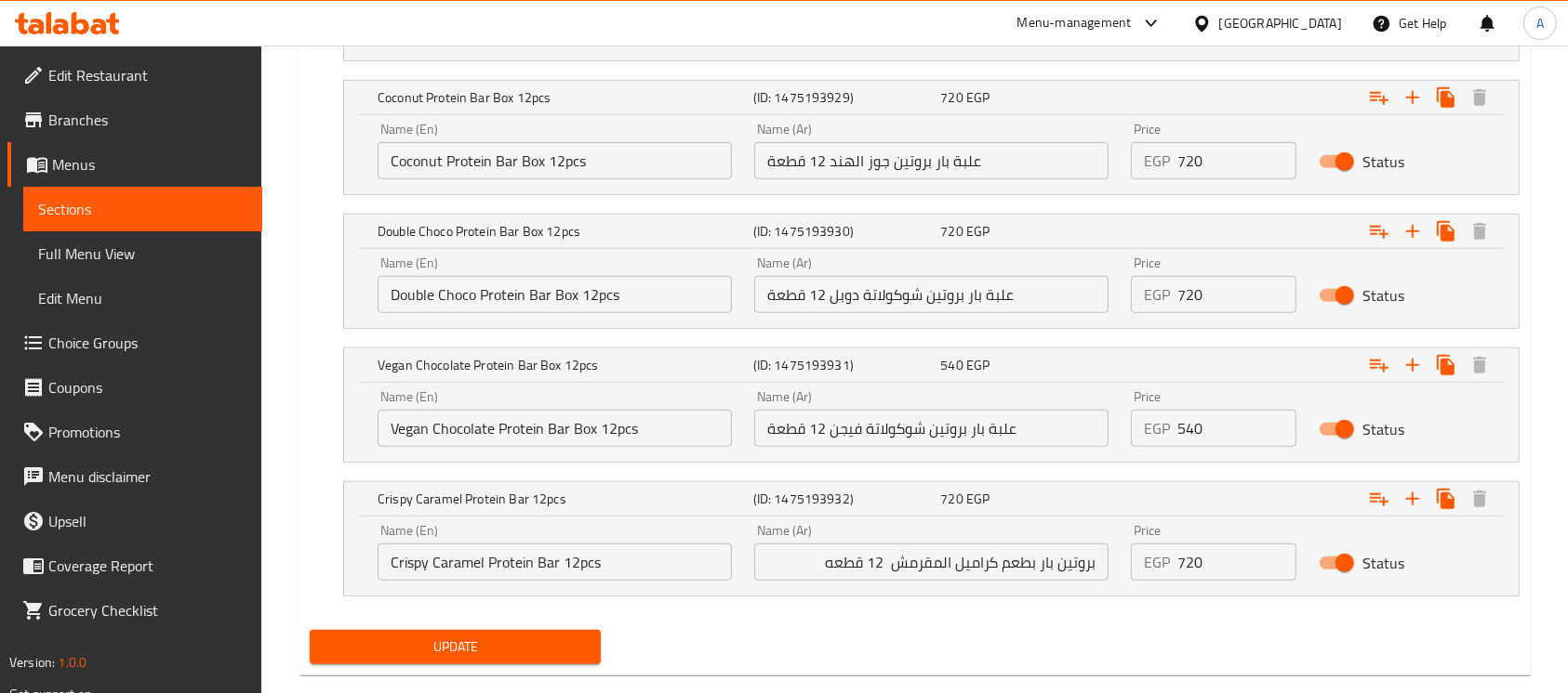
click at [993, 601] on nav at bounding box center [915, 609] width 1210 height 15
click at [916, 410] on input "علبة بار بروتين شوكولاتة فيجن 12 قطعة" at bounding box center [931, 428] width 354 height 37
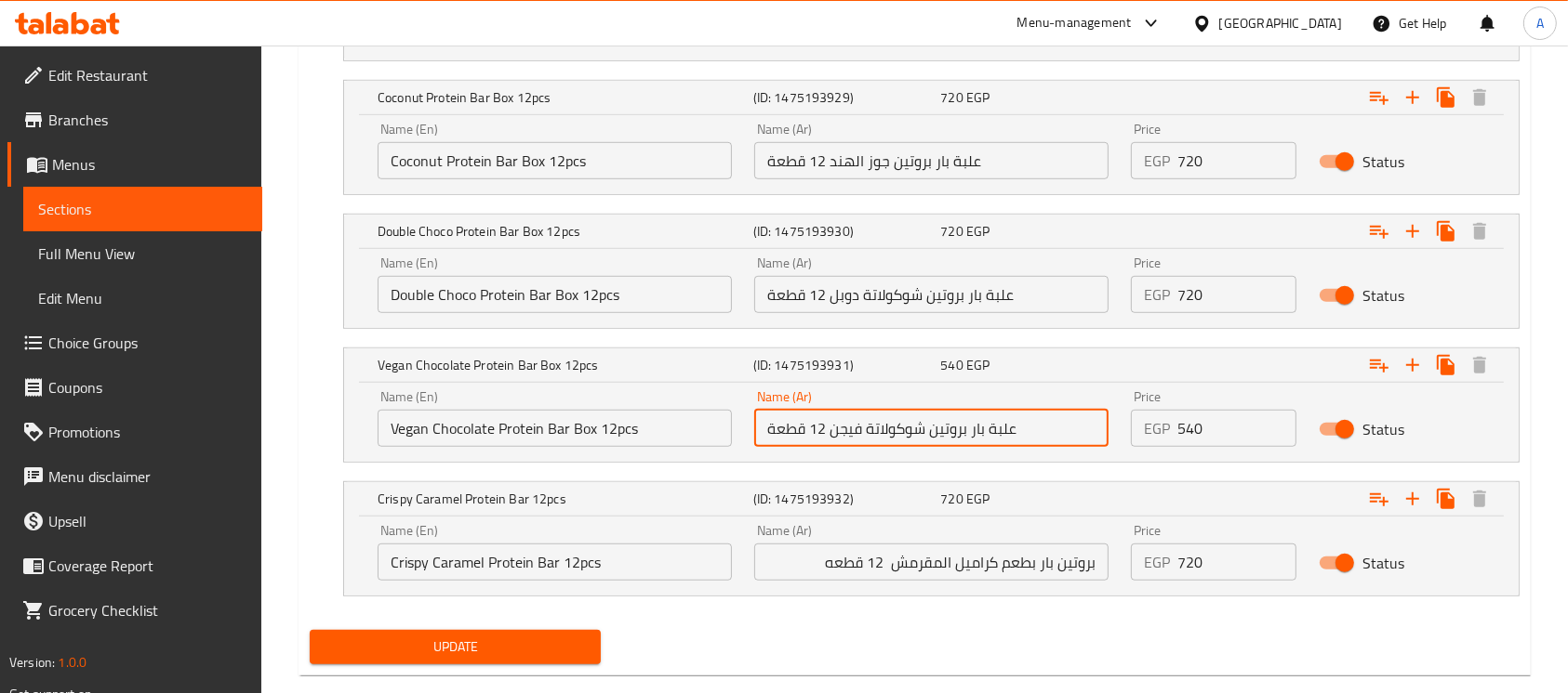
click at [916, 410] on input "علبة بار بروتين شوكولاتة فيجن 12 قطعة" at bounding box center [931, 428] width 354 height 37
paste input "روتين بار نباتي بالشوكولاتة 12 ق"
type input "بروتين بار نباتي بالشوكولاتة 12 ق"
click at [566, 410] on input "Vegan Chocolate Protein Bar Box 12pcs" at bounding box center [555, 428] width 354 height 37
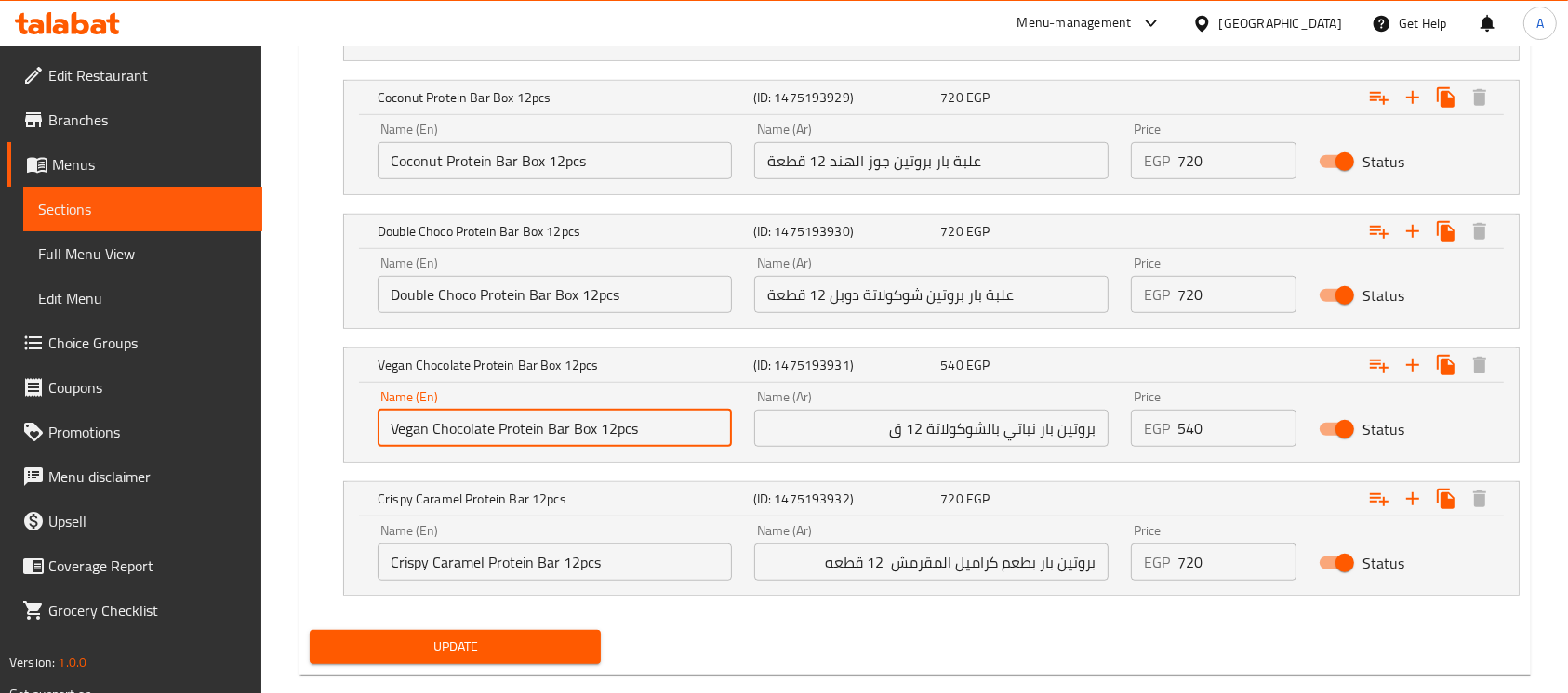
click at [566, 410] on input "Vegan Chocolate Protein Bar Box 12pcs" at bounding box center [555, 428] width 354 height 37
type input "Vegan Chocolate Protein Bar 12pcs"
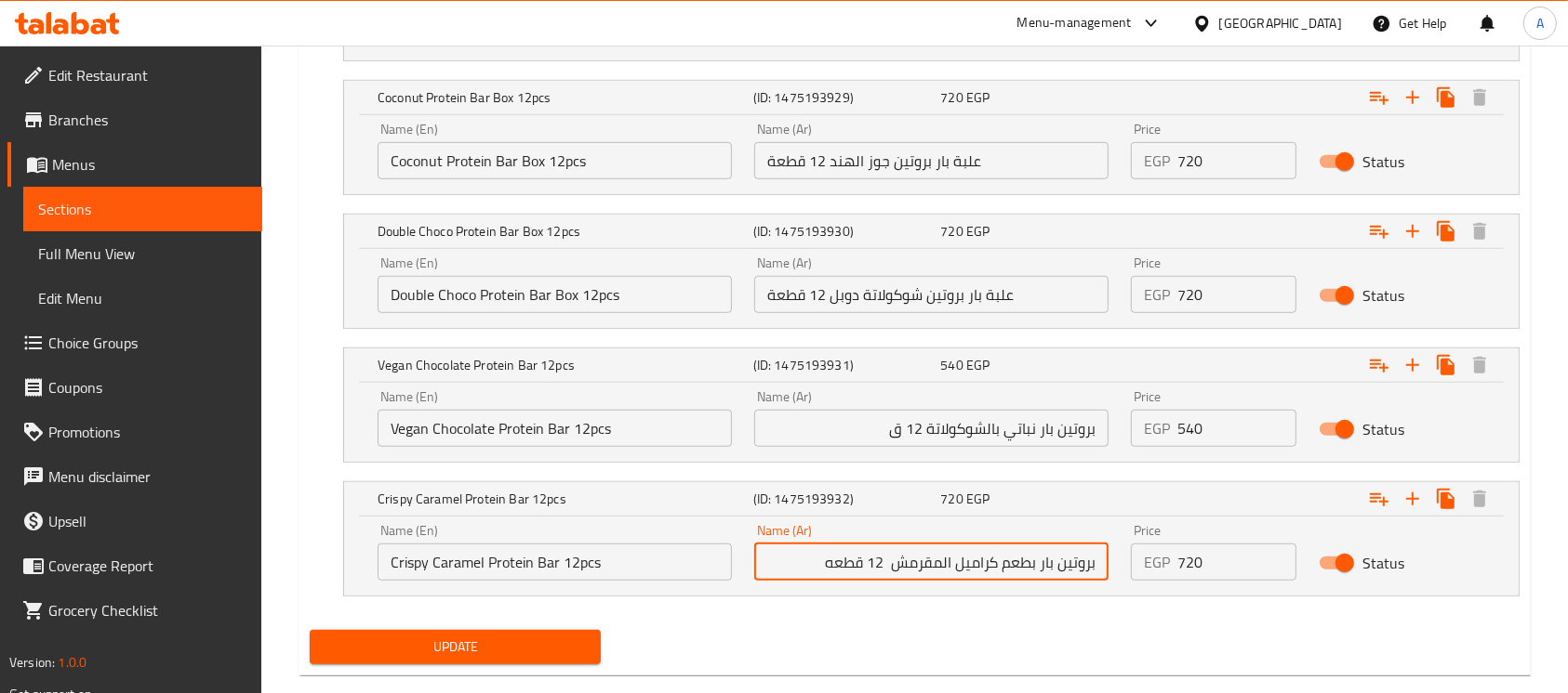
click at [861, 544] on input "بروتين بار بطعم كراميل المقرمش 12 قطعه" at bounding box center [931, 562] width 354 height 37
click at [916, 410] on input "بروتين بار نباتي بالشوكولاتة 12 ق" at bounding box center [931, 428] width 354 height 37
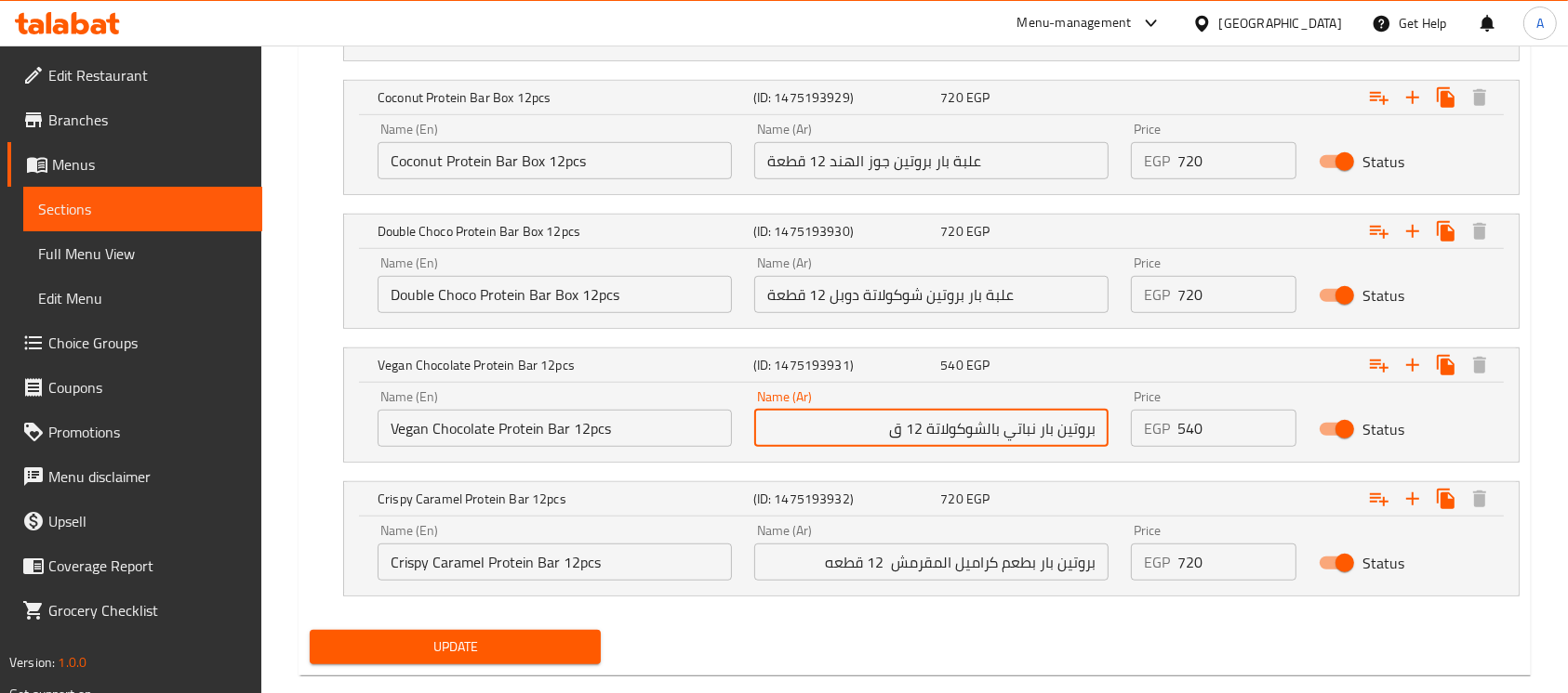
click at [916, 410] on input "بروتين بار نباتي بالشوكولاتة 12 ق" at bounding box center [931, 428] width 354 height 37
paste input "طعه"
type input "بروتين بار نباتي بالشوكولاتة 12 قطعه"
click at [917, 435] on div "Your choice of: (ID: 1021067910) Min 1 , Max 1 Name (En) Your choice of: Name (…" at bounding box center [915, 261] width 1225 height 723
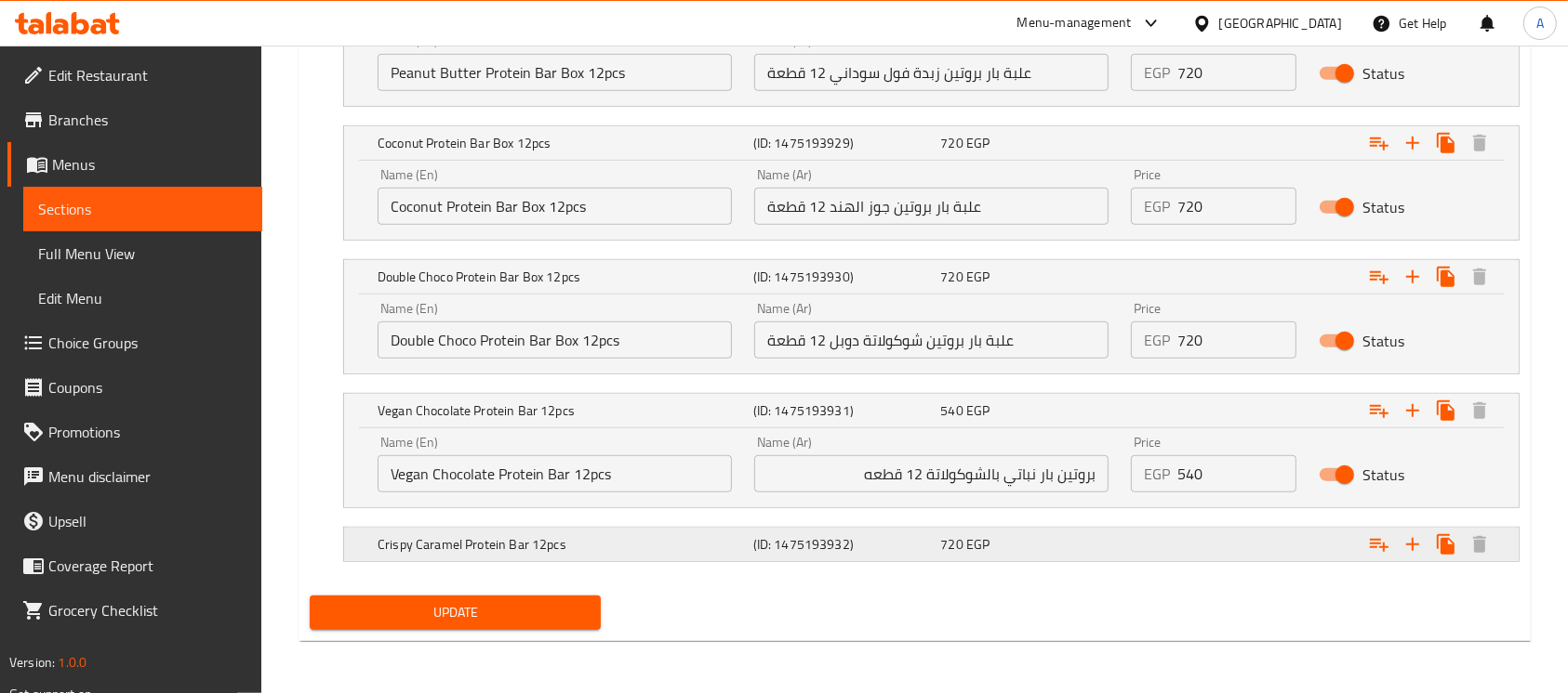
scroll to position [1138, 0]
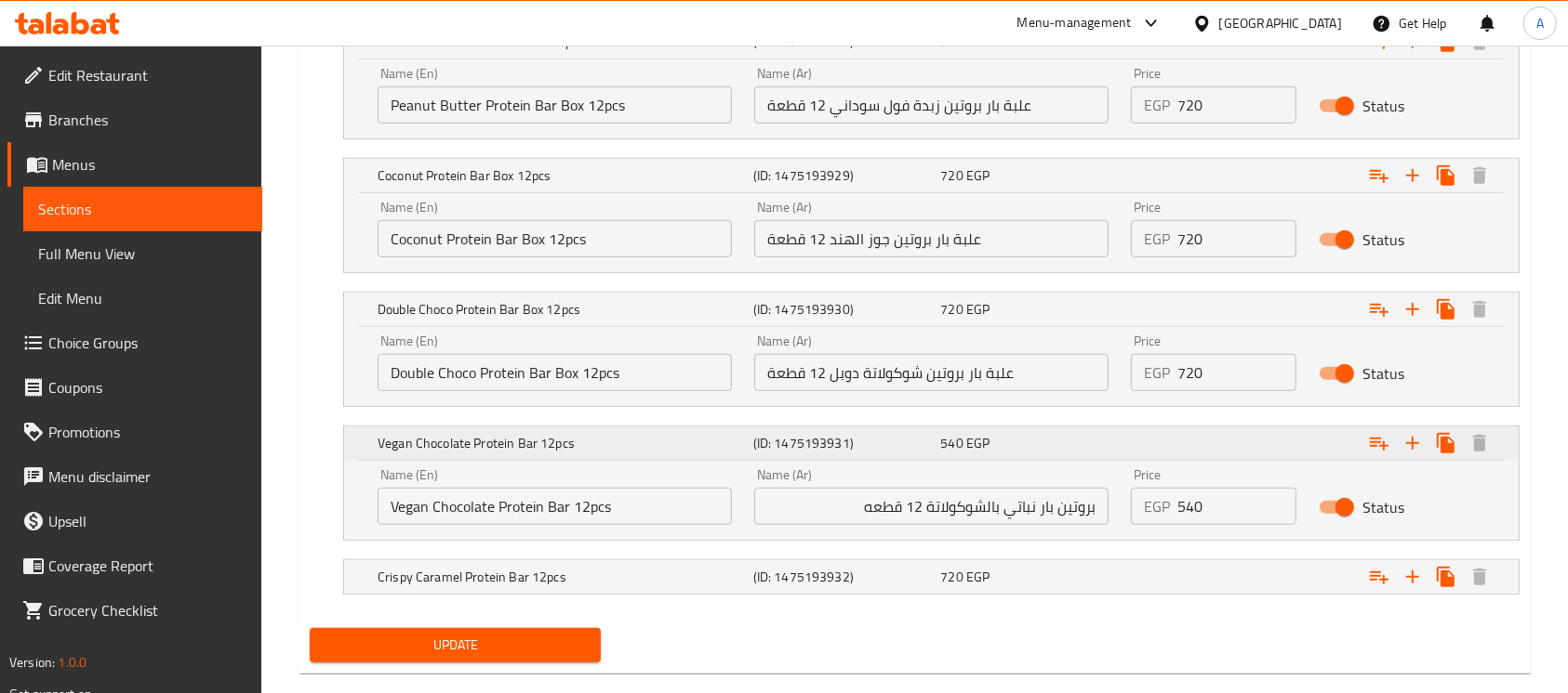
click at [493, 51] on h5 "Vegan Chocolate Protein Bar 12pcs" at bounding box center [562, 42] width 368 height 19
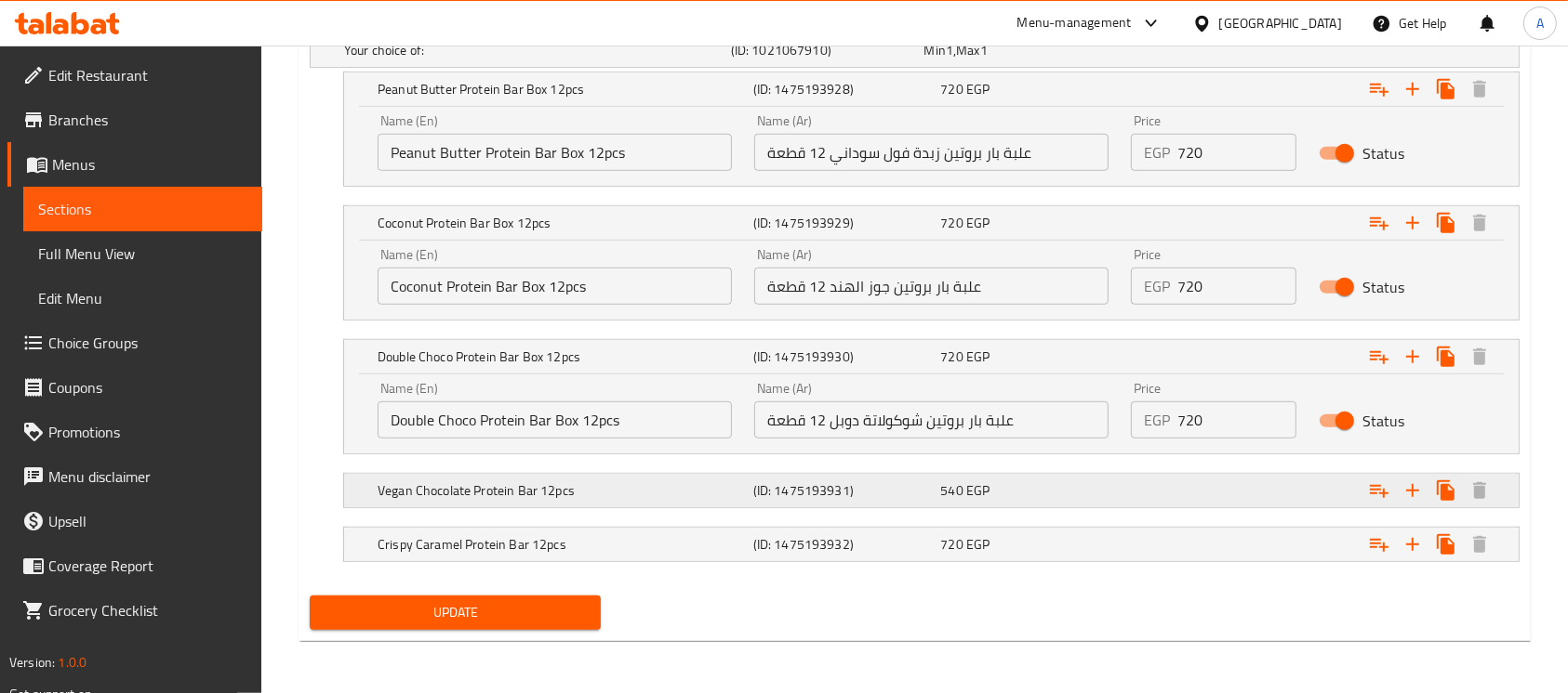
scroll to position [1058, 0]
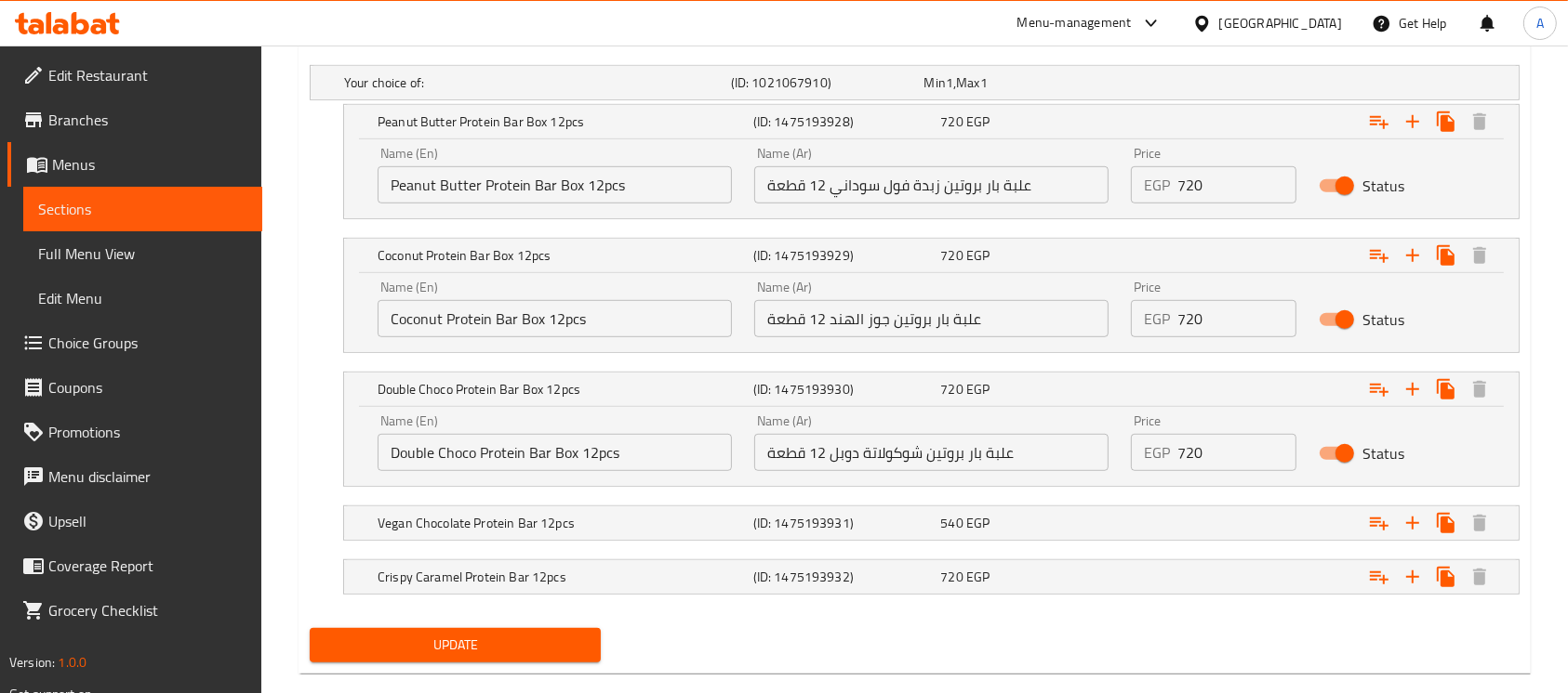
click at [975, 434] on input "علبة بار بروتين شوكولاتة دوبل 12 قطعة" at bounding box center [931, 452] width 354 height 37
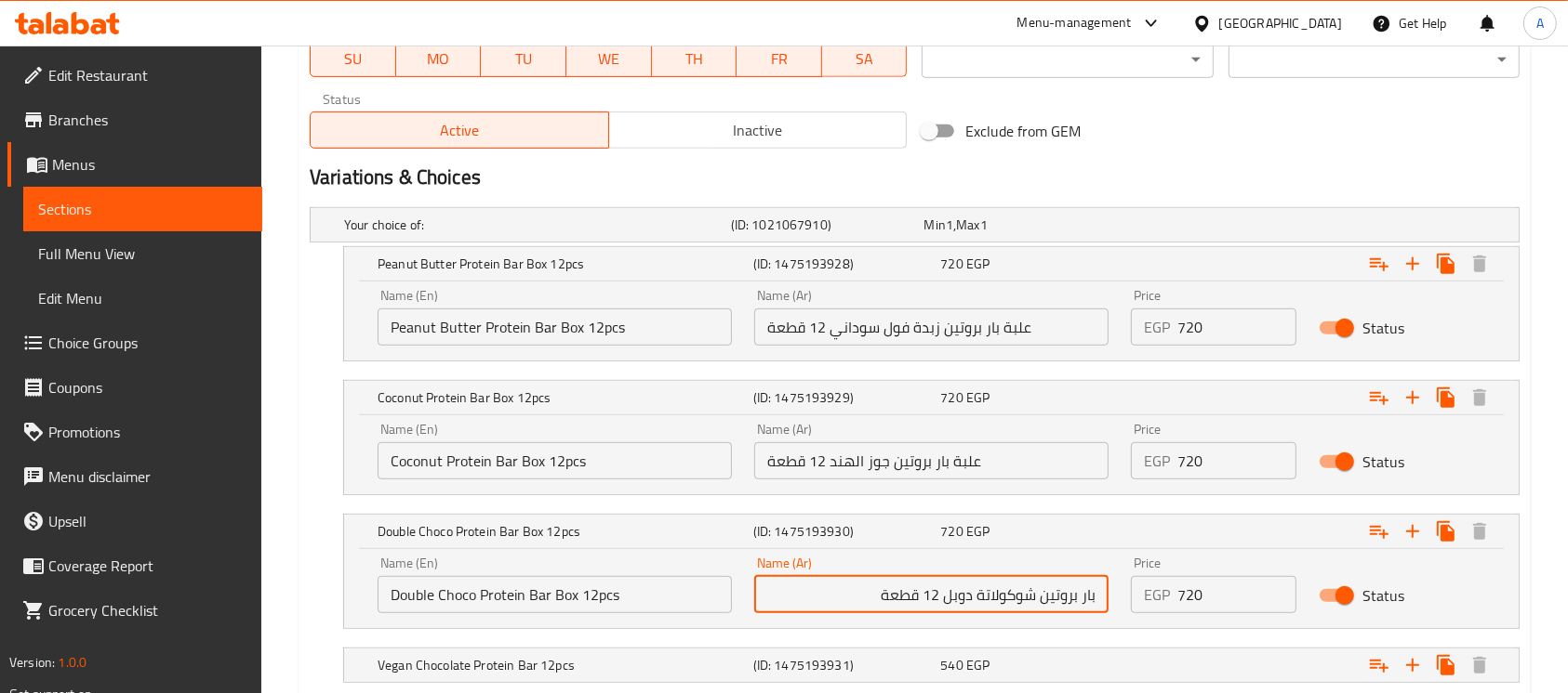
scroll to position [960, 0]
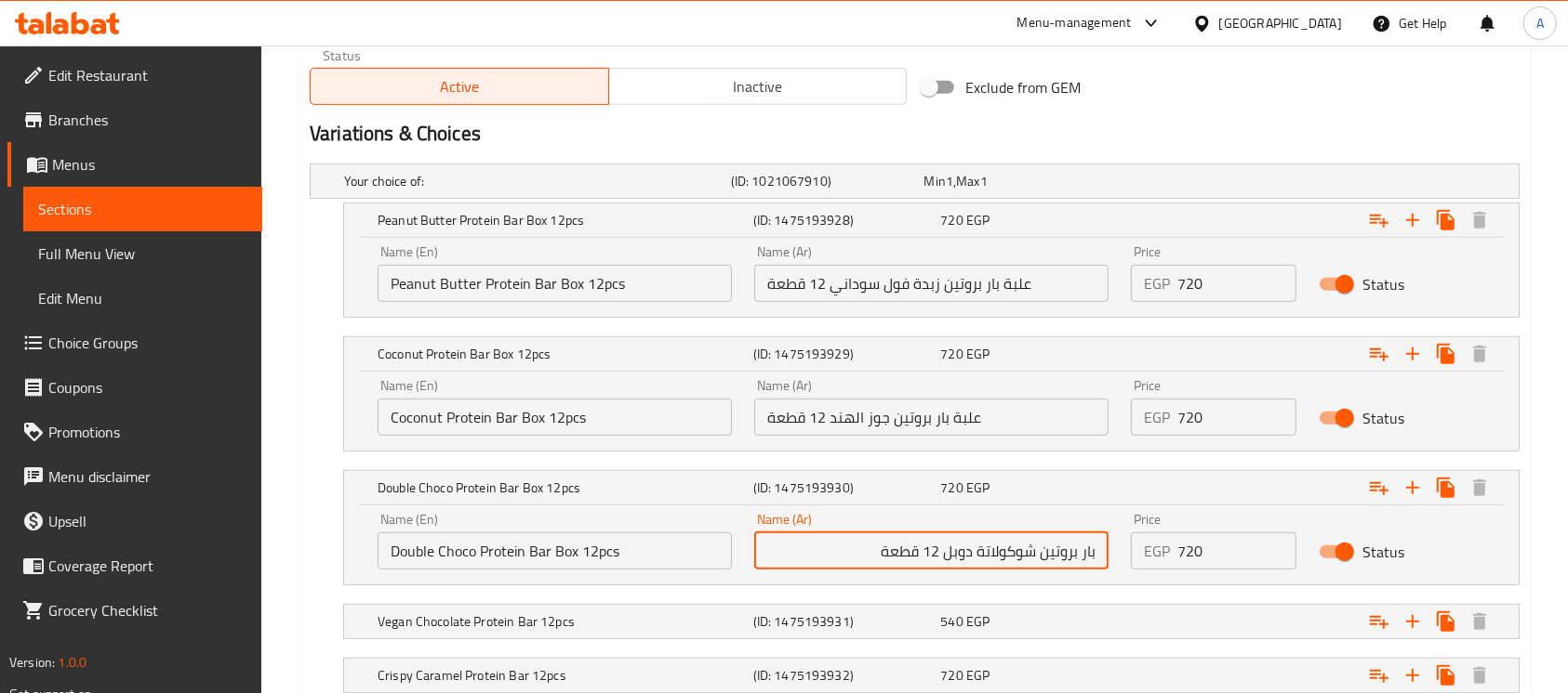
click at [843, 533] on input "بار بروتين شوكولاتة دوبل 12 قطعة" at bounding box center [931, 551] width 354 height 37
paste input "وتين بار بطعم الشوكولاتة 12 ق"
click at [911, 533] on input "بروتين بار بطعم الشوكولاتة 12 ق" at bounding box center [931, 551] width 354 height 37
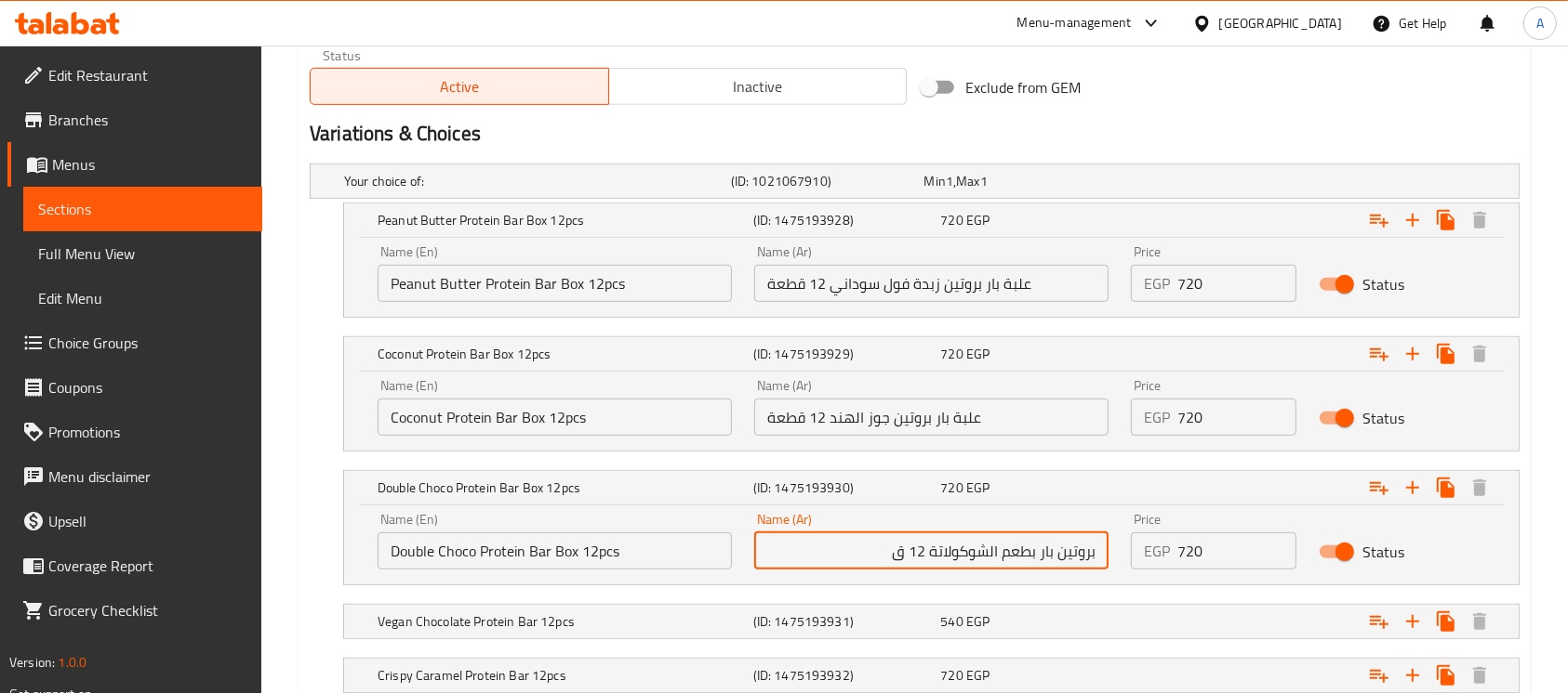
click at [911, 533] on input "بروتين بار بطعم الشوكولاتة 12 ق" at bounding box center [931, 551] width 354 height 37
paste input "طعه"
type input "بروتين بار بطعم الشوكولاتة 12 قطعه"
click at [557, 533] on input "Double Choco Protein Bar Box 12pcs" at bounding box center [555, 551] width 354 height 37
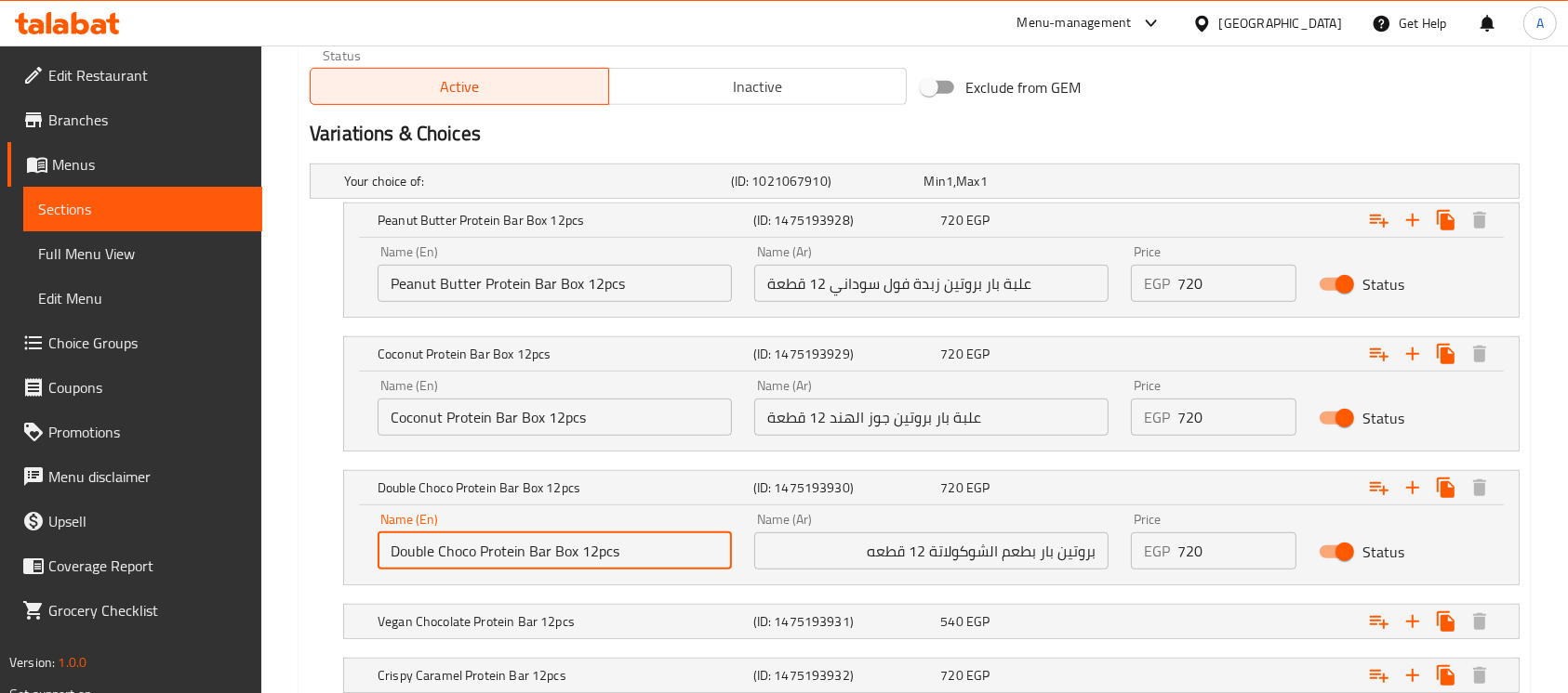
click at [557, 533] on input "Double Choco Protein Bar Box 12pcs" at bounding box center [555, 551] width 354 height 37
drag, startPoint x: 465, startPoint y: 524, endPoint x: 368, endPoint y: 521, distance: 97.0
click at [368, 521] on div "Name (En) Double Choco Protein Bar 12pcs Name (En)" at bounding box center [555, 541] width 377 height 79
type input "chocolate Protein Bar 12pcs"
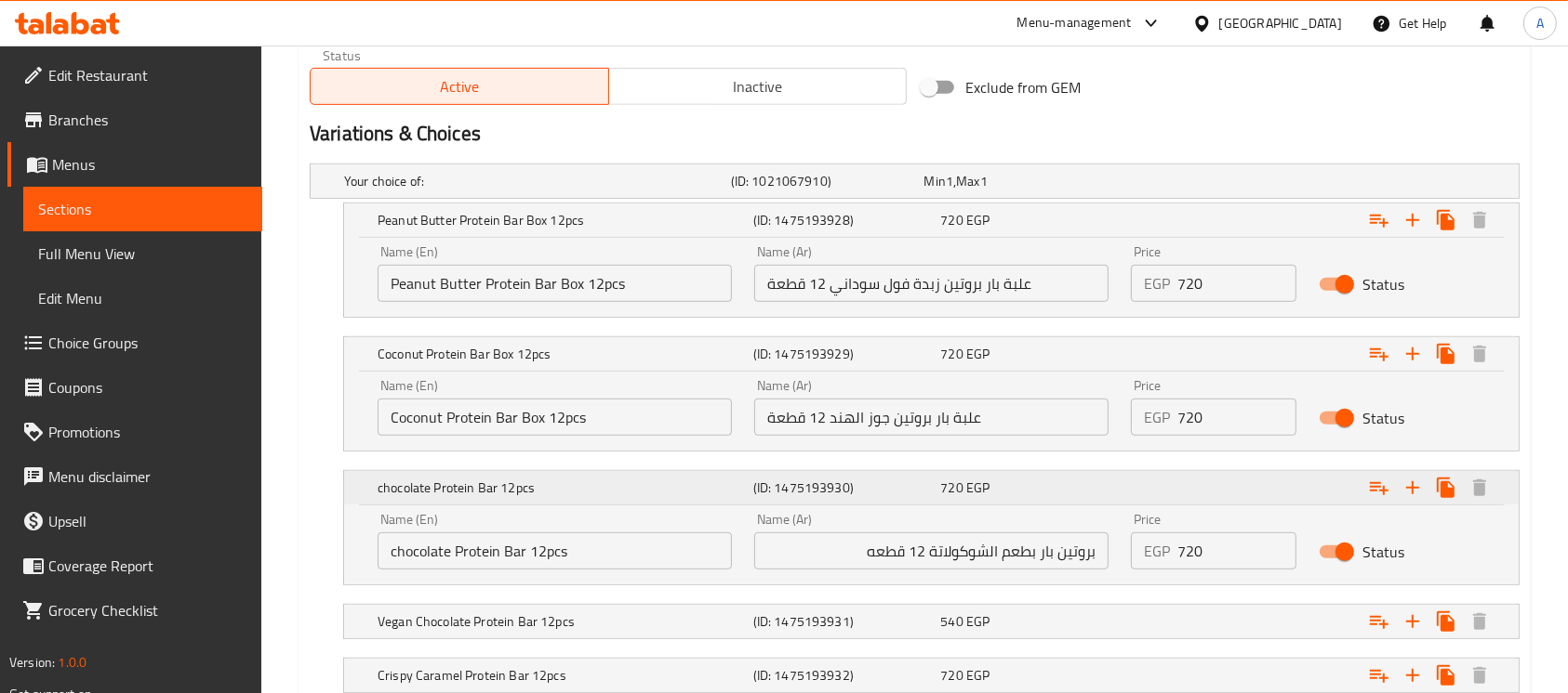
click at [544, 230] on h5 "chocolate Protein Bar 12pcs" at bounding box center [562, 220] width 368 height 19
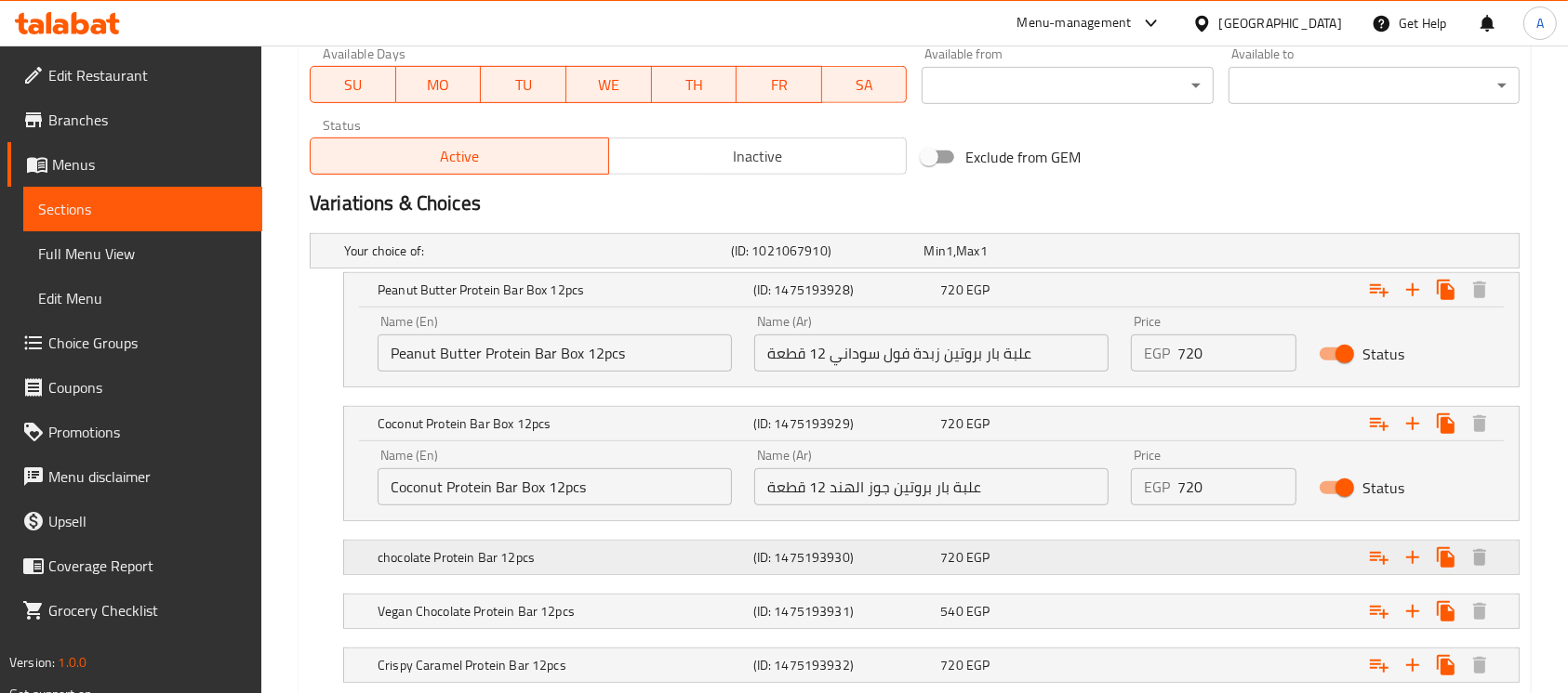
scroll to position [879, 0]
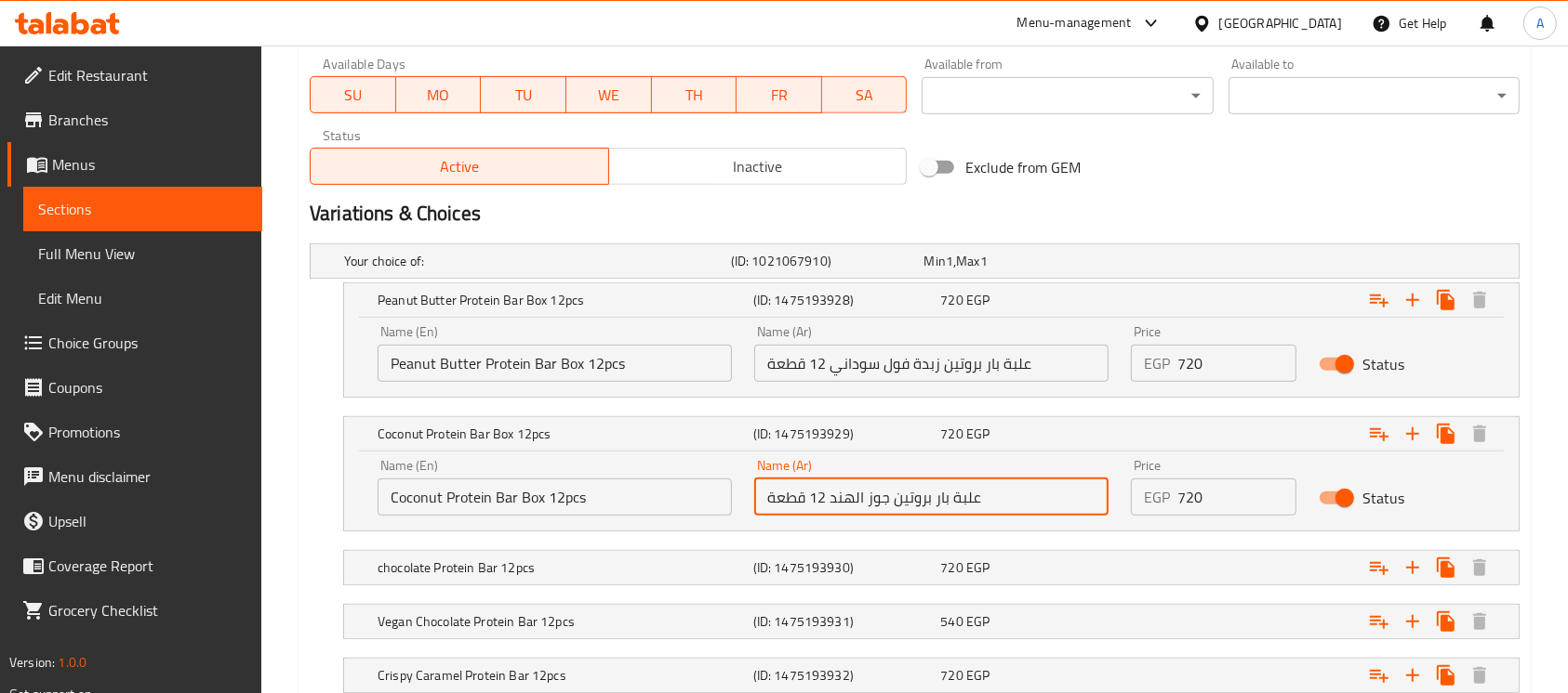
click at [911, 478] on input "علبة بار بروتين جوز الهند 12 قطعة" at bounding box center [931, 496] width 354 height 37
paste input "روتين بار بطعم جوز الهند 12 ق"
click at [911, 478] on input "بروتين بار بطعم جوز الهند 12 ق" at bounding box center [931, 496] width 354 height 37
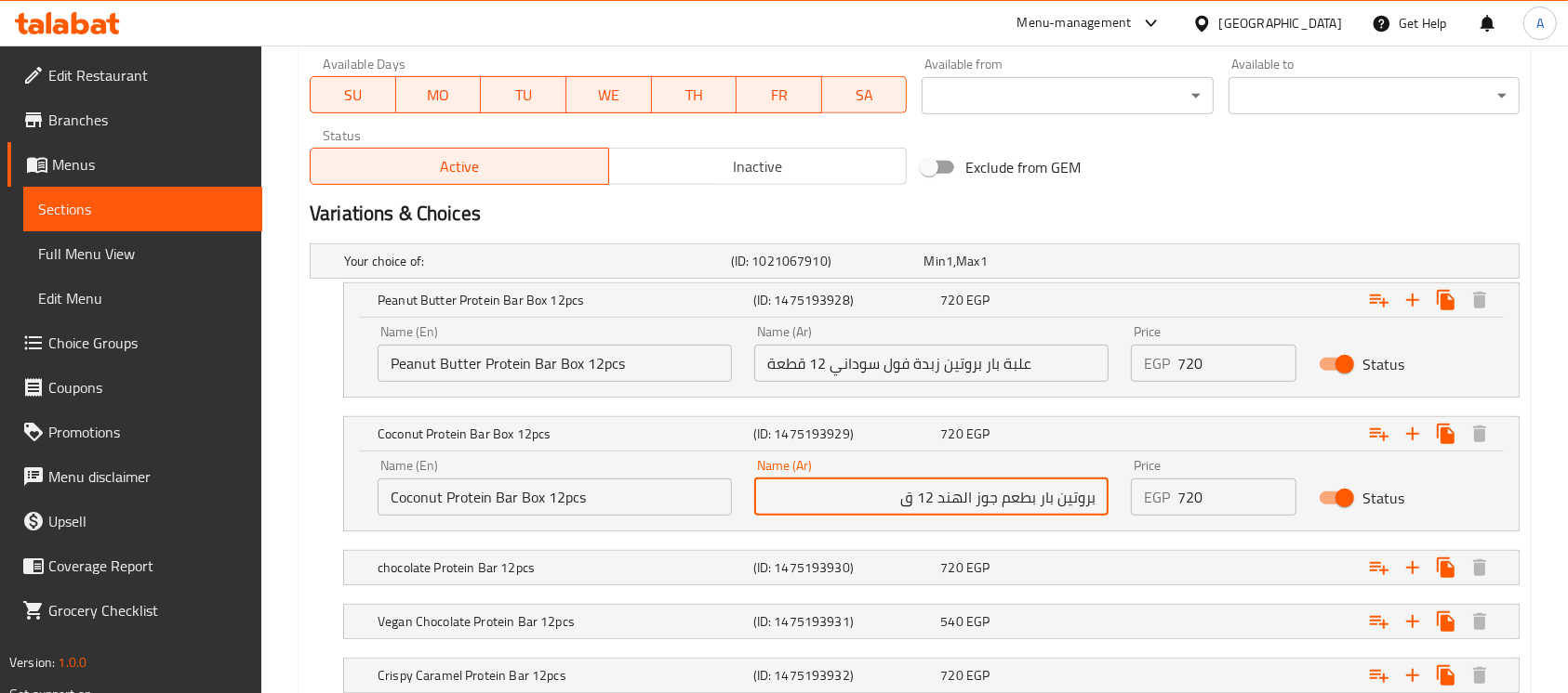
click at [922, 478] on input "بروتين بار بطعم جوز الهند 12 ق" at bounding box center [931, 496] width 354 height 37
paste input "طعه"
type input "بروتين بار بطعم جوز الهند 12 قطعه"
click at [517, 478] on input "Coconut Protein Bar Box 12pcs" at bounding box center [555, 496] width 354 height 37
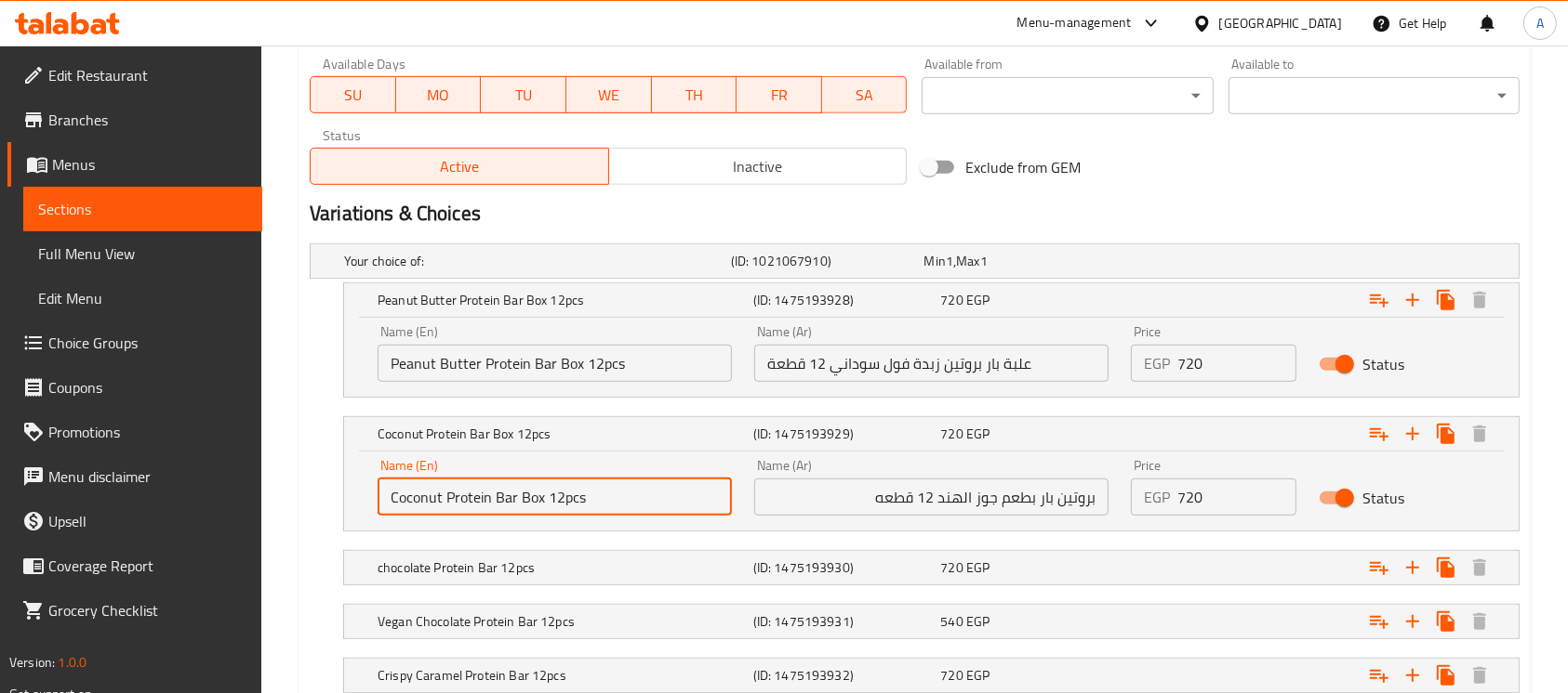
click at [517, 478] on input "Coconut Protein Bar Box 12pcs" at bounding box center [555, 496] width 354 height 37
type input "Coconut Protein Bar 12pcs"
click at [853, 481] on input "بروتين بار بطعم جوز الهند 12 قطعه" at bounding box center [931, 496] width 354 height 37
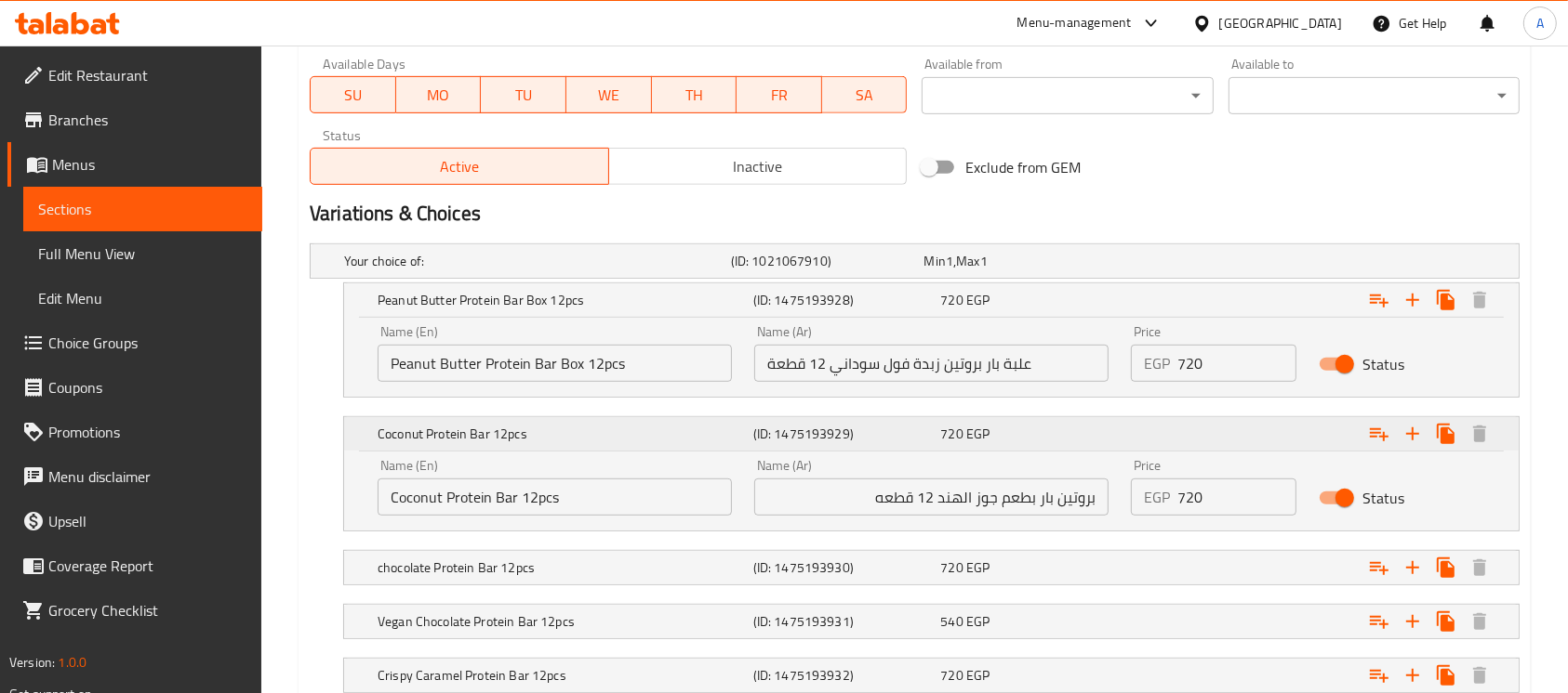
click at [672, 309] on h5 "Coconut Protein Bar 12pcs" at bounding box center [562, 300] width 368 height 19
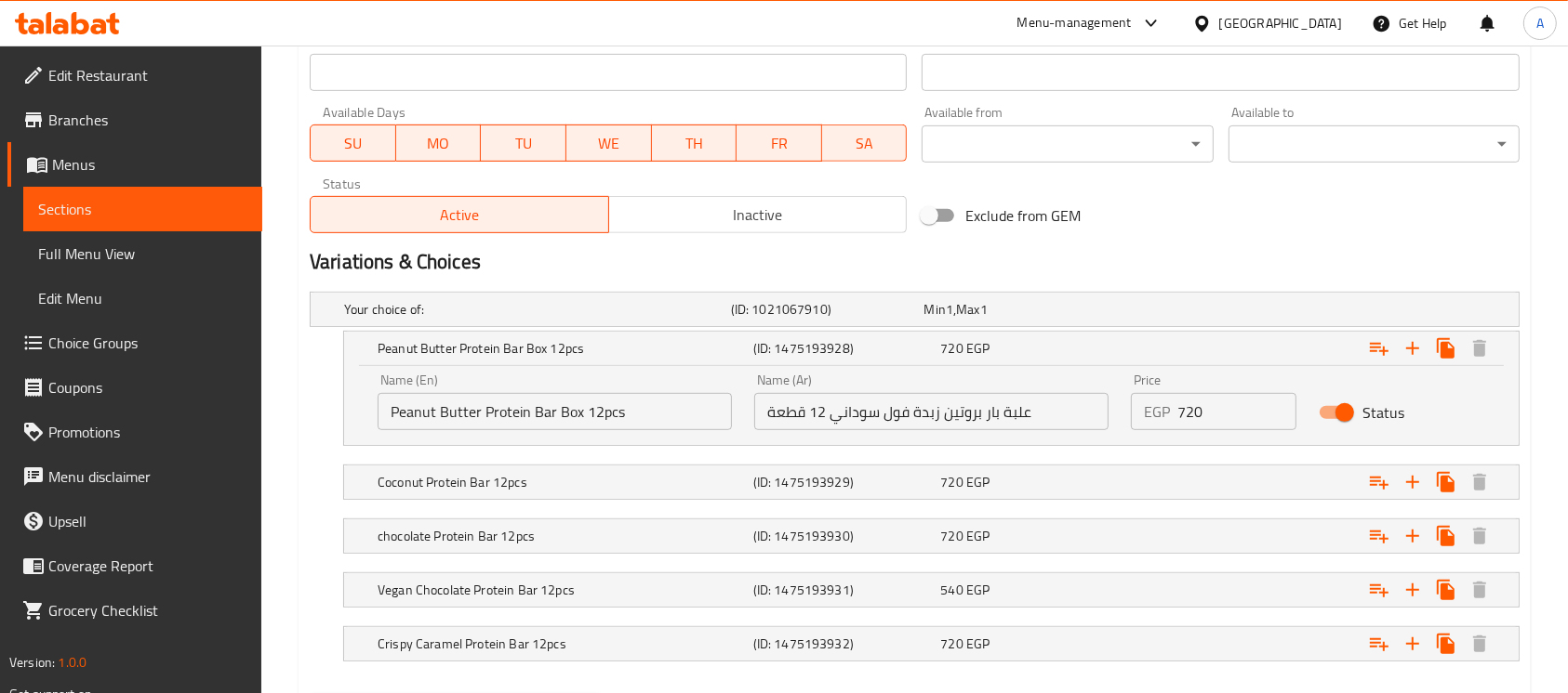
scroll to position [801, 0]
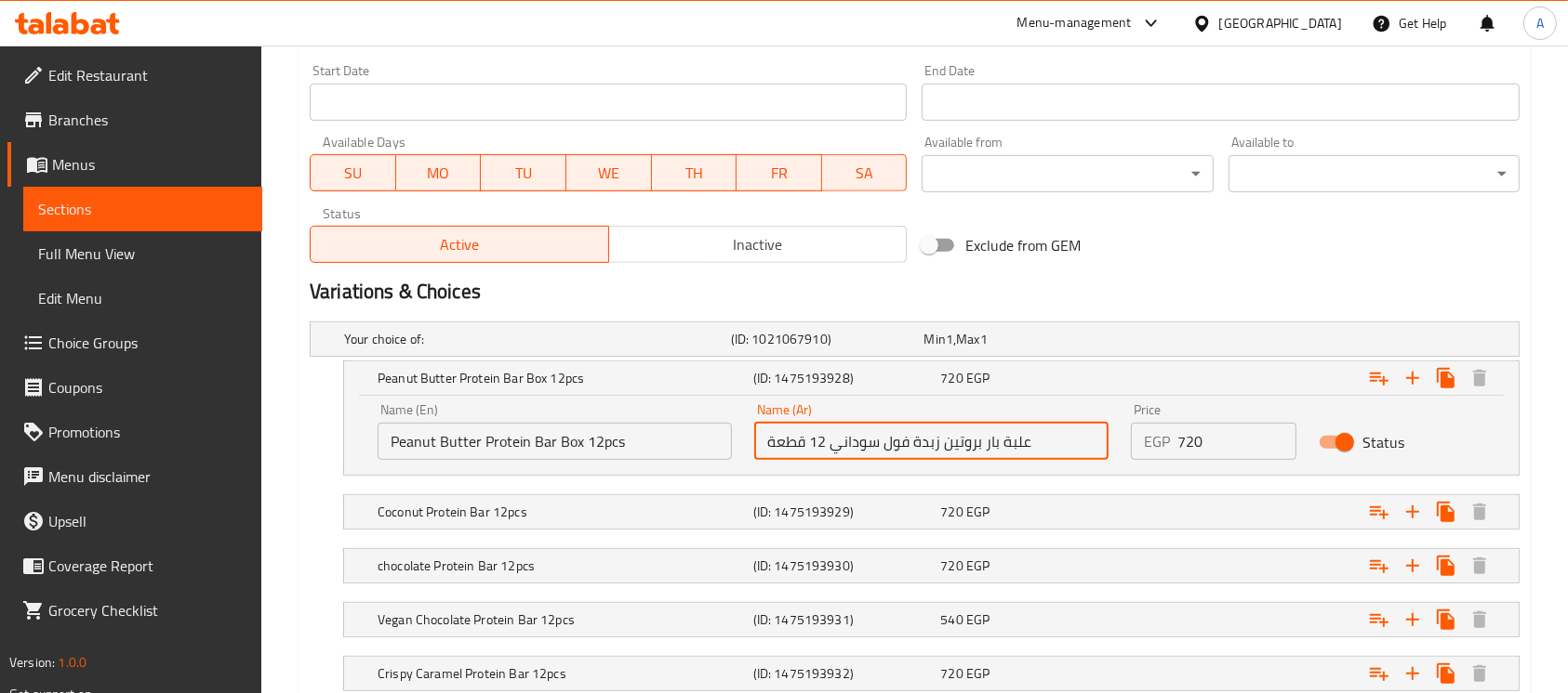
click at [933, 423] on input "علبة بار بروتين زبدة فول سوداني 12 قطعة" at bounding box center [931, 441] width 354 height 37
paste input "روتين بار زبدة فول سوداني 12 ق"
click at [915, 423] on input "بروتين بار زبدة فول سوداني 12 ق" at bounding box center [931, 441] width 354 height 37
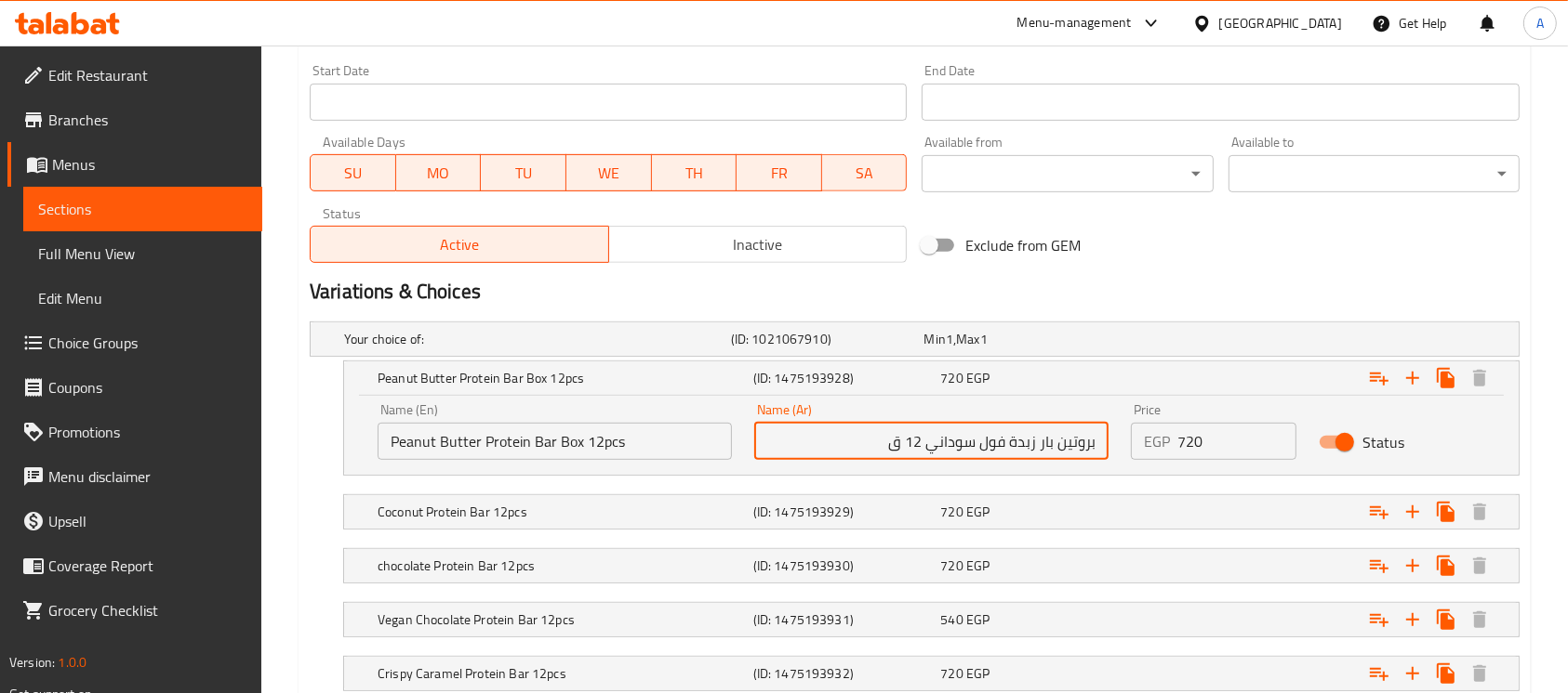
click at [915, 423] on input "بروتين بار زبدة فول سوداني 12 ق" at bounding box center [931, 441] width 354 height 37
paste input "طعه"
type input "بروتين بار زبدة فول سوداني 12 قطعه"
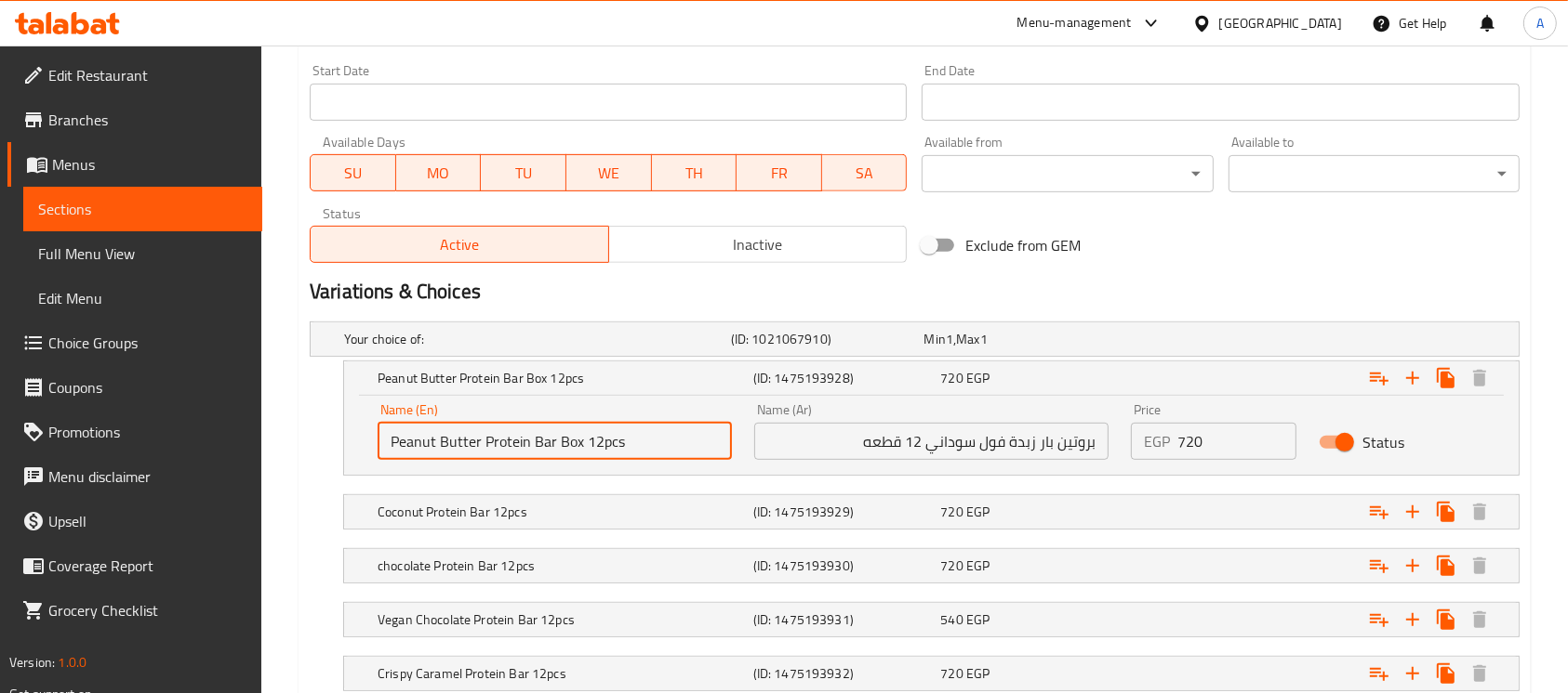
click at [551, 424] on input "Peanut Butter Protein Bar Box 12pcs" at bounding box center [555, 441] width 354 height 37
type input "Peanut Butter Protein Bar 12pcs"
click at [545, 348] on h5 "Coconut Protein Bar 12pcs" at bounding box center [534, 340] width 380 height 19
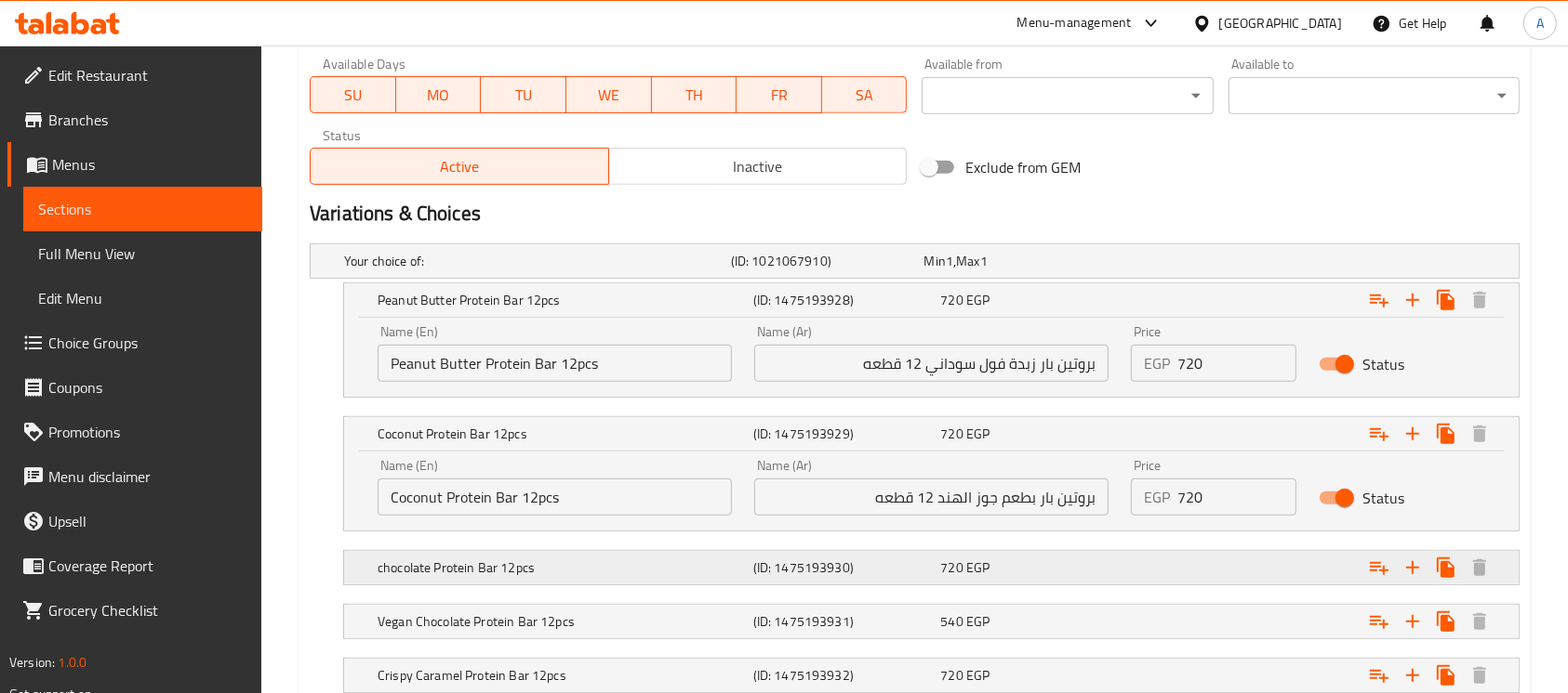
click at [534, 271] on h5 "chocolate Protein Bar 12pcs" at bounding box center [534, 261] width 380 height 19
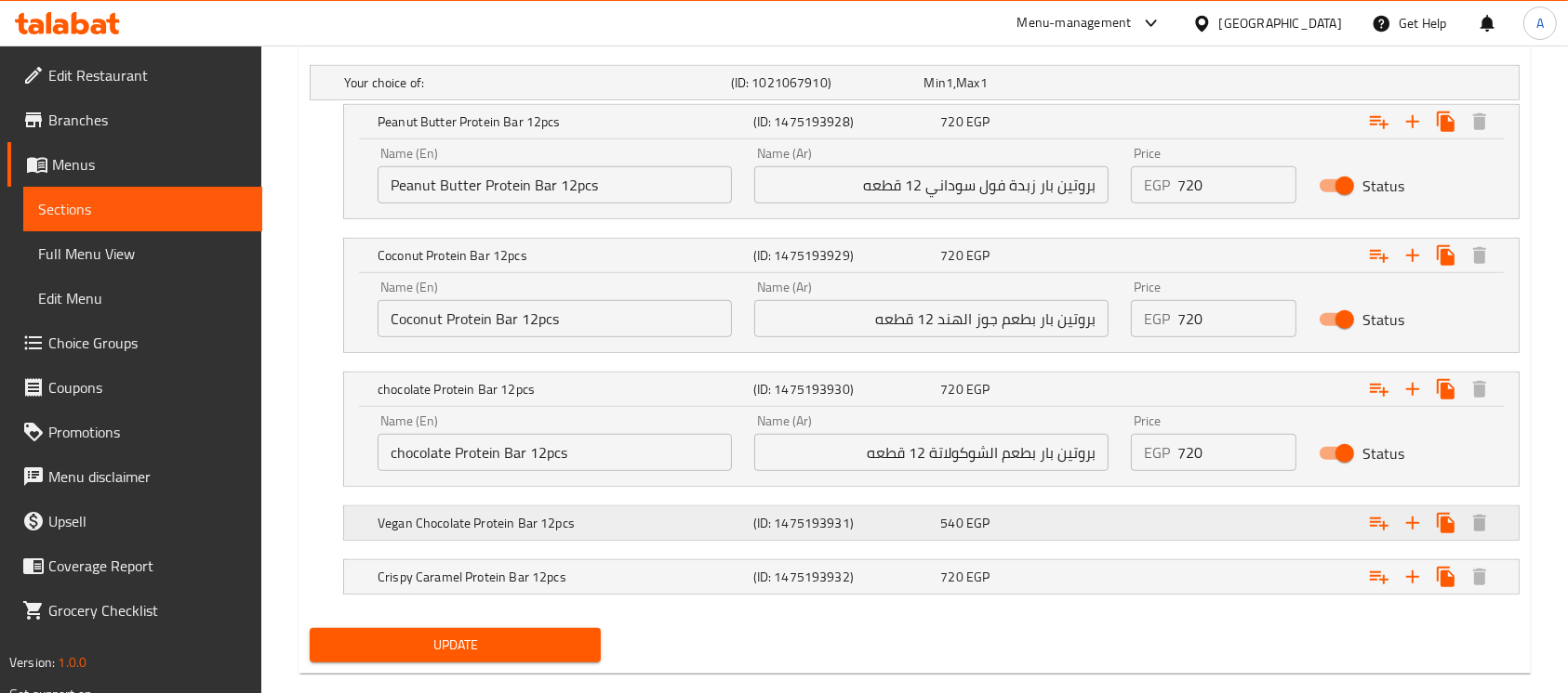
click at [535, 92] on h5 "Vegan Chocolate Protein Bar 12pcs" at bounding box center [534, 83] width 380 height 19
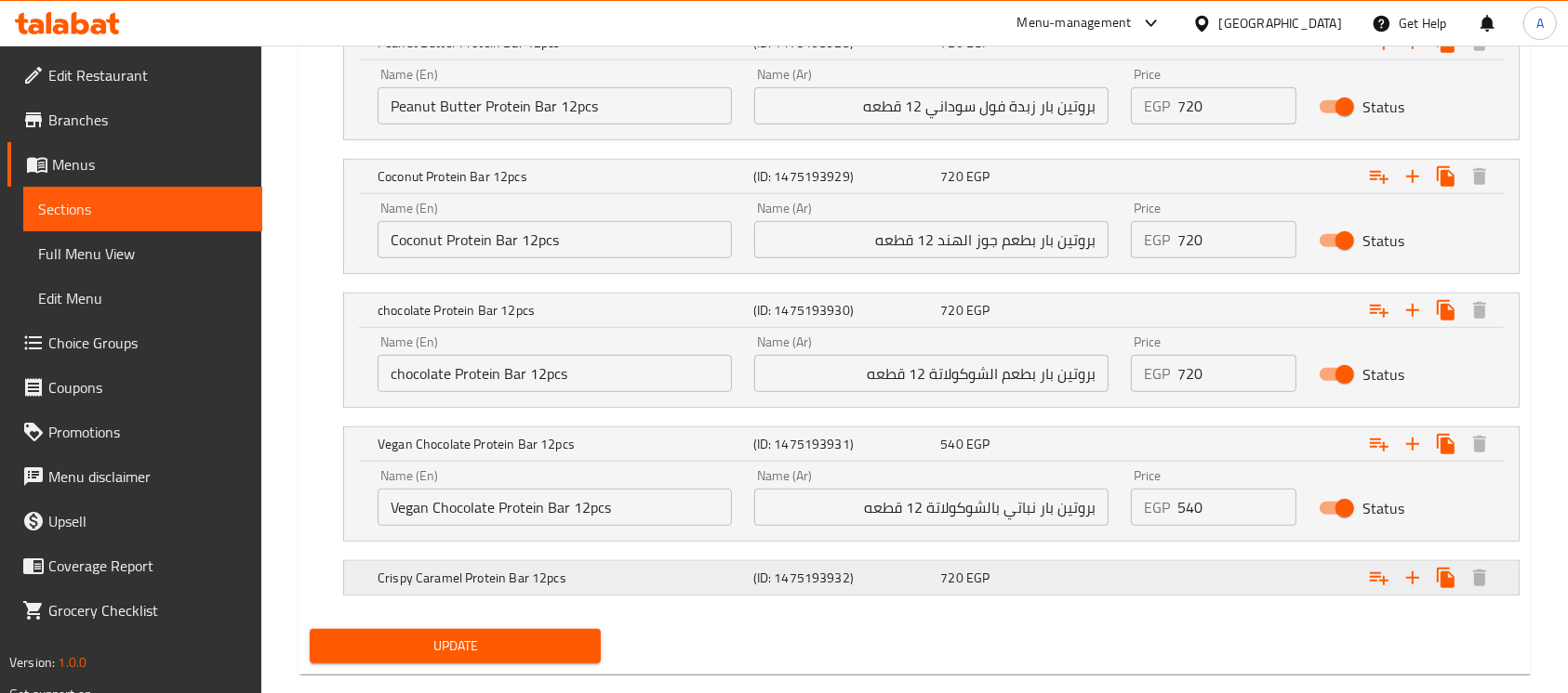
click at [536, 13] on h5 "Crispy Caramel Protein Bar 12pcs" at bounding box center [534, 4] width 380 height 19
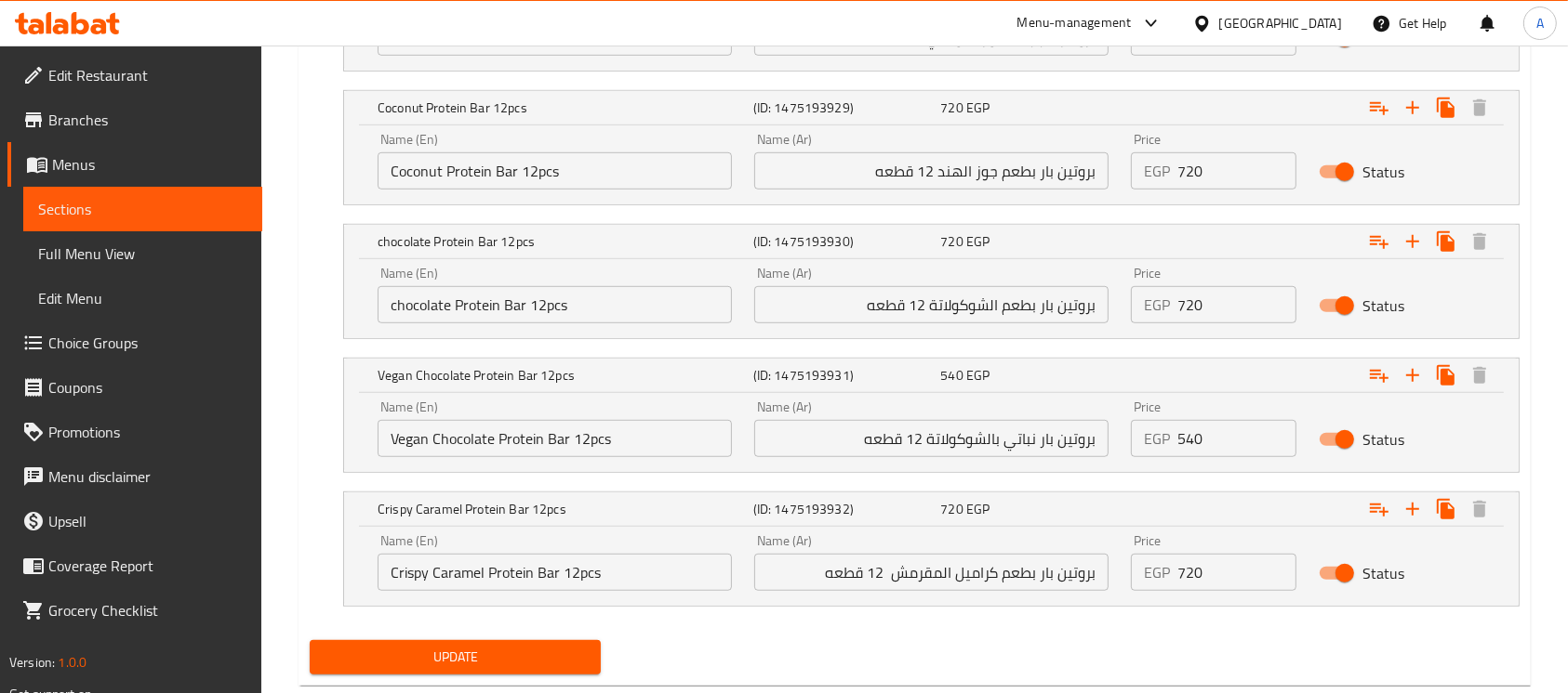
scroll to position [1216, 0]
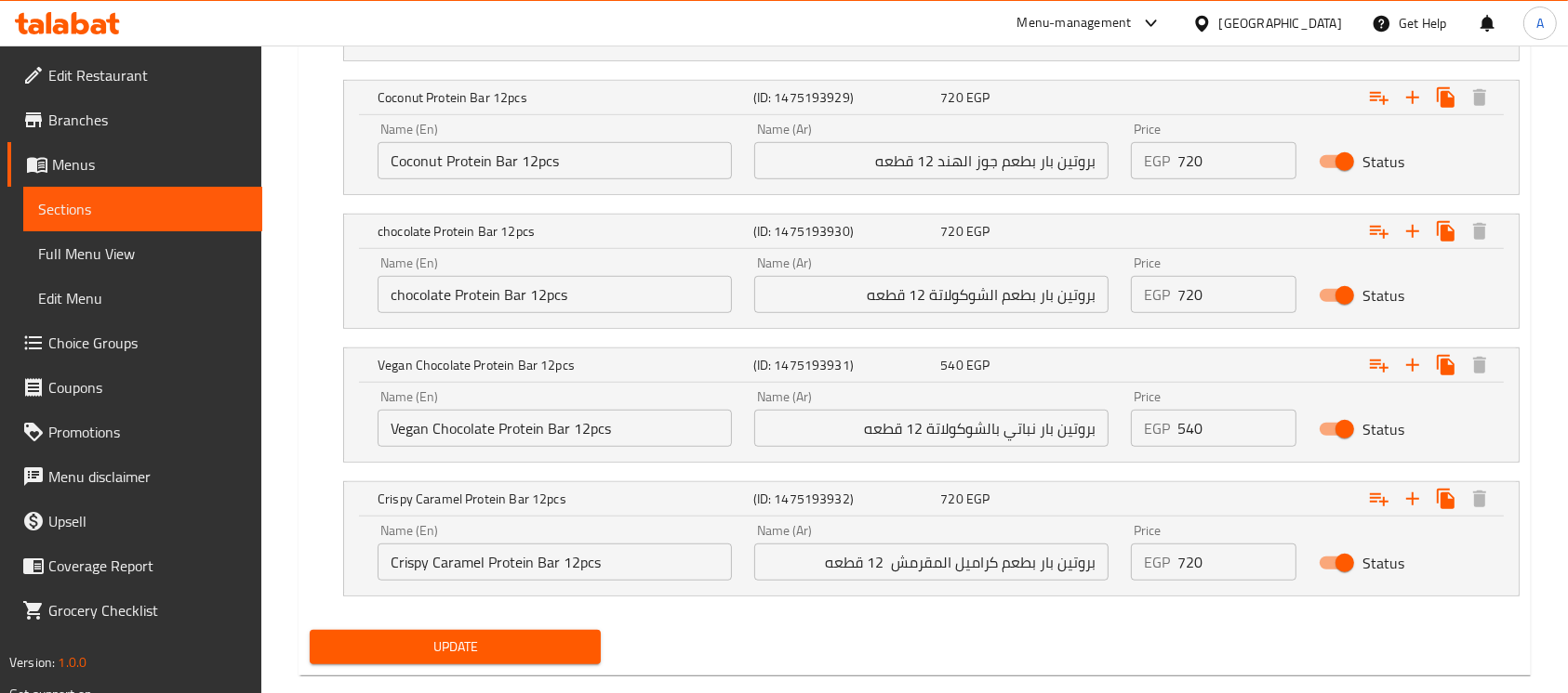
click at [543, 630] on button "Update" at bounding box center [455, 647] width 291 height 34
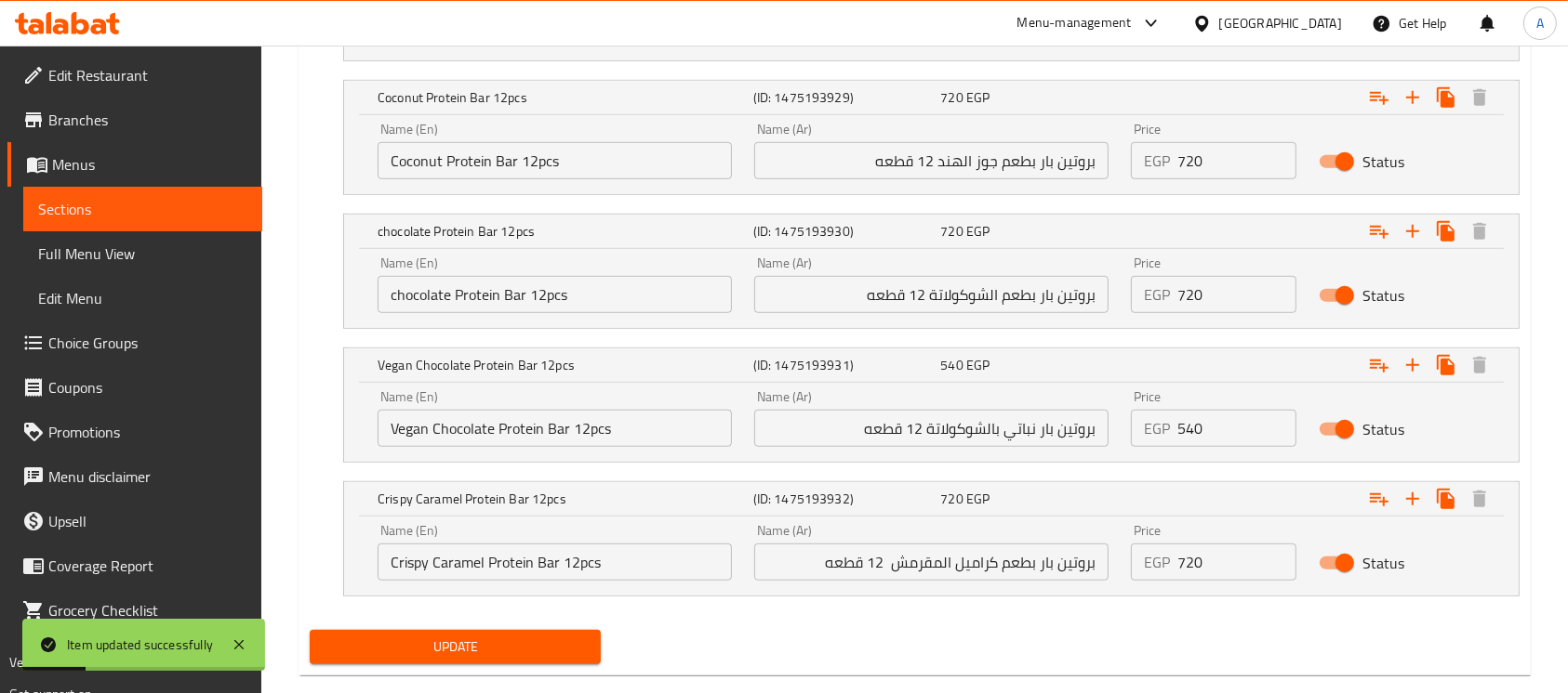
click at [951, 544] on input "بروتين بار بطعم كراميل المقرمش 12 قطعه" at bounding box center [931, 562] width 354 height 37
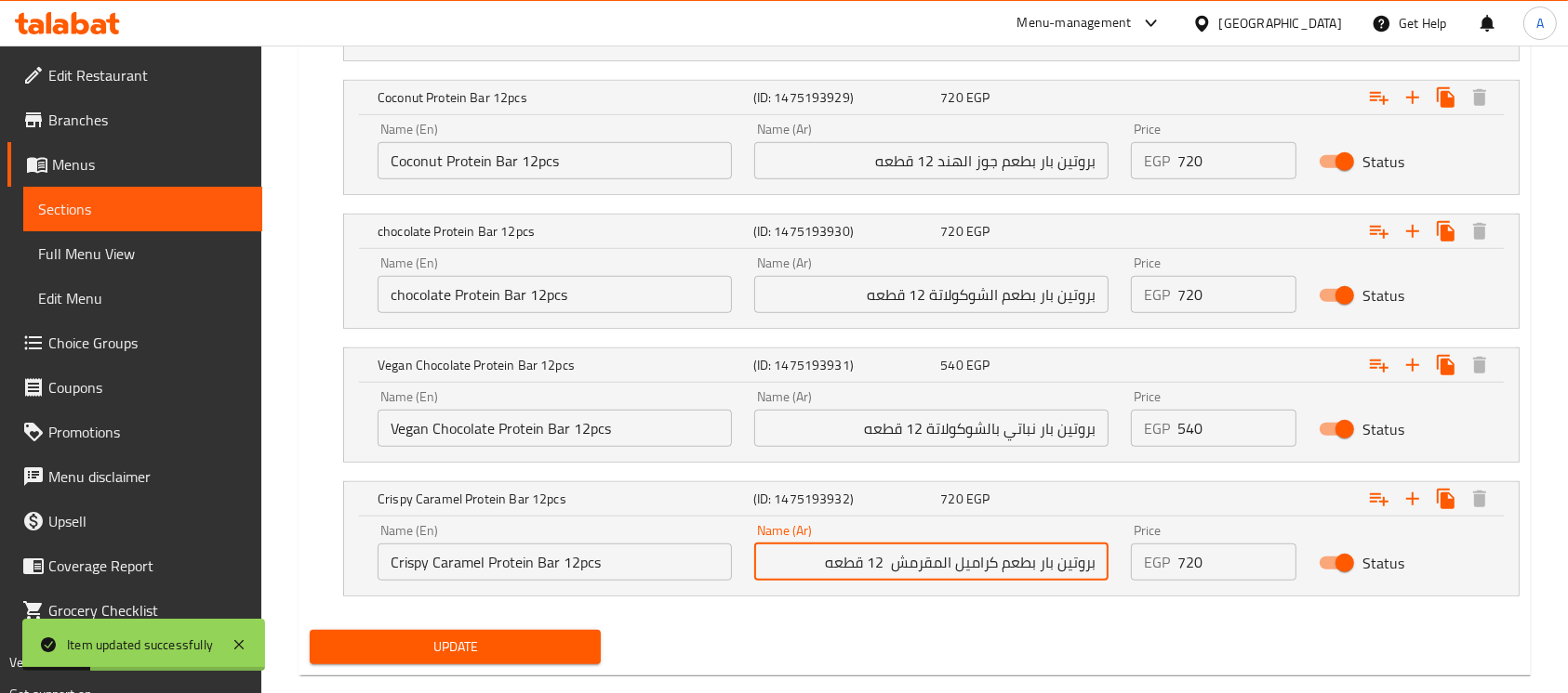
click at [951, 544] on input "بروتين بار بطعم كراميل المقرمش 12 قطعه" at bounding box center [931, 562] width 354 height 37
click at [754, 601] on nav at bounding box center [915, 609] width 1210 height 15
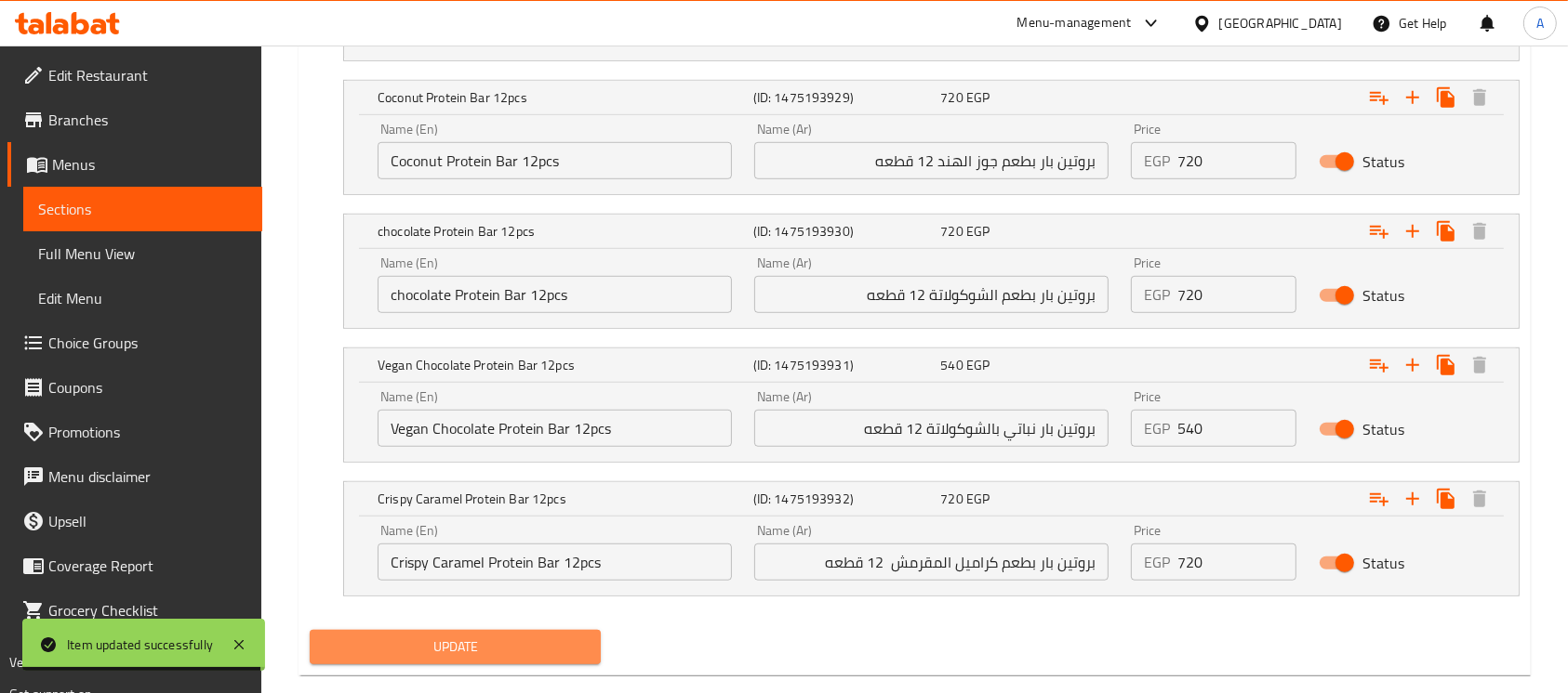
click at [444, 636] on span "Update" at bounding box center [455, 647] width 261 height 23
click at [444, 623] on div at bounding box center [784, 346] width 1568 height 693
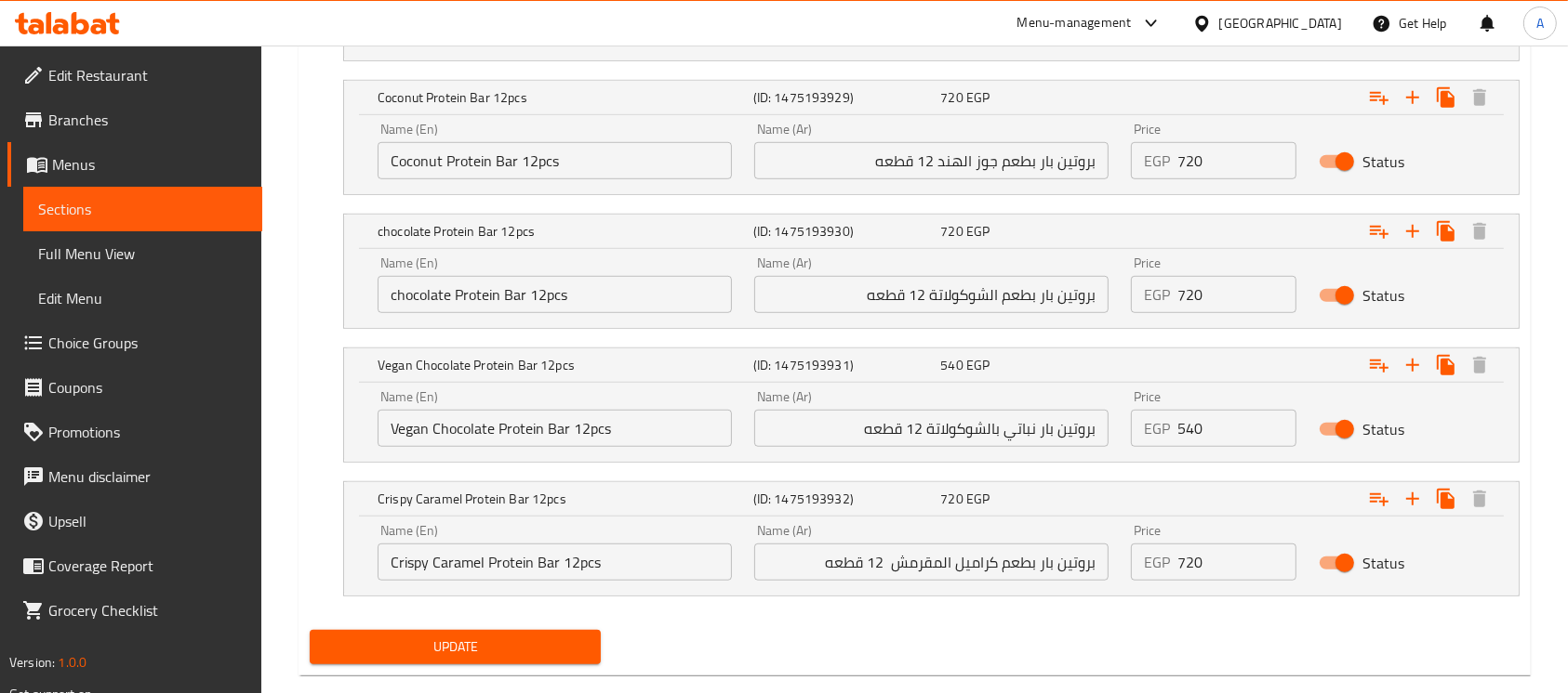
click at [814, 601] on nav at bounding box center [915, 609] width 1210 height 15
click at [365, 636] on span "Update" at bounding box center [455, 647] width 261 height 23
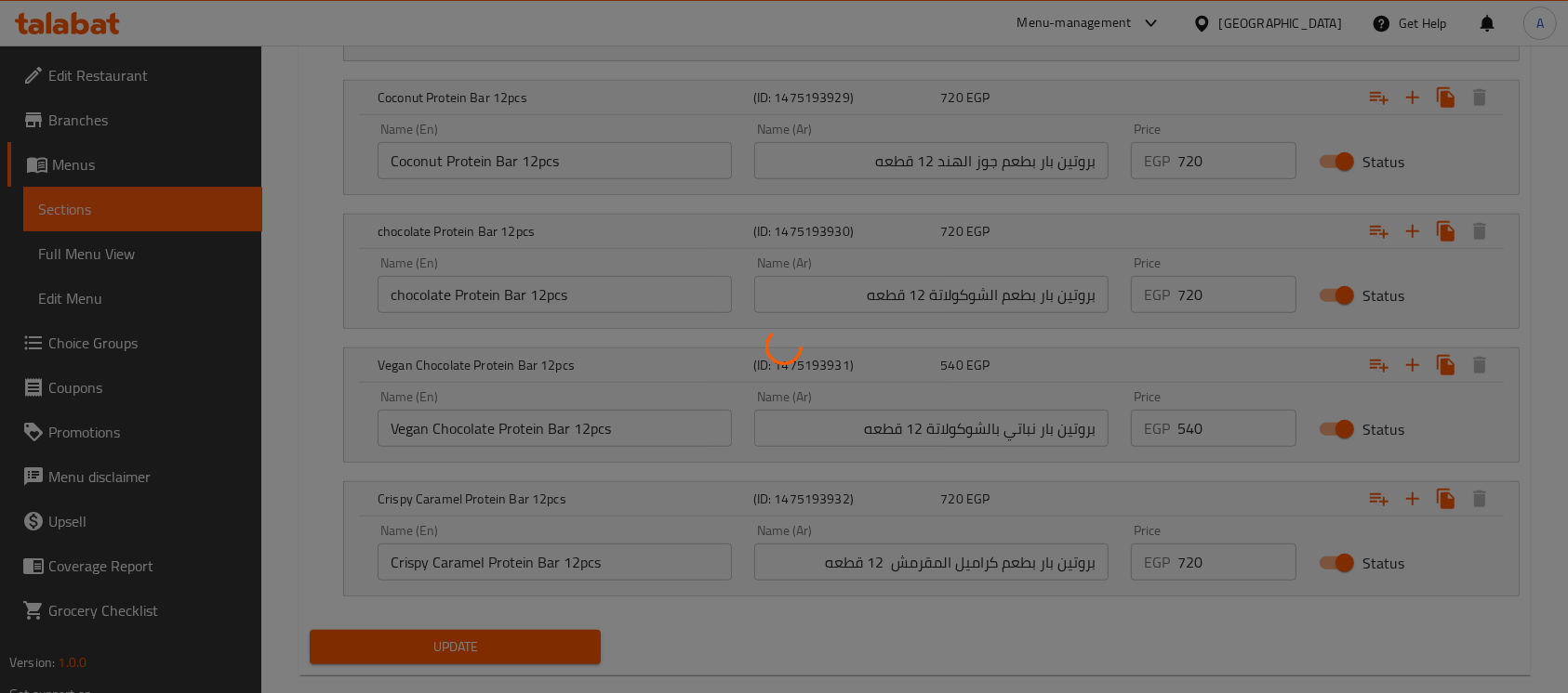
click at [365, 609] on div at bounding box center [784, 346] width 1568 height 693
